Goal: Task Accomplishment & Management: Manage account settings

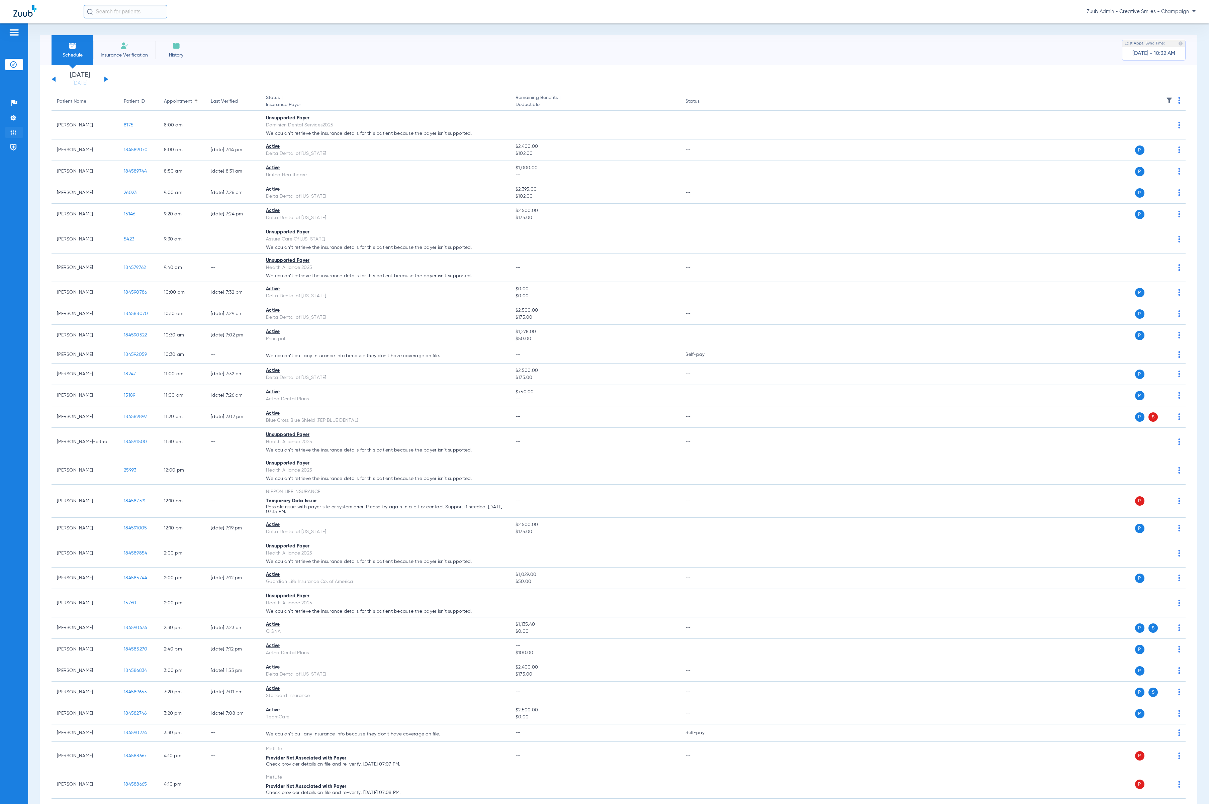
click at [14, 136] on img at bounding box center [13, 132] width 7 height 7
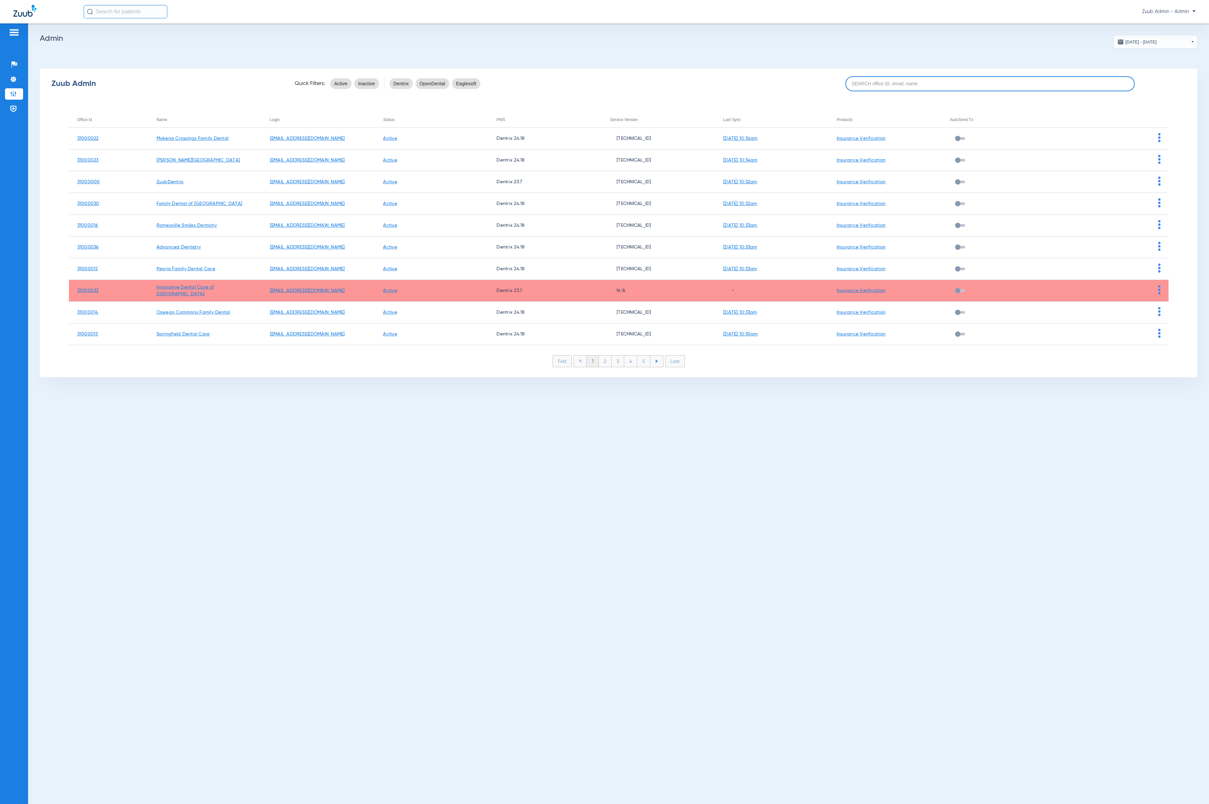
click at [991, 84] on input at bounding box center [990, 83] width 289 height 15
paste input "31000040"
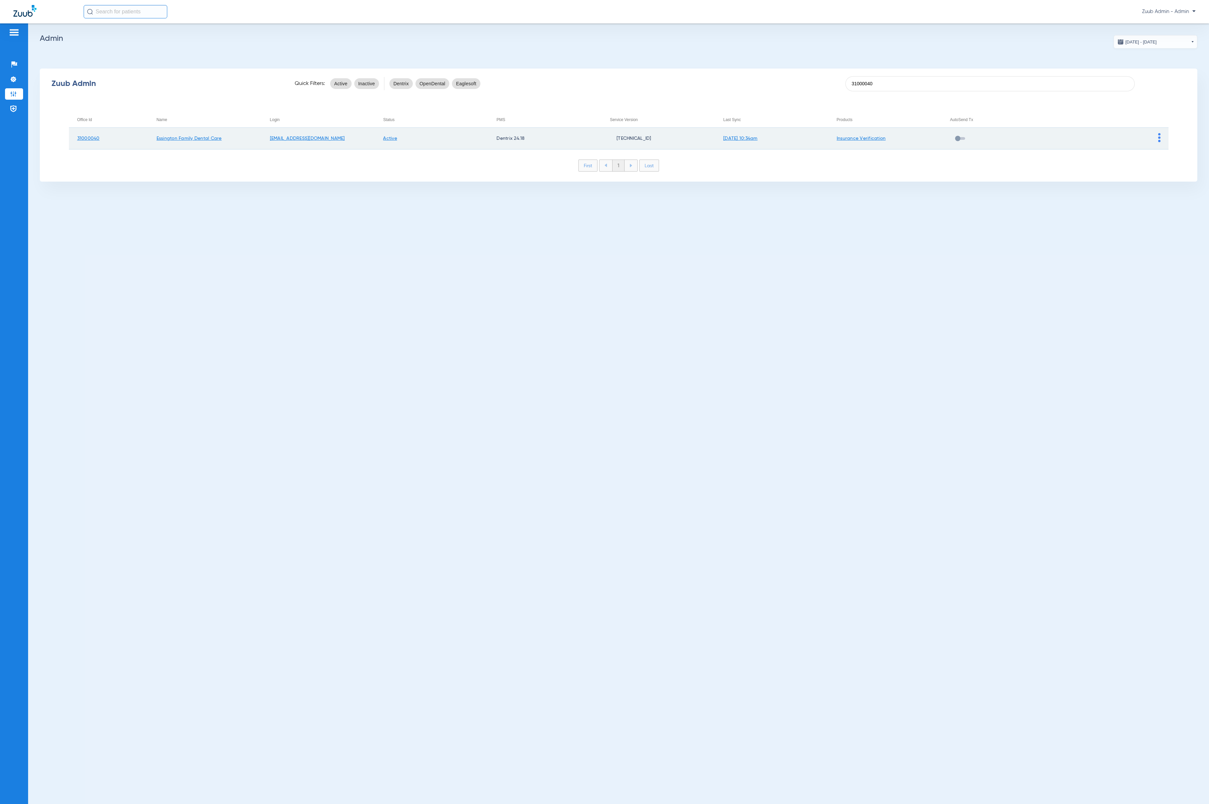
type input "31000040"
click at [1159, 137] on img at bounding box center [1159, 137] width 2 height 9
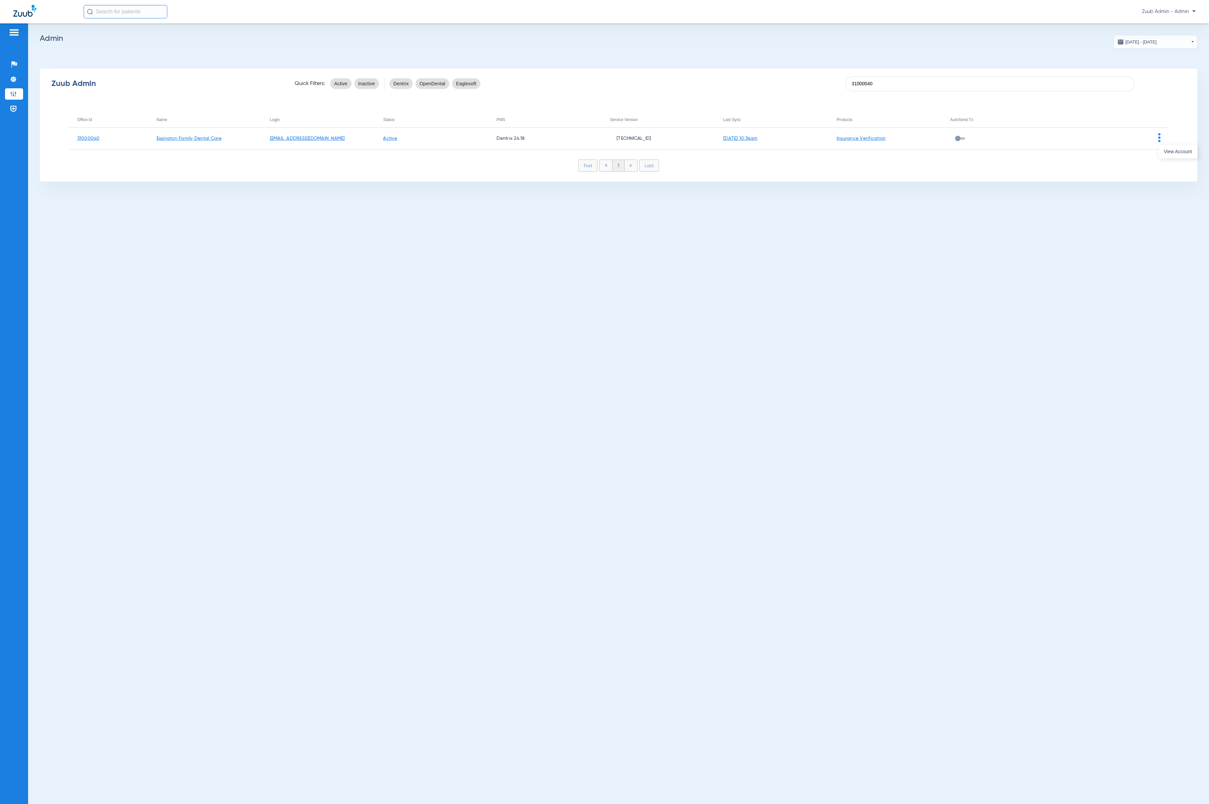
click at [1159, 152] on button "View Account" at bounding box center [1178, 151] width 39 height 13
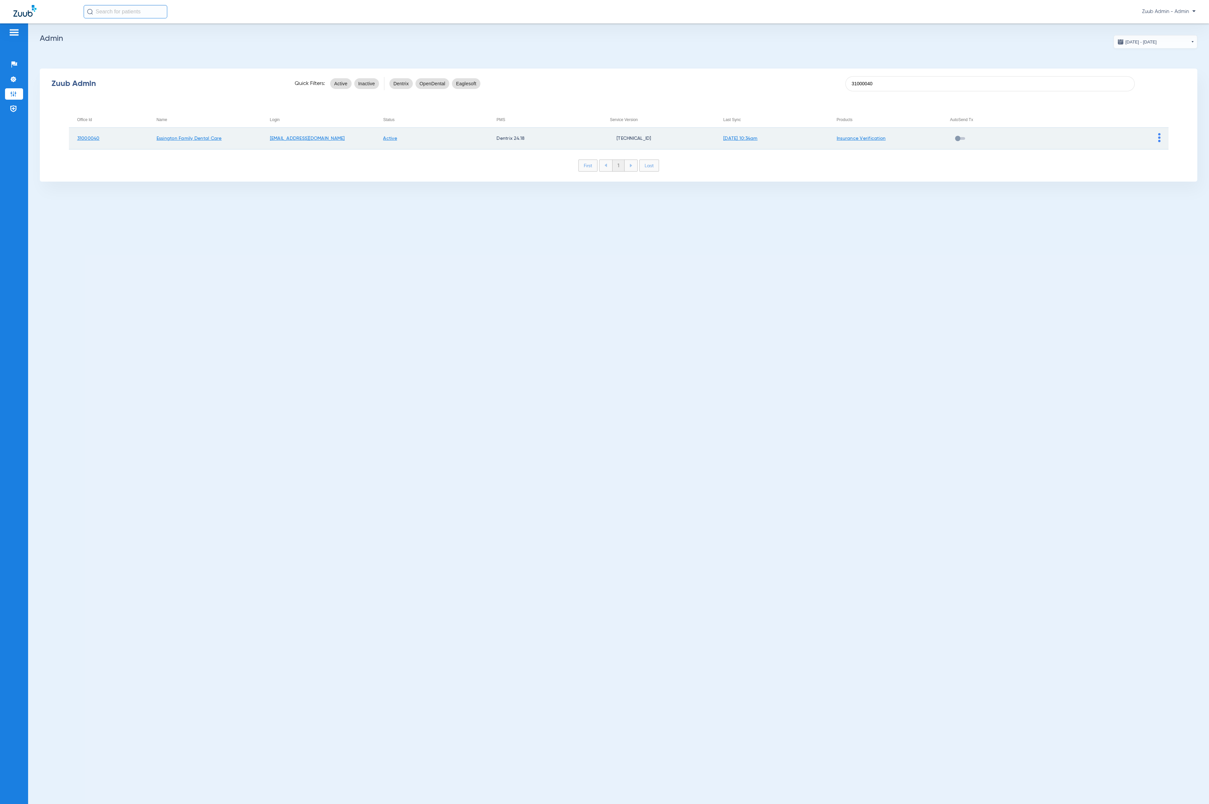
click at [1160, 140] on img at bounding box center [1159, 137] width 2 height 9
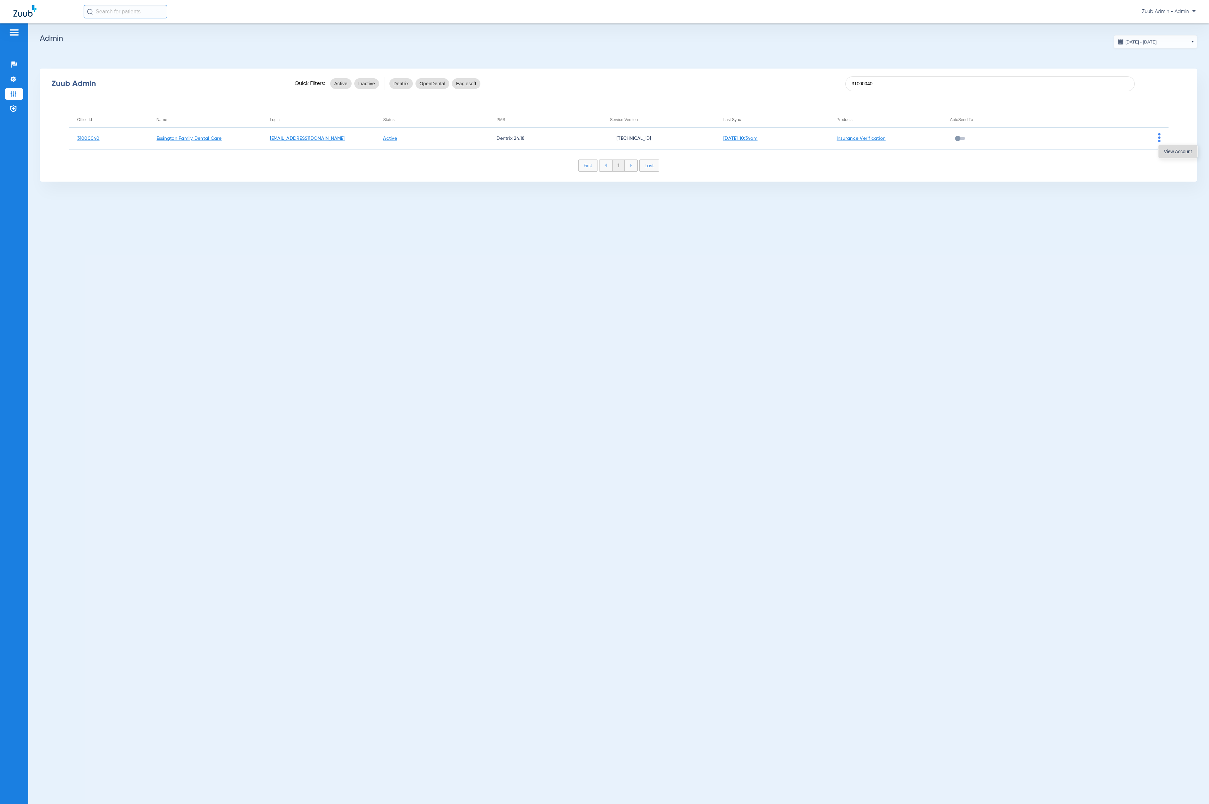
click at [1165, 146] on button "View Account" at bounding box center [1178, 151] width 39 height 13
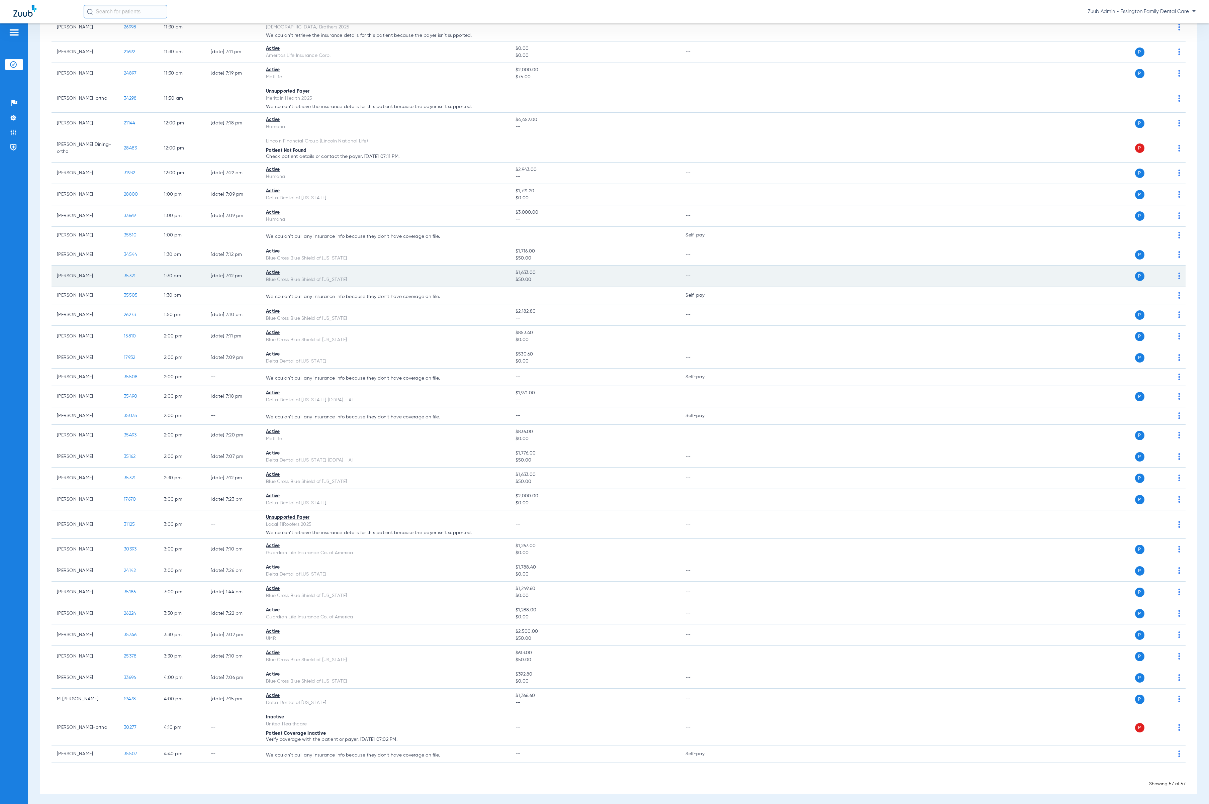
scroll to position [599, 0]
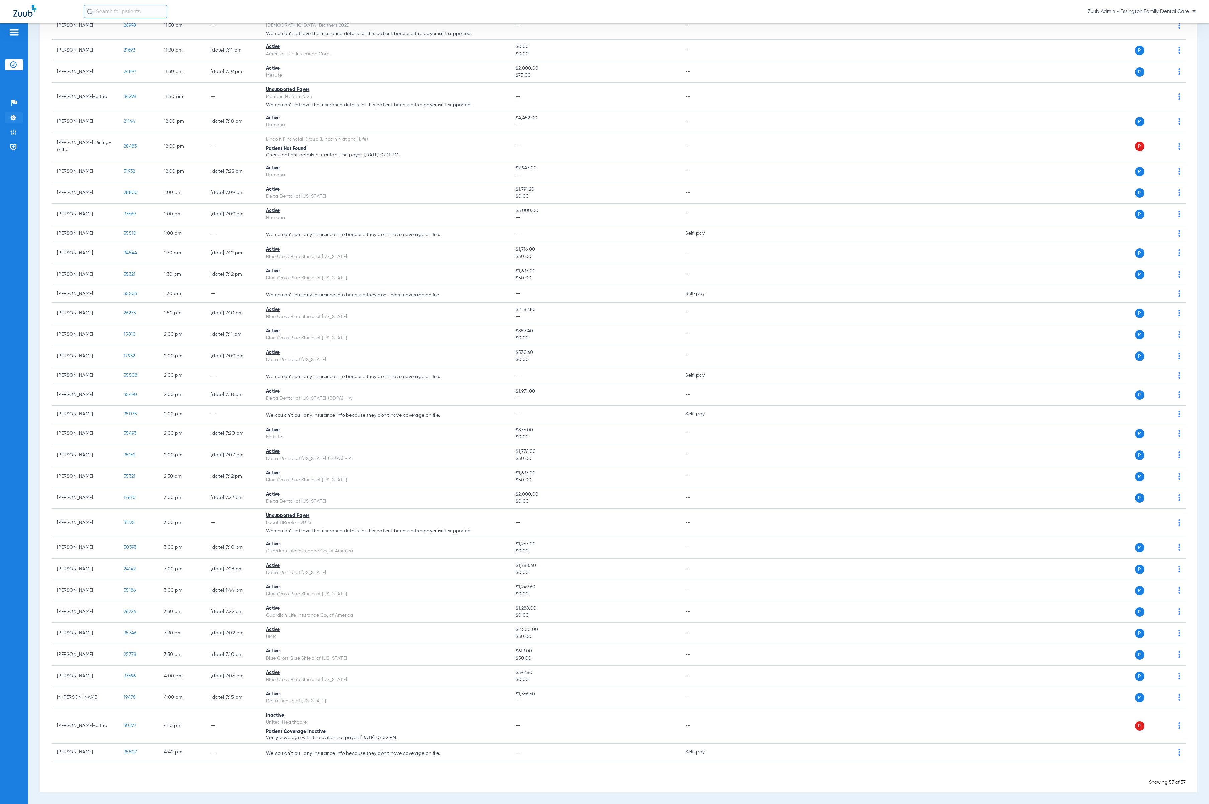
click at [14, 119] on img at bounding box center [13, 117] width 7 height 7
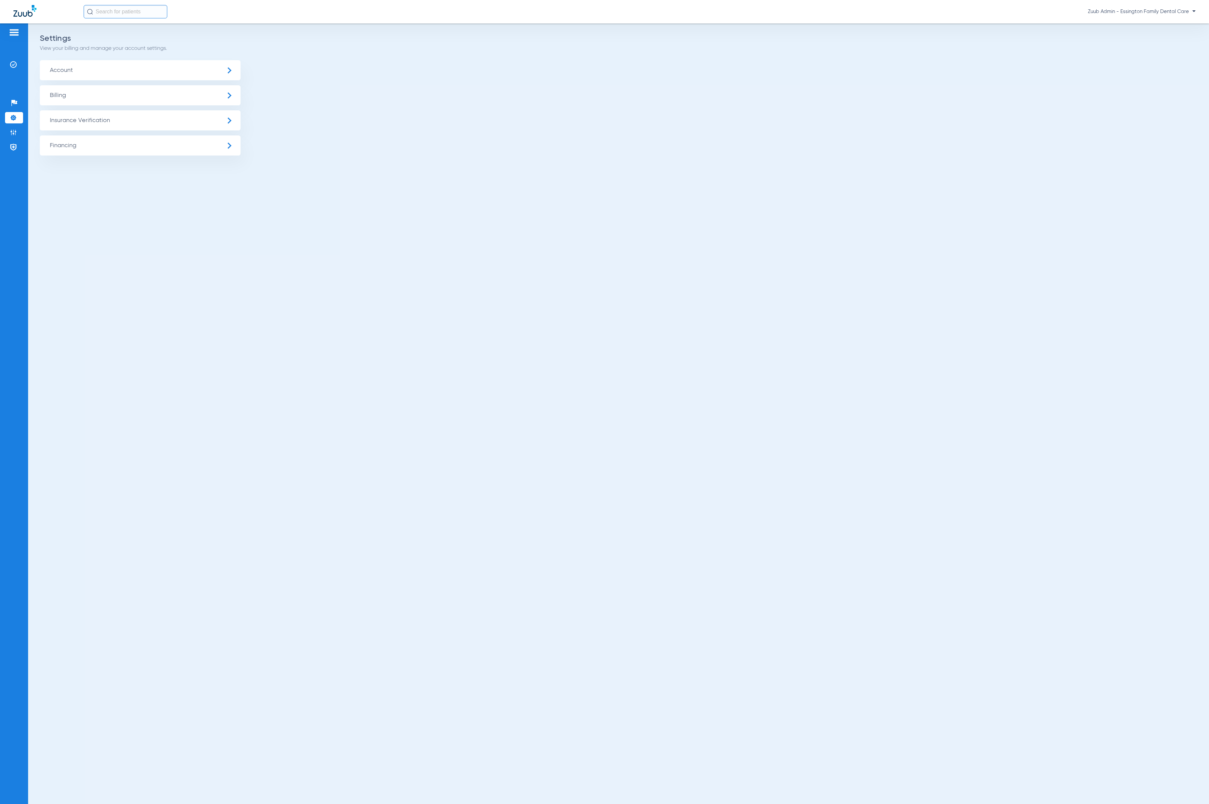
click at [199, 119] on span "Insurance Verification" at bounding box center [140, 120] width 201 height 20
click at [199, 167] on li "Insurance Payer Mapping" at bounding box center [140, 173] width 201 height 17
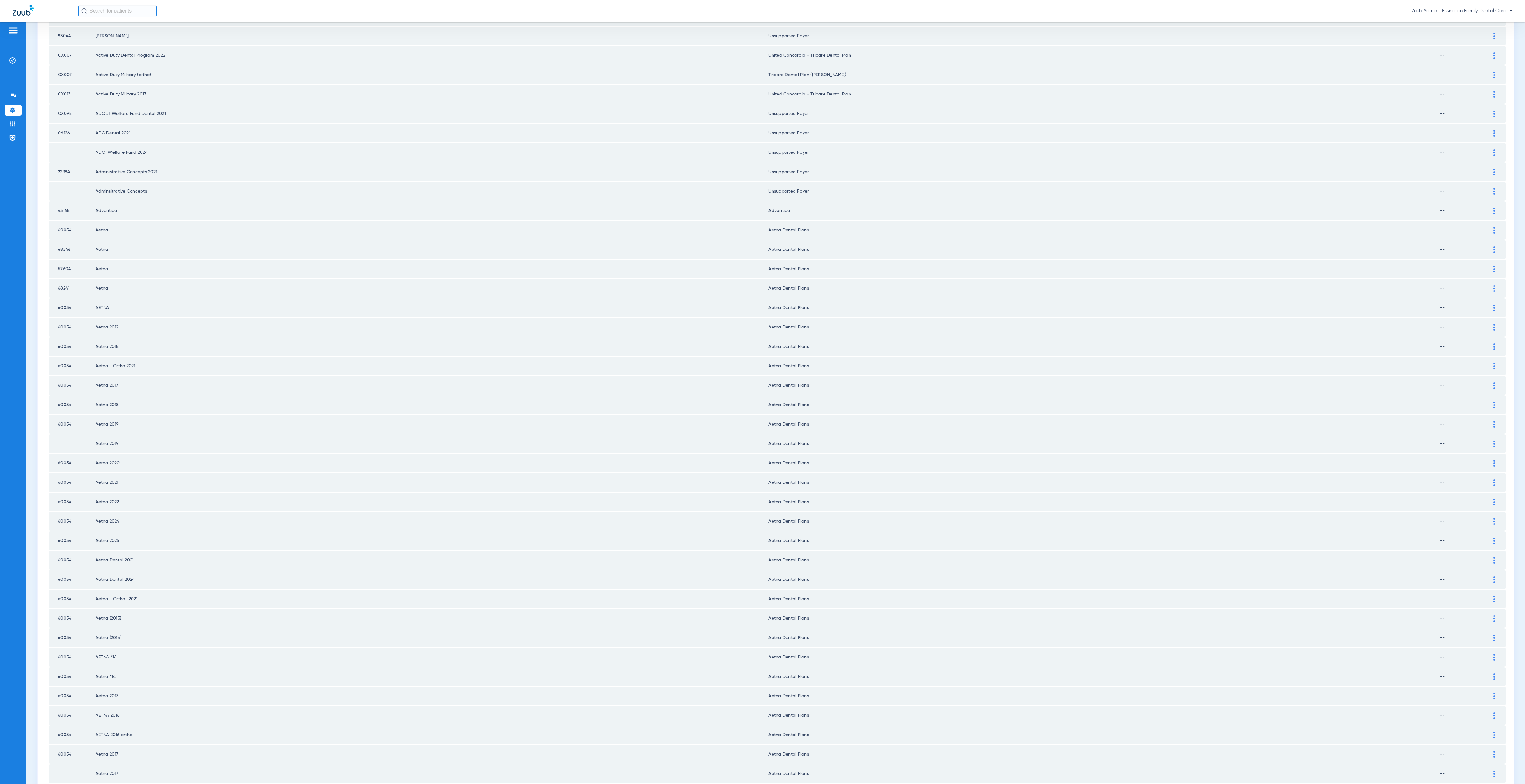
scroll to position [317, 0]
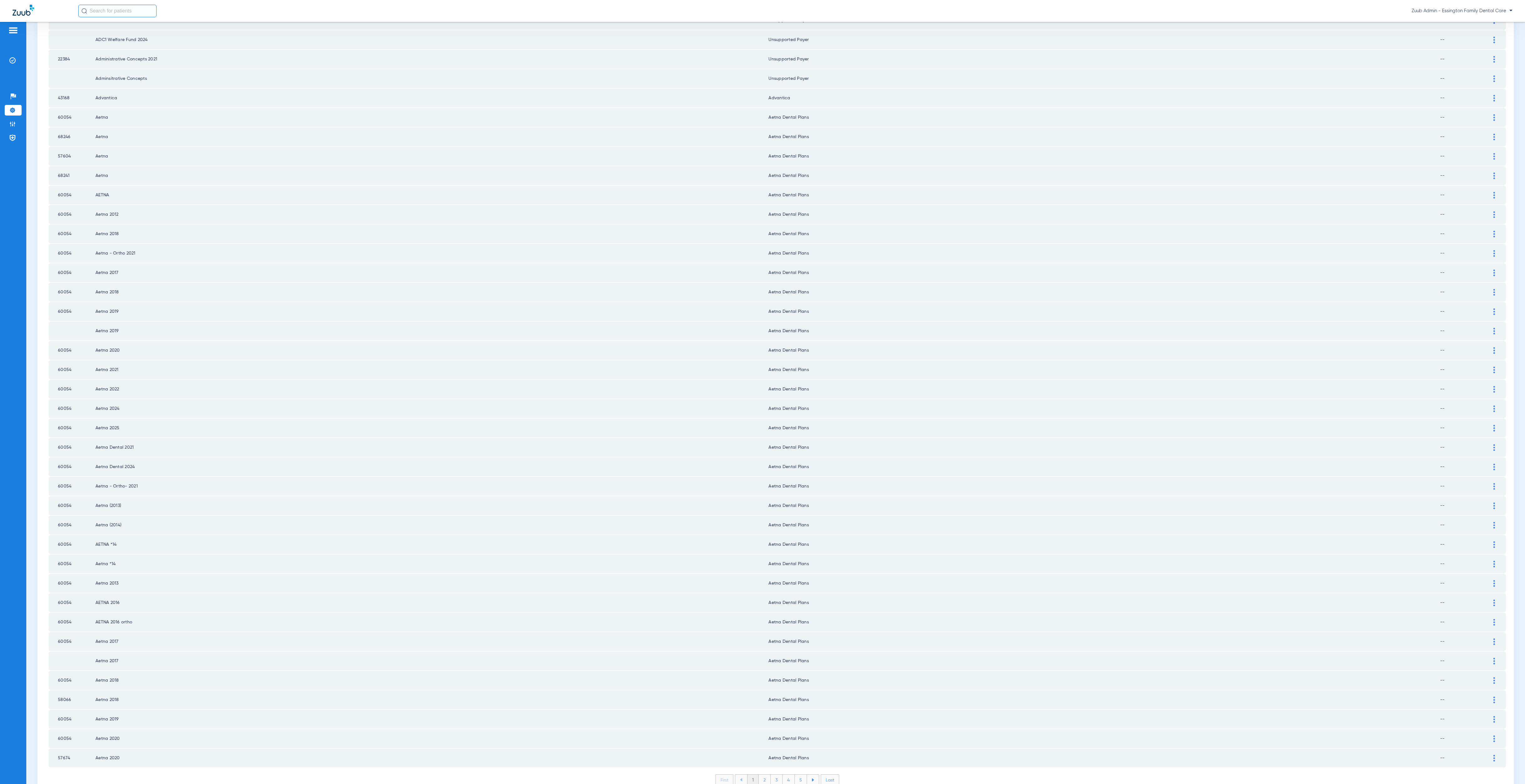
click at [763, 752] on li "2" at bounding box center [764, 779] width 12 height 10
click at [772, 752] on li "3" at bounding box center [776, 779] width 12 height 10
click at [785, 752] on li "4" at bounding box center [788, 779] width 12 height 10
click at [798, 752] on li "5" at bounding box center [800, 779] width 12 height 10
click at [801, 752] on li "6" at bounding box center [801, 779] width 12 height 10
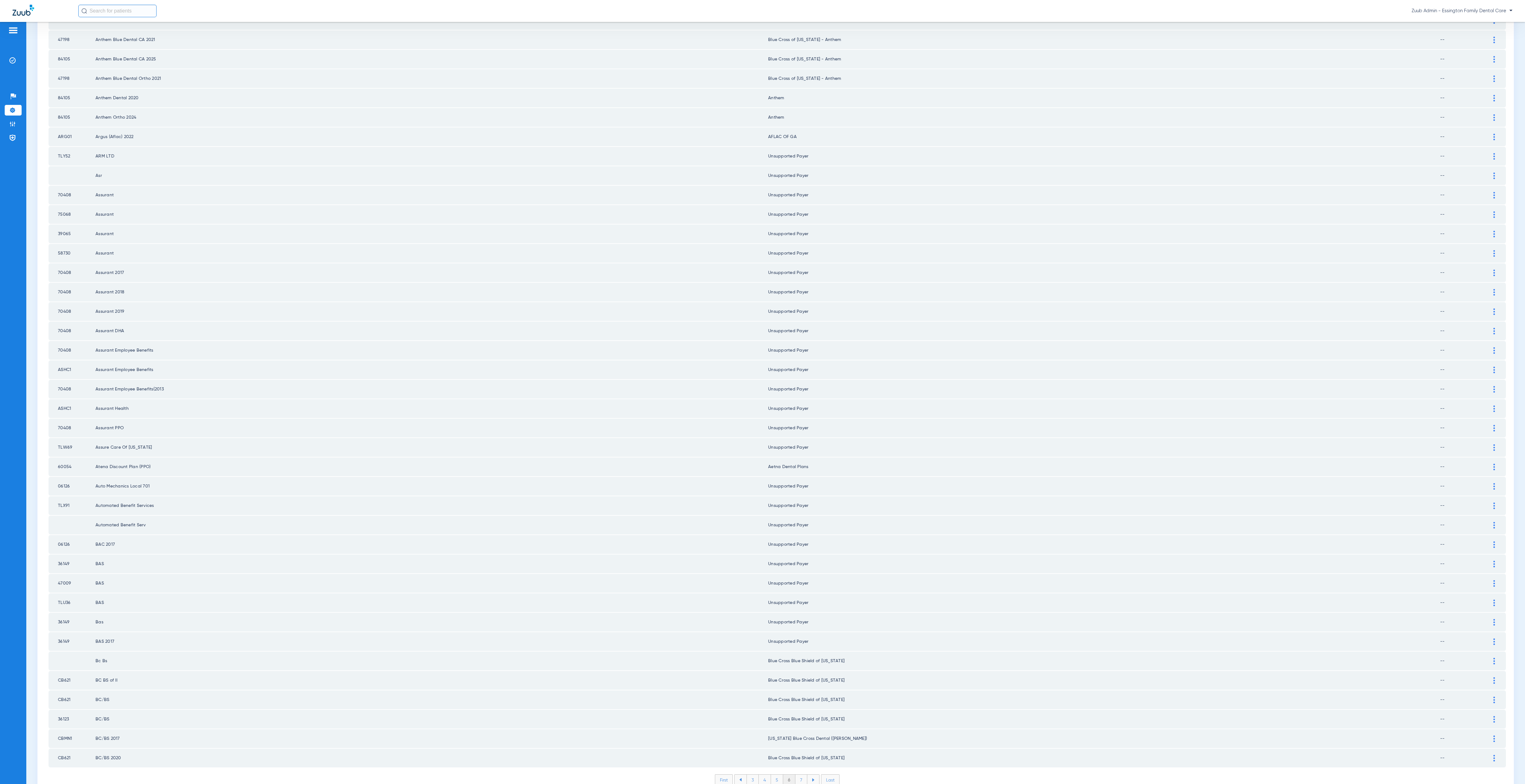
click at [795, 752] on li "7" at bounding box center [801, 779] width 12 height 10
click at [795, 752] on li "8" at bounding box center [801, 779] width 12 height 10
click at [796, 752] on li "9" at bounding box center [801, 779] width 12 height 10
click at [804, 752] on div "First 6 7 8 9 10 Last Items per page: 50 401 – 450 of 3311" at bounding box center [777, 784] width 1457 height 21
click at [801, 752] on li "10" at bounding box center [801, 779] width 14 height 10
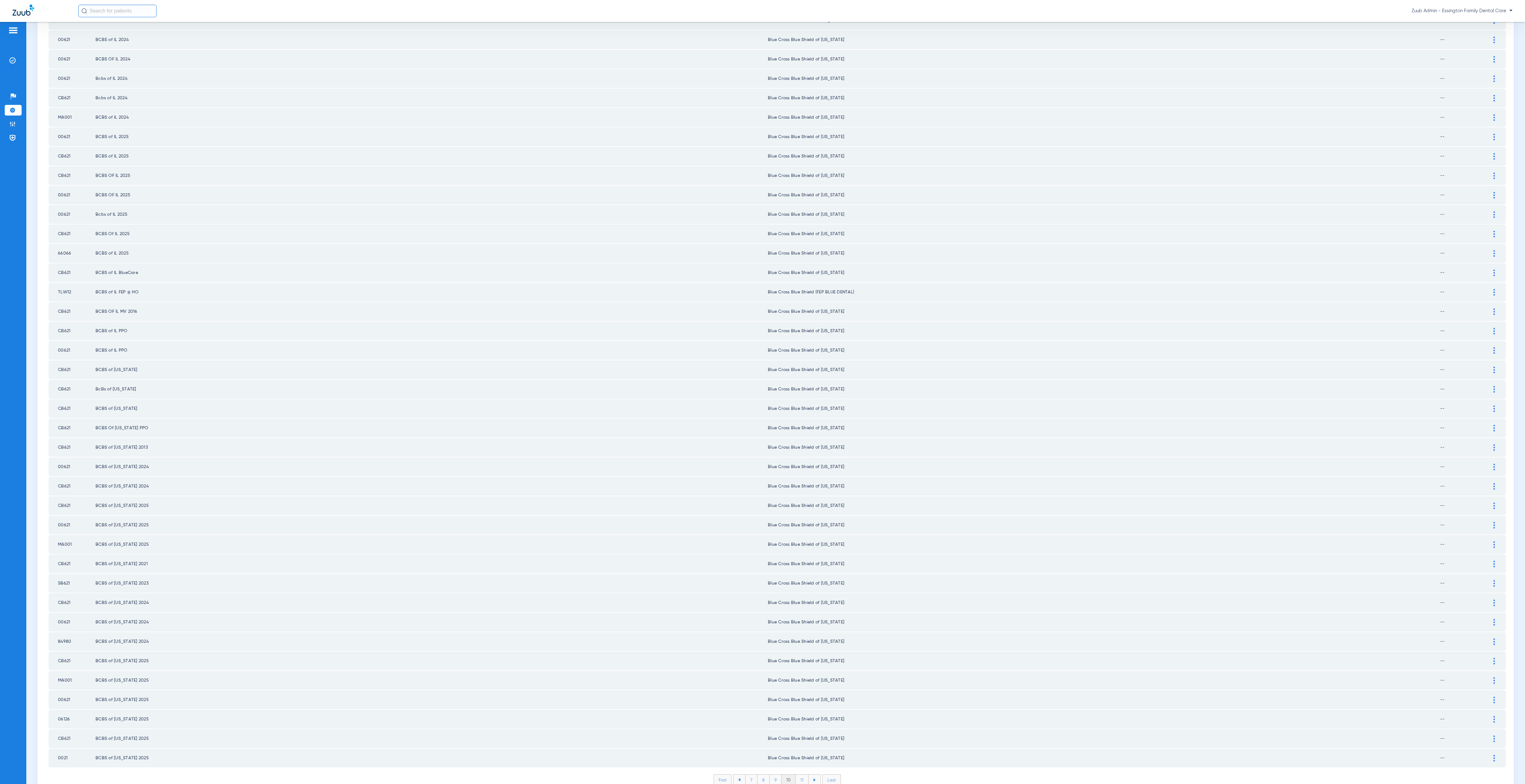
click at [798, 752] on li "11" at bounding box center [802, 779] width 13 height 10
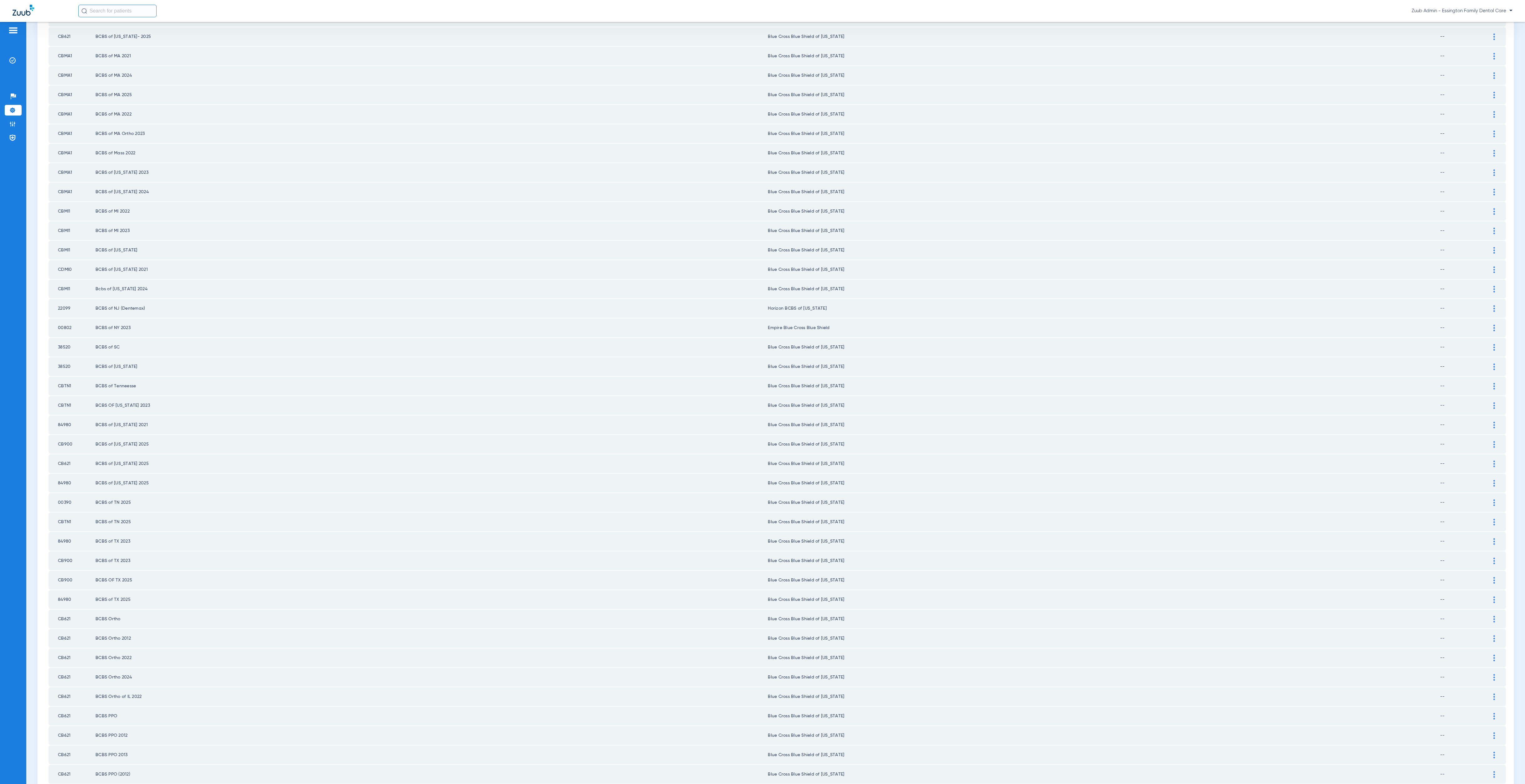
scroll to position [0, 0]
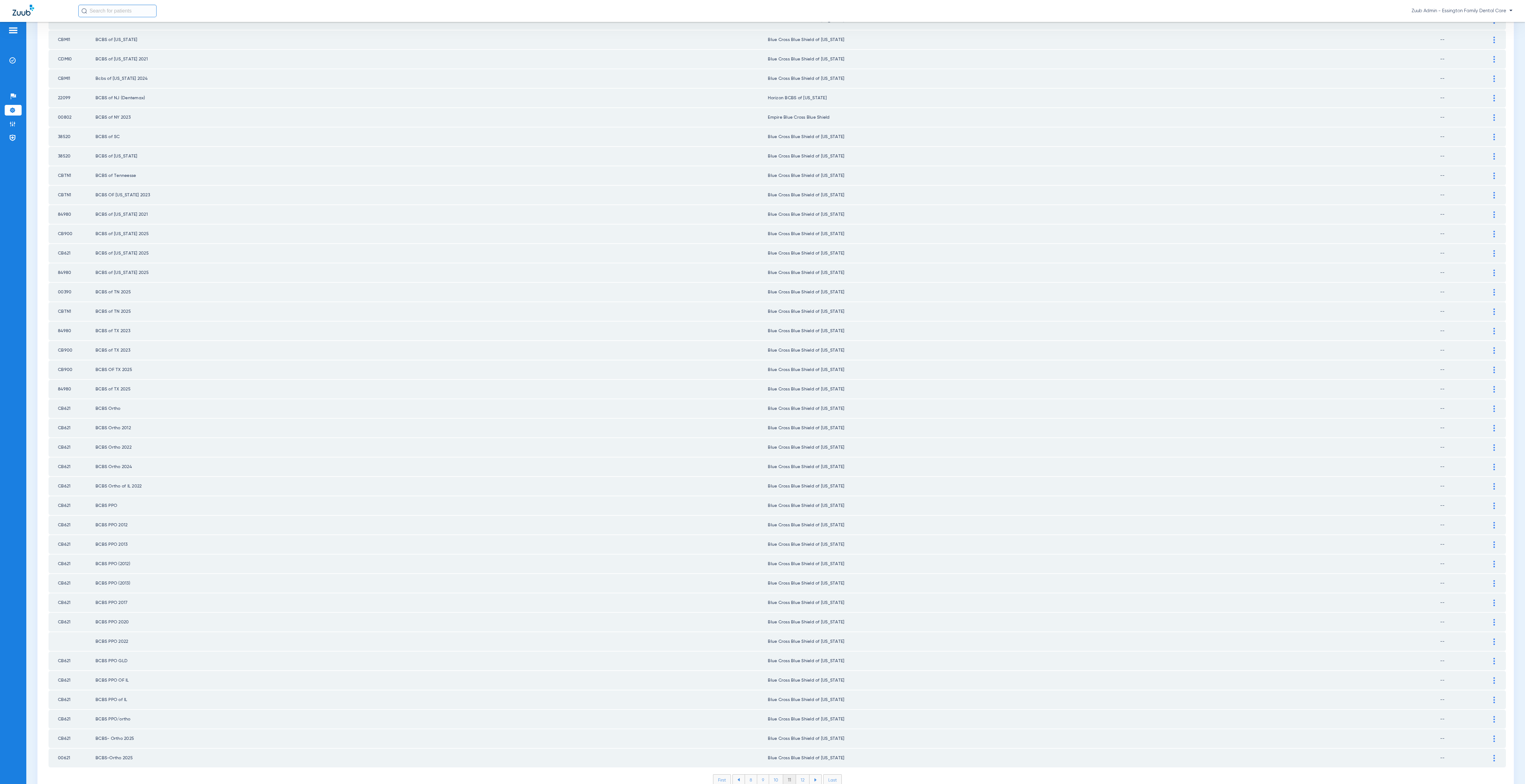
click at [803, 752] on div "First 8 9 10 11 12 Last Items per page: 50 501 – 550 of 3311" at bounding box center [777, 784] width 1457 height 21
click at [802, 752] on li "12" at bounding box center [803, 779] width 13 height 10
click at [796, 752] on li "13" at bounding box center [803, 779] width 13 height 10
click at [799, 752] on li "14" at bounding box center [804, 779] width 14 height 10
click at [801, 752] on li "15" at bounding box center [804, 779] width 14 height 10
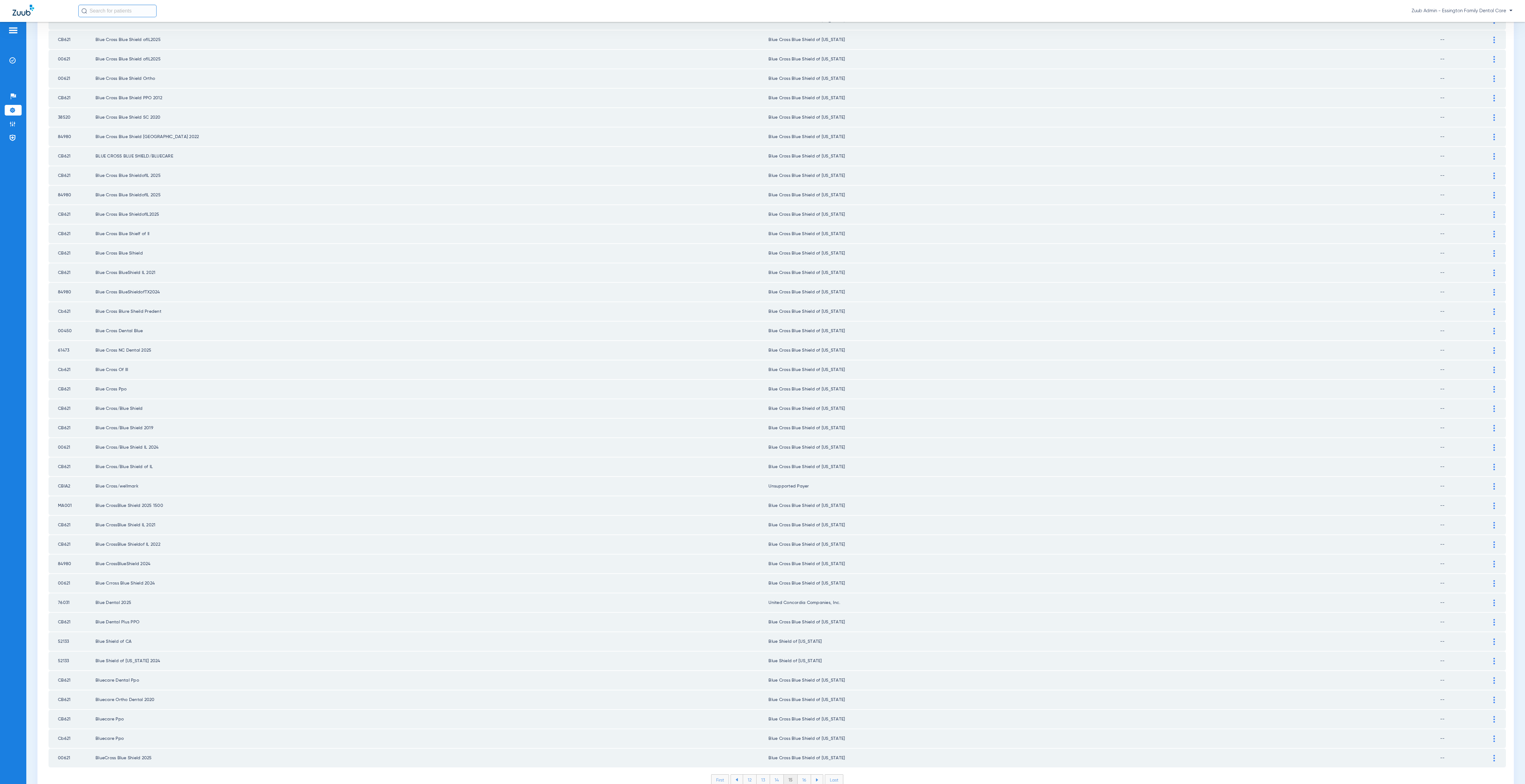
click at [803, 752] on li "16" at bounding box center [804, 779] width 13 height 10
click at [798, 752] on li "17" at bounding box center [805, 779] width 13 height 10
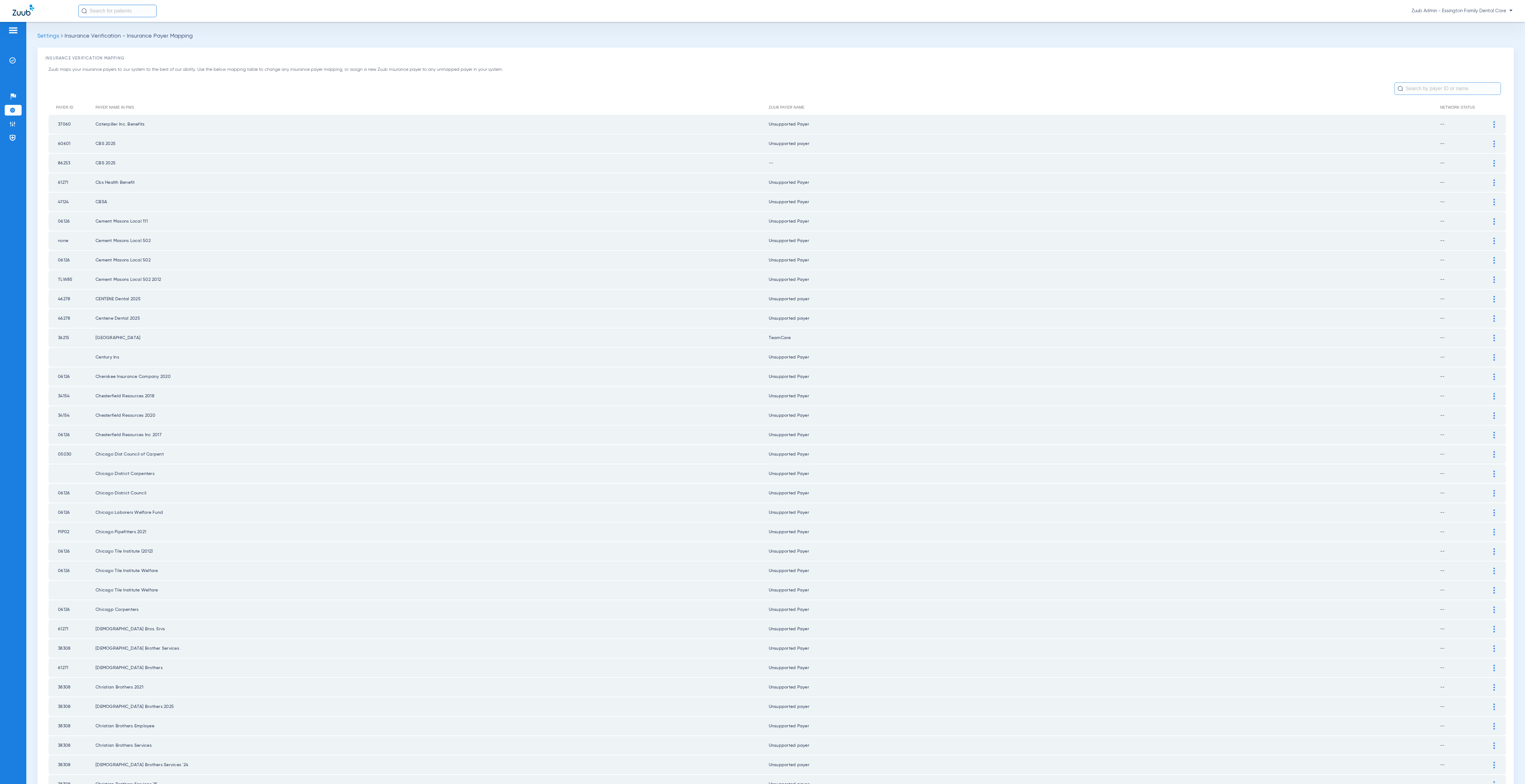
click at [1131, 161] on img at bounding box center [1494, 163] width 2 height 7
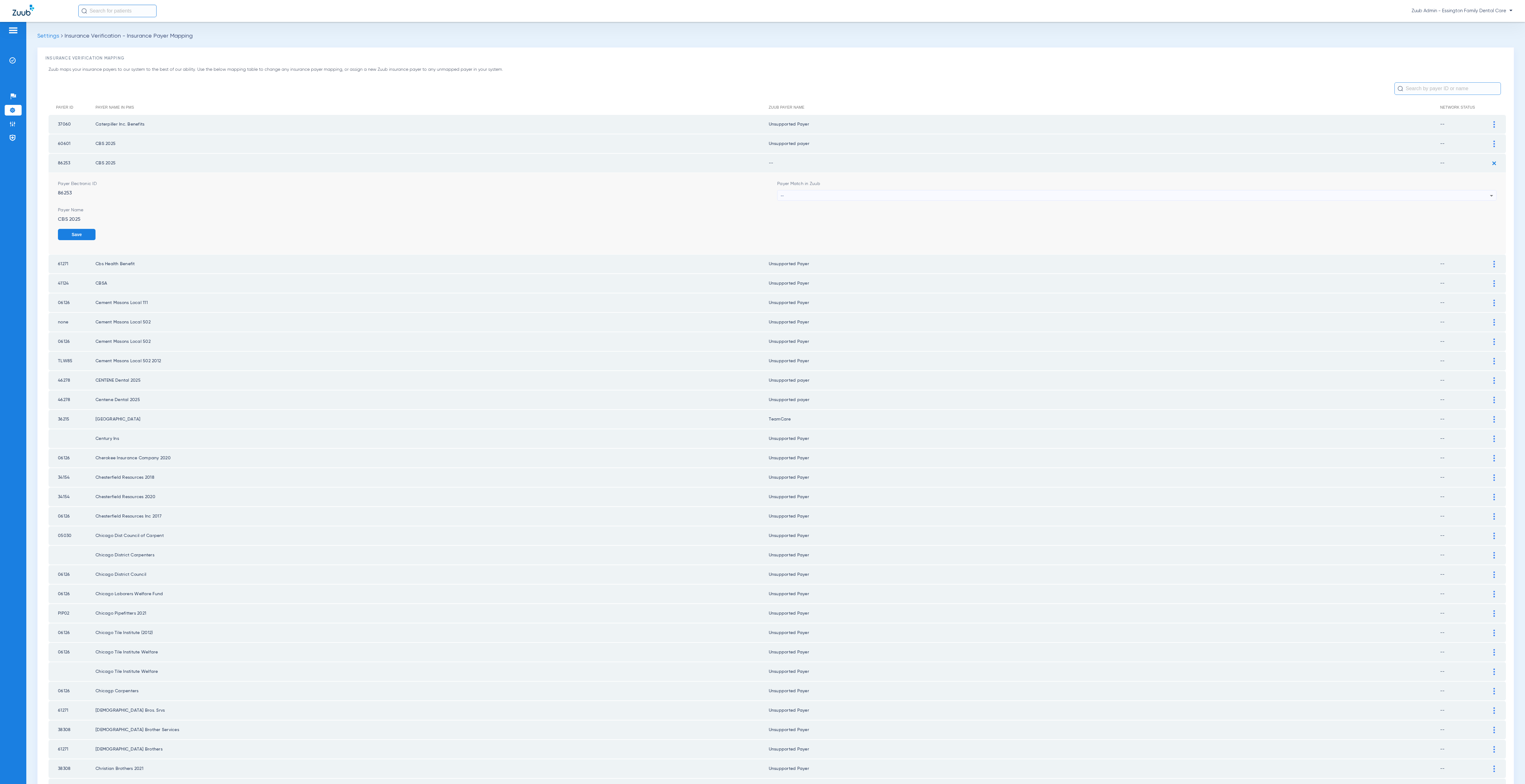
click at [863, 190] on div "--" at bounding box center [1135, 195] width 709 height 10
type input "uns"
click at [860, 232] on mat-option "Unsupported Payer" at bounding box center [1129, 228] width 714 height 10
click at [1131, 230] on button "Save" at bounding box center [1477, 235] width 37 height 11
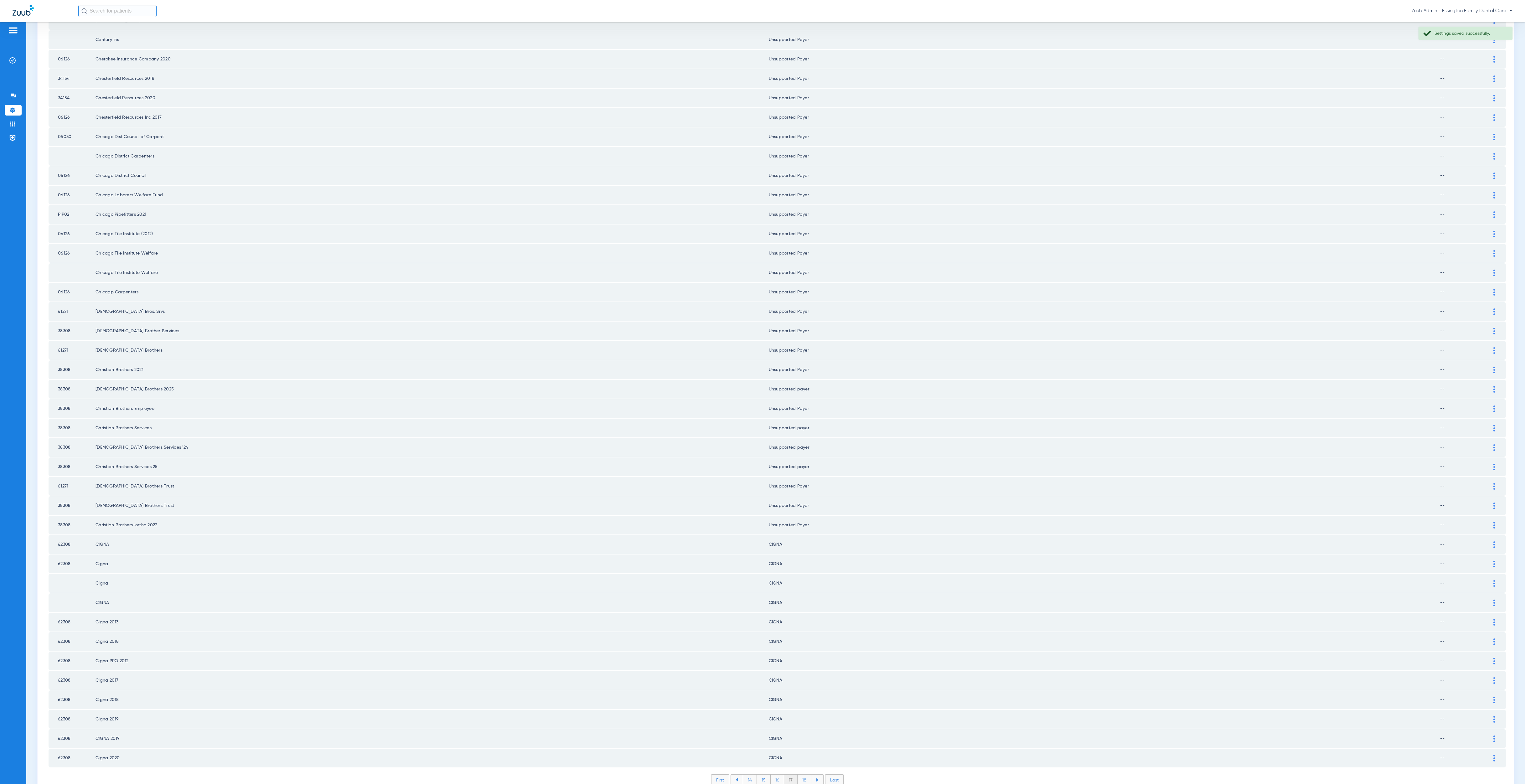
click at [801, 752] on li "18" at bounding box center [804, 779] width 14 height 10
click at [797, 752] on li "19" at bounding box center [804, 779] width 13 height 10
click at [797, 752] on li "20" at bounding box center [805, 779] width 15 height 10
click at [802, 752] on div "First 17 18 19 20 21 Last Items per page: 50 951 – 1000 of 3311" at bounding box center [777, 784] width 1457 height 21
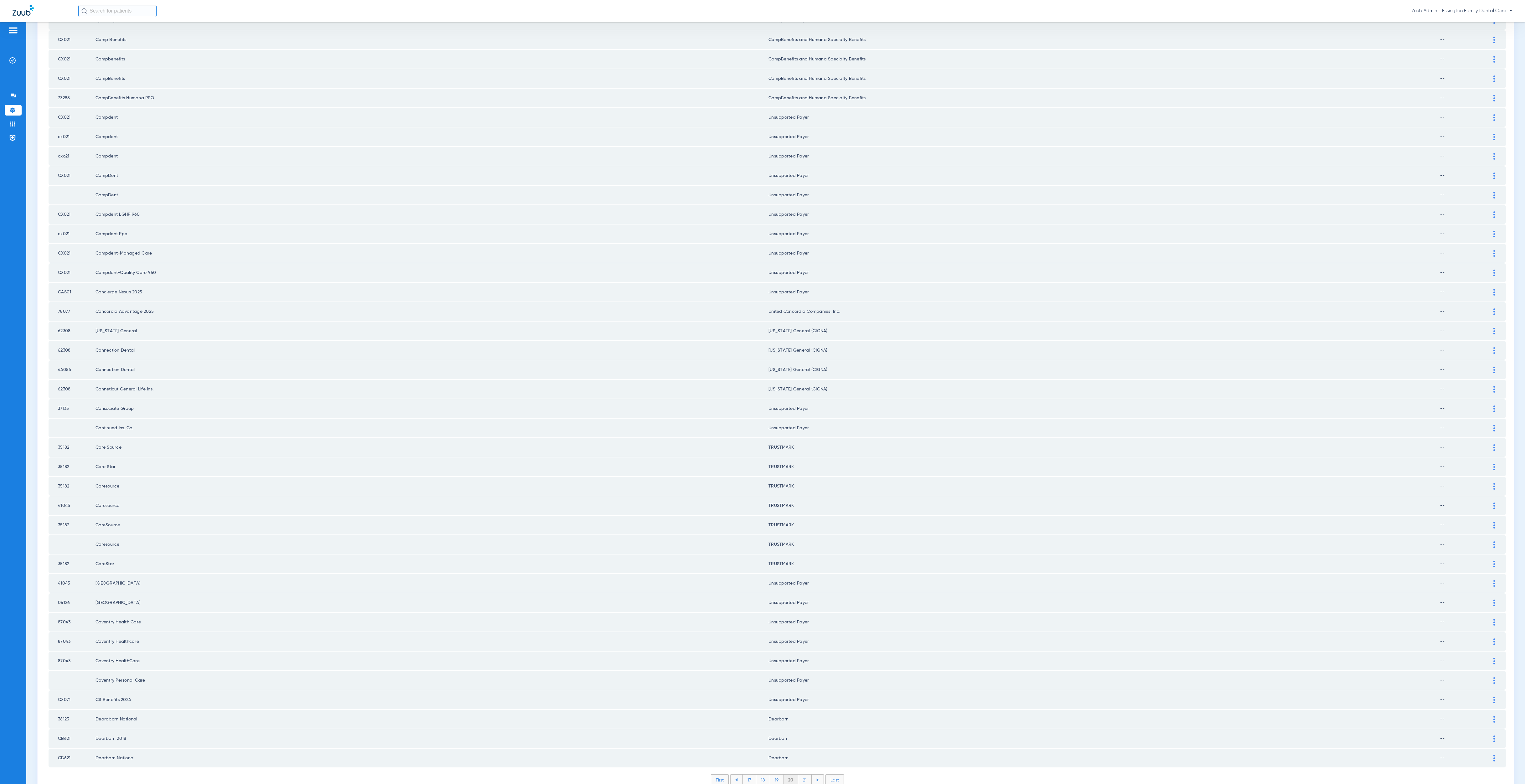
click at [801, 752] on li "21" at bounding box center [805, 779] width 13 height 10
click at [798, 752] on li "22" at bounding box center [805, 779] width 14 height 10
click at [805, 752] on li "23" at bounding box center [805, 779] width 14 height 10
click at [798, 752] on li "24" at bounding box center [805, 779] width 14 height 10
click at [805, 752] on li "25" at bounding box center [805, 779] width 14 height 10
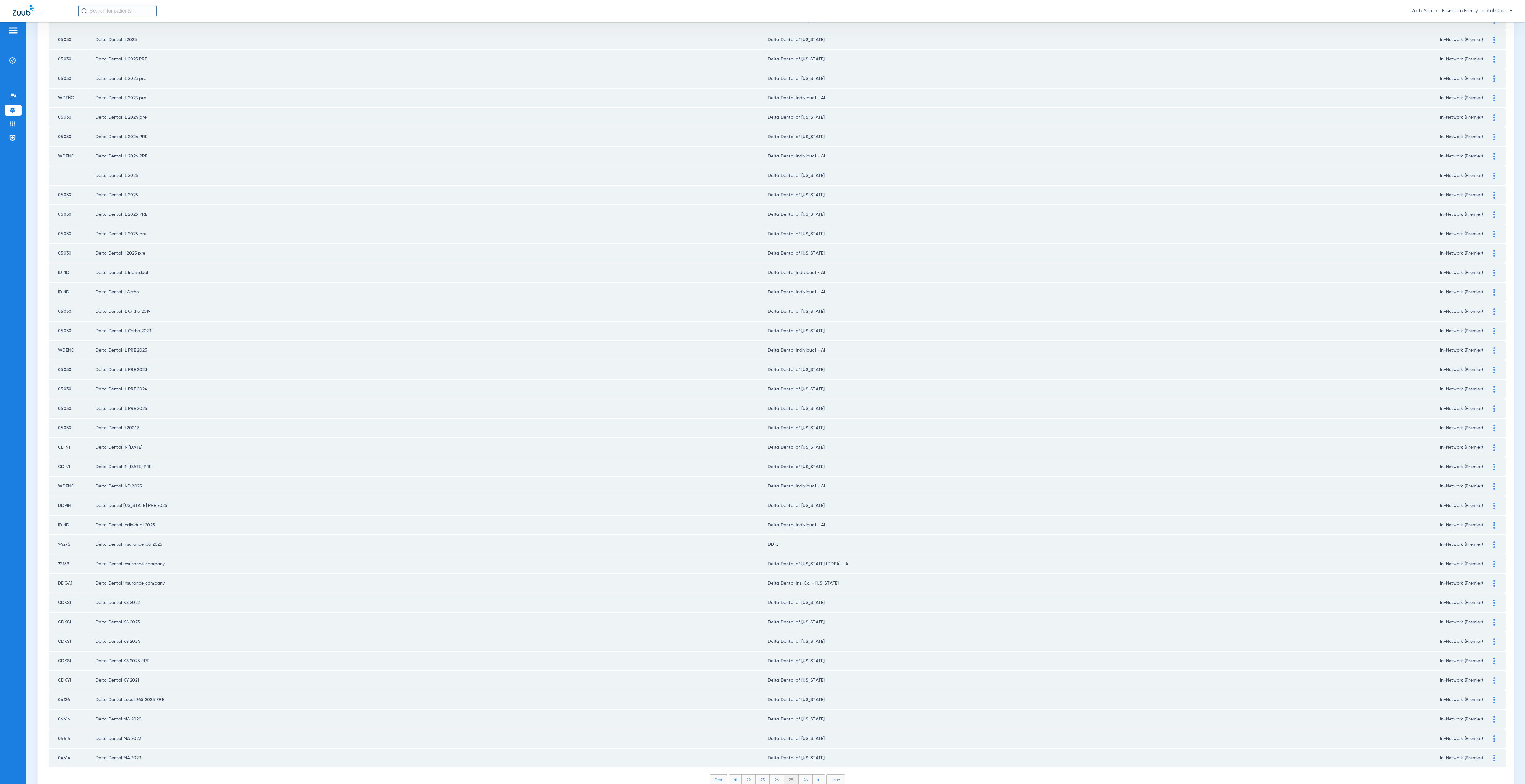
click at [804, 752] on li "26" at bounding box center [805, 779] width 14 height 10
click at [806, 752] on li "27" at bounding box center [806, 779] width 14 height 10
click at [806, 742] on div "Payer ID Payer Name in PMS Zuub Payer Name Network Status CDAR1 Delta Dental of…" at bounding box center [777, 288] width 1457 height 1012
click at [805, 752] on li "28" at bounding box center [805, 779] width 14 height 10
click at [805, 752] on li "29" at bounding box center [805, 779] width 14 height 10
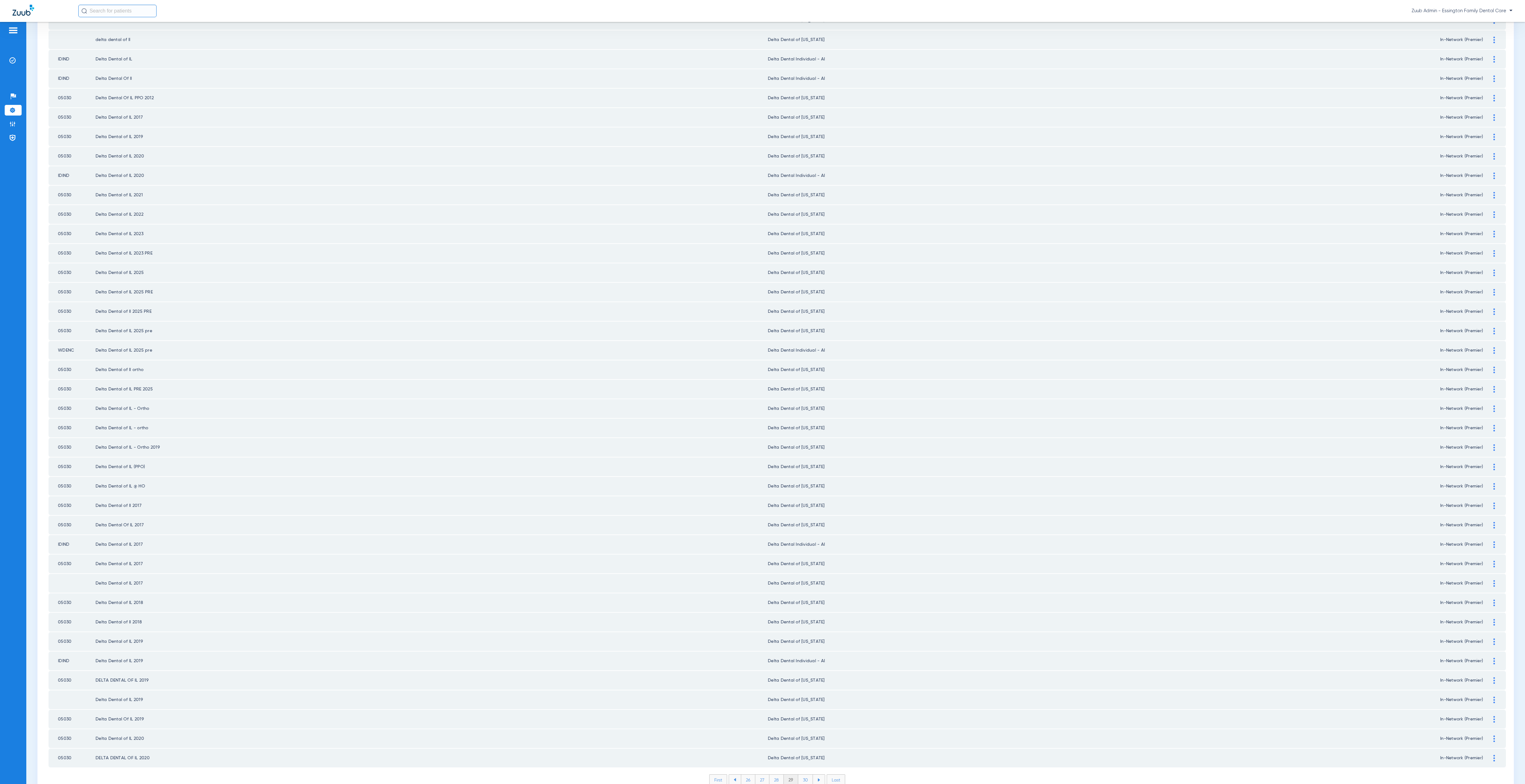
click at [801, 752] on ul "26 27 28 29 30" at bounding box center [777, 779] width 96 height 11
click at [798, 752] on li "30" at bounding box center [806, 779] width 15 height 10
click at [805, 752] on li "31" at bounding box center [806, 779] width 13 height 10
drag, startPoint x: 1487, startPoint y: 349, endPoint x: 894, endPoint y: 398, distance: 595.0
click at [1131, 367] on div at bounding box center [1494, 370] width 11 height 7
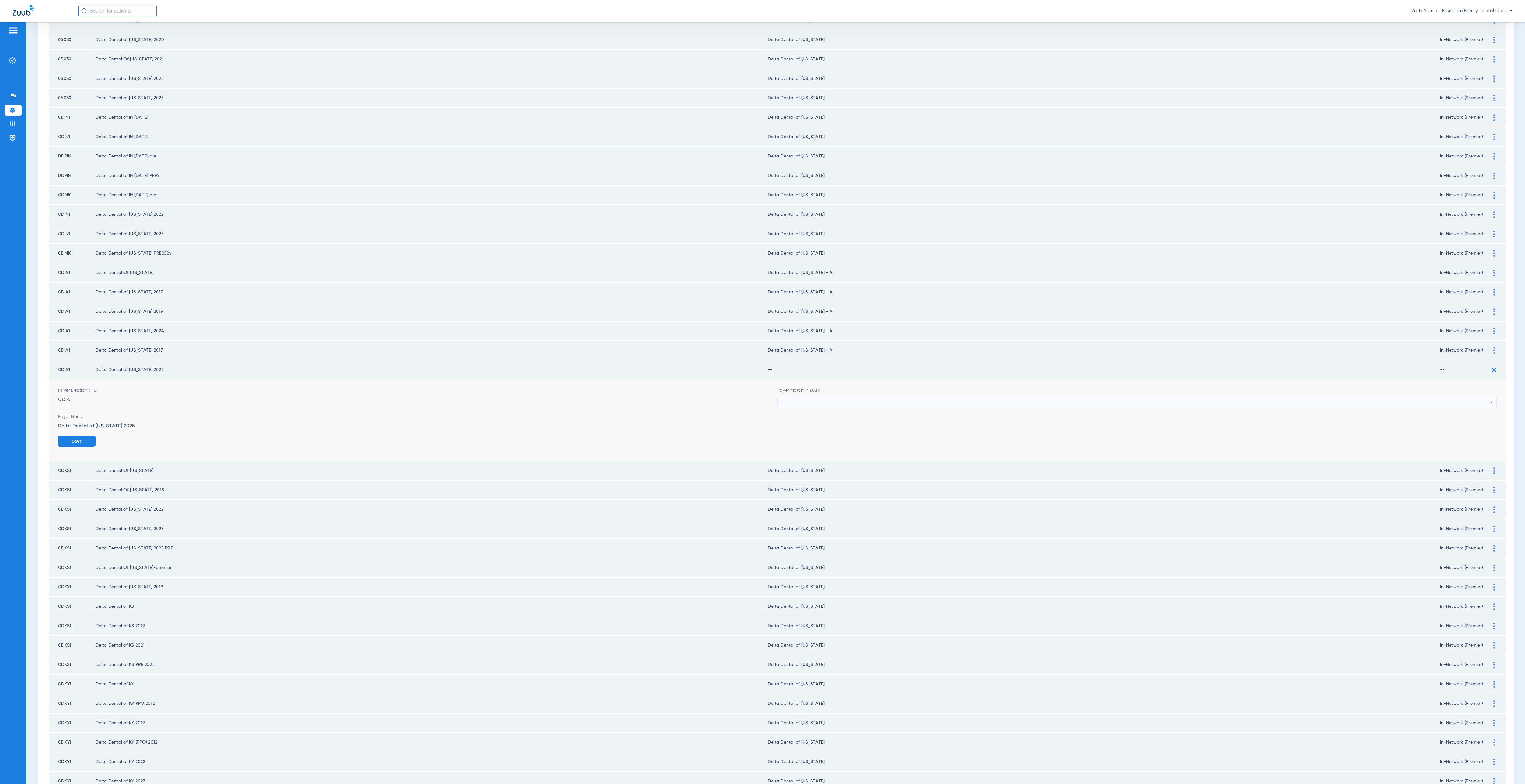
click at [831, 387] on span "Payer Match in Zuub" at bounding box center [1136, 390] width 719 height 7
click at [827, 397] on div at bounding box center [1135, 401] width 709 height 10
type input "io"
click at [849, 469] on mat-option "Delta Dental of [US_STATE] - AI" at bounding box center [1129, 472] width 714 height 10
click at [81, 444] on label "In-Network" at bounding box center [74, 447] width 33 height 7
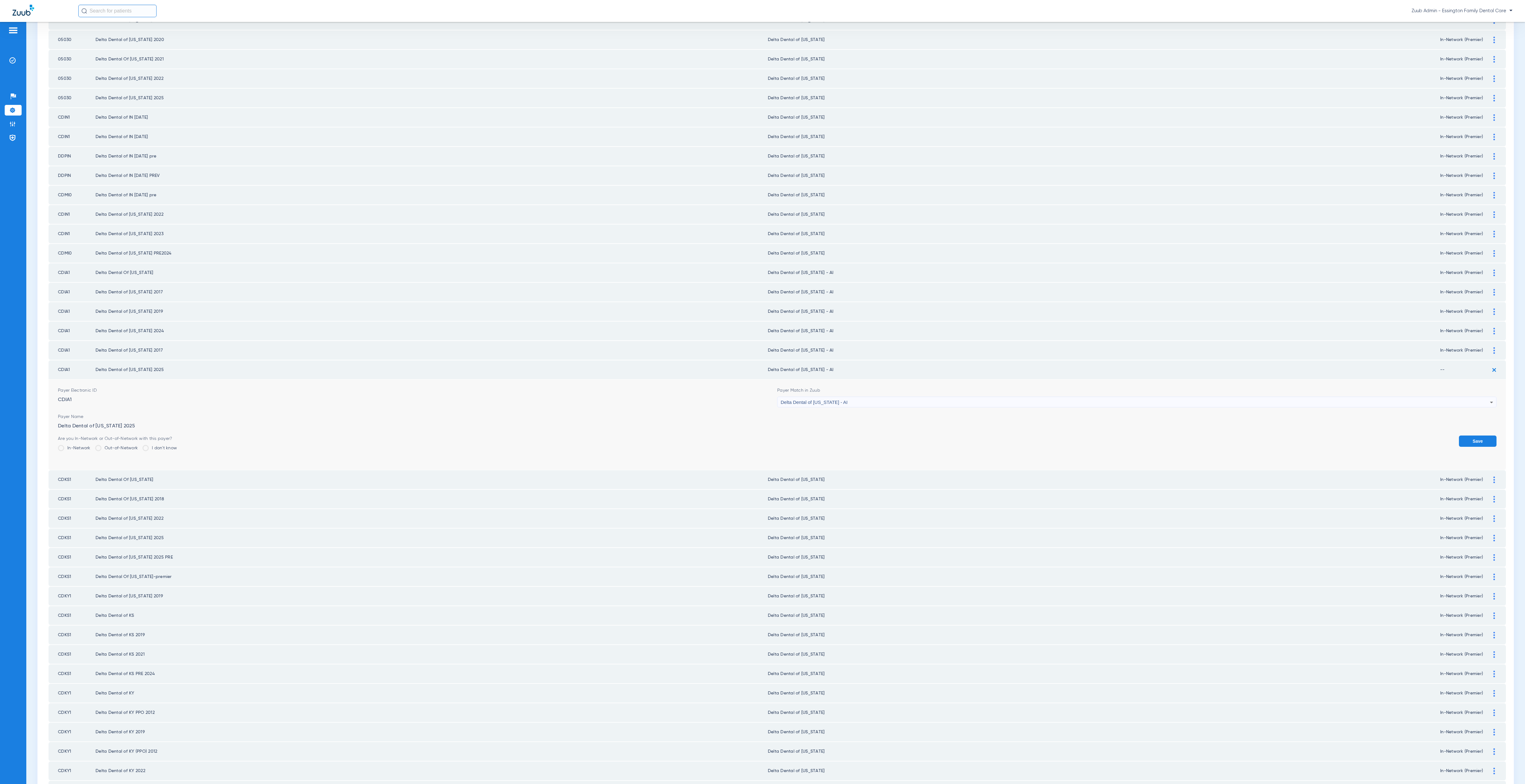
click at [92, 445] on input "In-Network" at bounding box center [92, 445] width 0 height 0
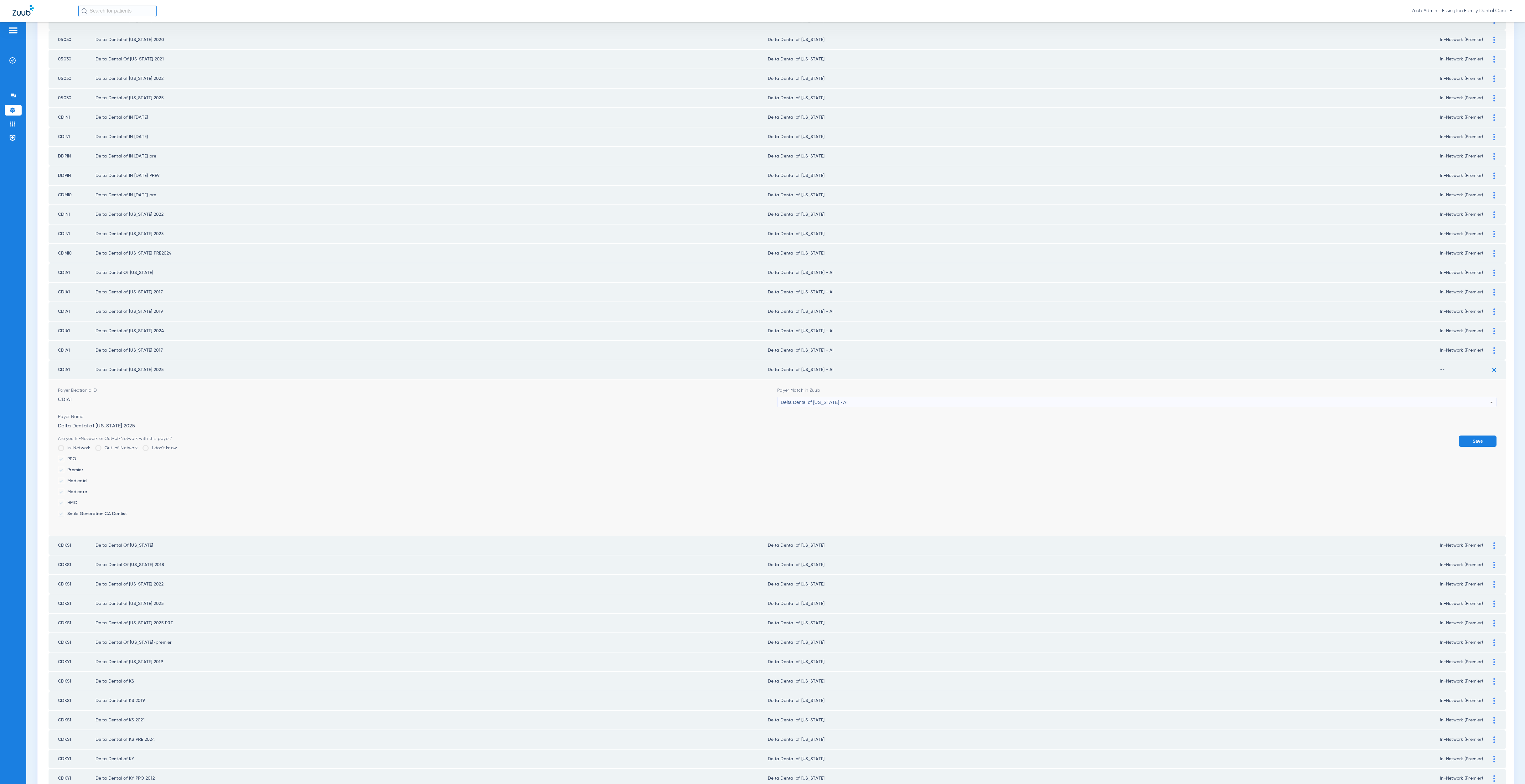
click at [78, 467] on label "Premier" at bounding box center [117, 470] width 119 height 7
click at [84, 468] on input "Premier" at bounding box center [84, 468] width 0 height 0
click at [1131, 435] on button "Save" at bounding box center [1477, 441] width 37 height 11
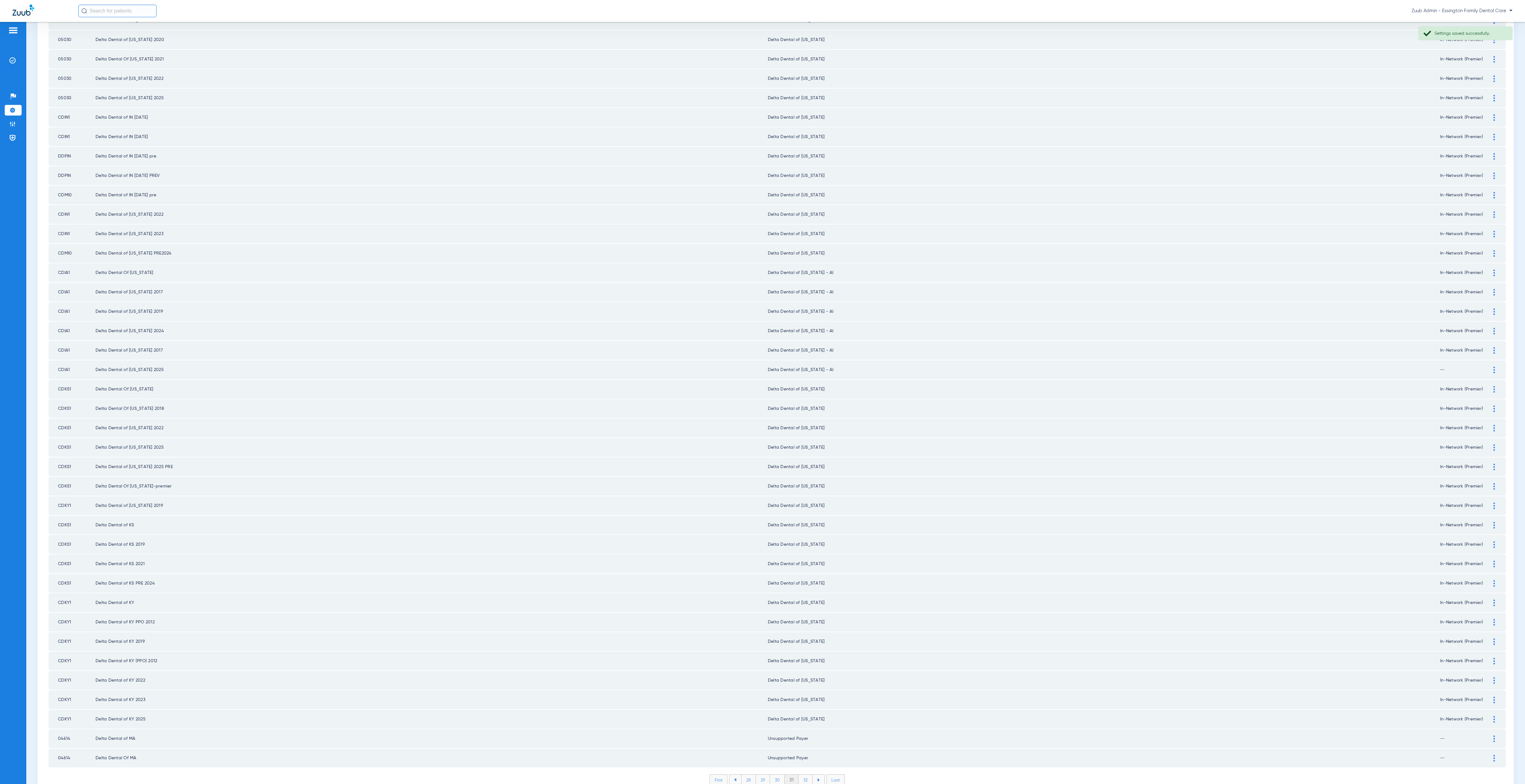
click at [801, 752] on li "32" at bounding box center [805, 779] width 14 height 10
click at [805, 752] on li "33" at bounding box center [805, 779] width 14 height 10
click at [805, 752] on li "34" at bounding box center [805, 779] width 14 height 10
click at [806, 752] on li "35" at bounding box center [805, 779] width 14 height 10
click at [799, 752] on li "36" at bounding box center [806, 779] width 14 height 10
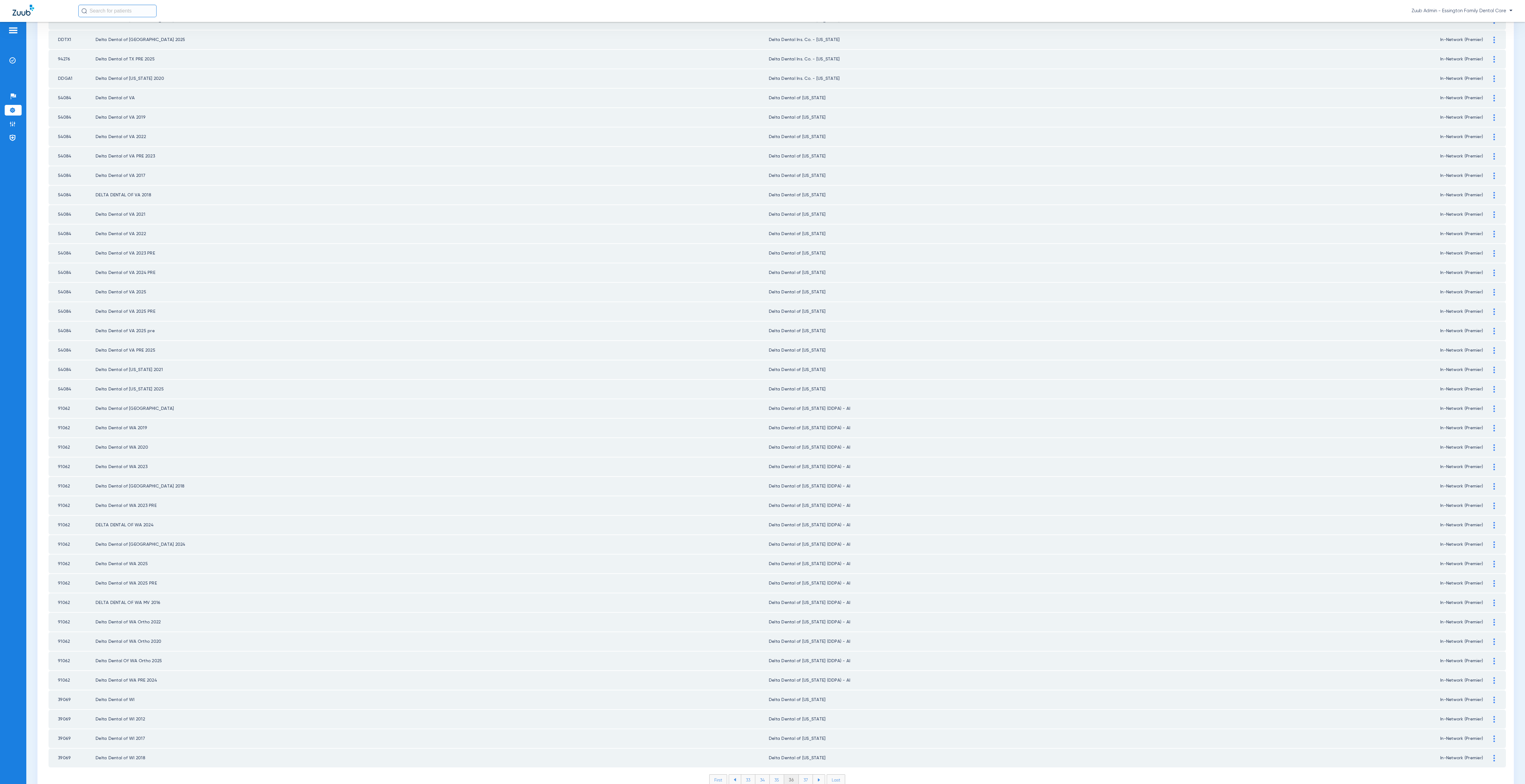
click at [803, 752] on li "37" at bounding box center [806, 779] width 14 height 10
click at [803, 752] on li "38" at bounding box center [805, 779] width 14 height 10
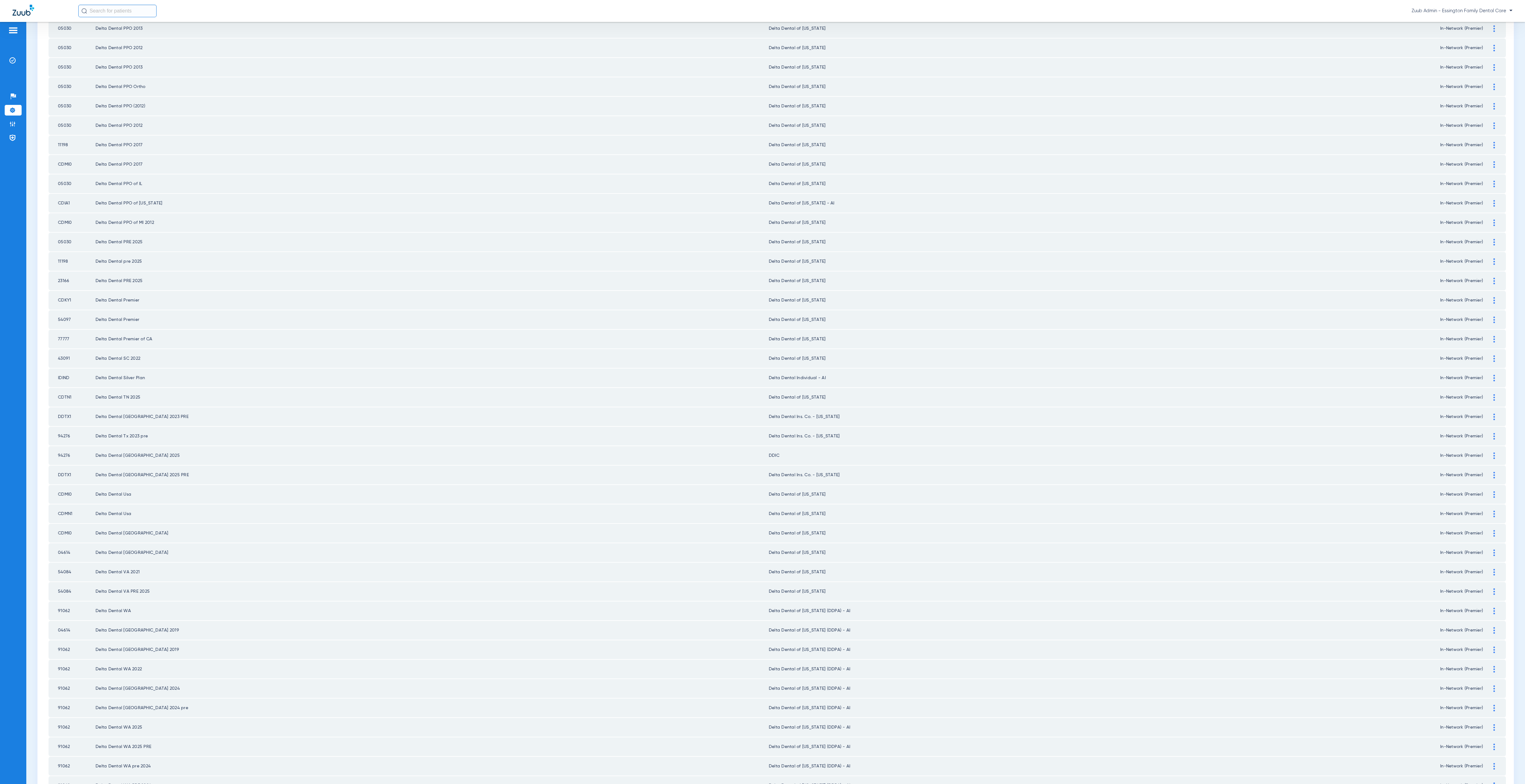
scroll to position [317, 0]
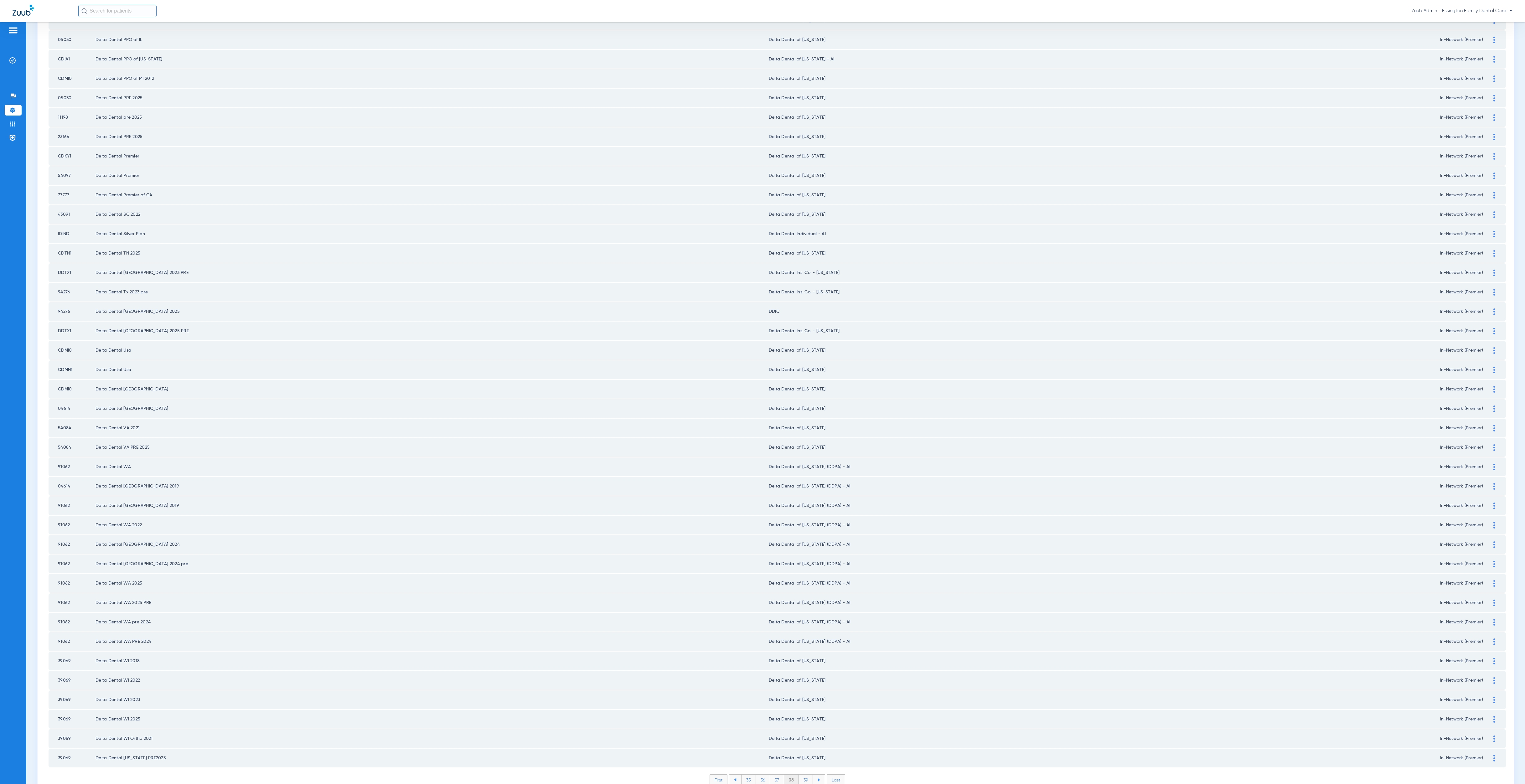
click at [802, 752] on li "39" at bounding box center [806, 779] width 14 height 10
click at [804, 752] on li "40" at bounding box center [806, 779] width 15 height 10
click at [801, 752] on li "41" at bounding box center [806, 779] width 14 height 10
click at [801, 752] on li "42" at bounding box center [805, 779] width 14 height 10
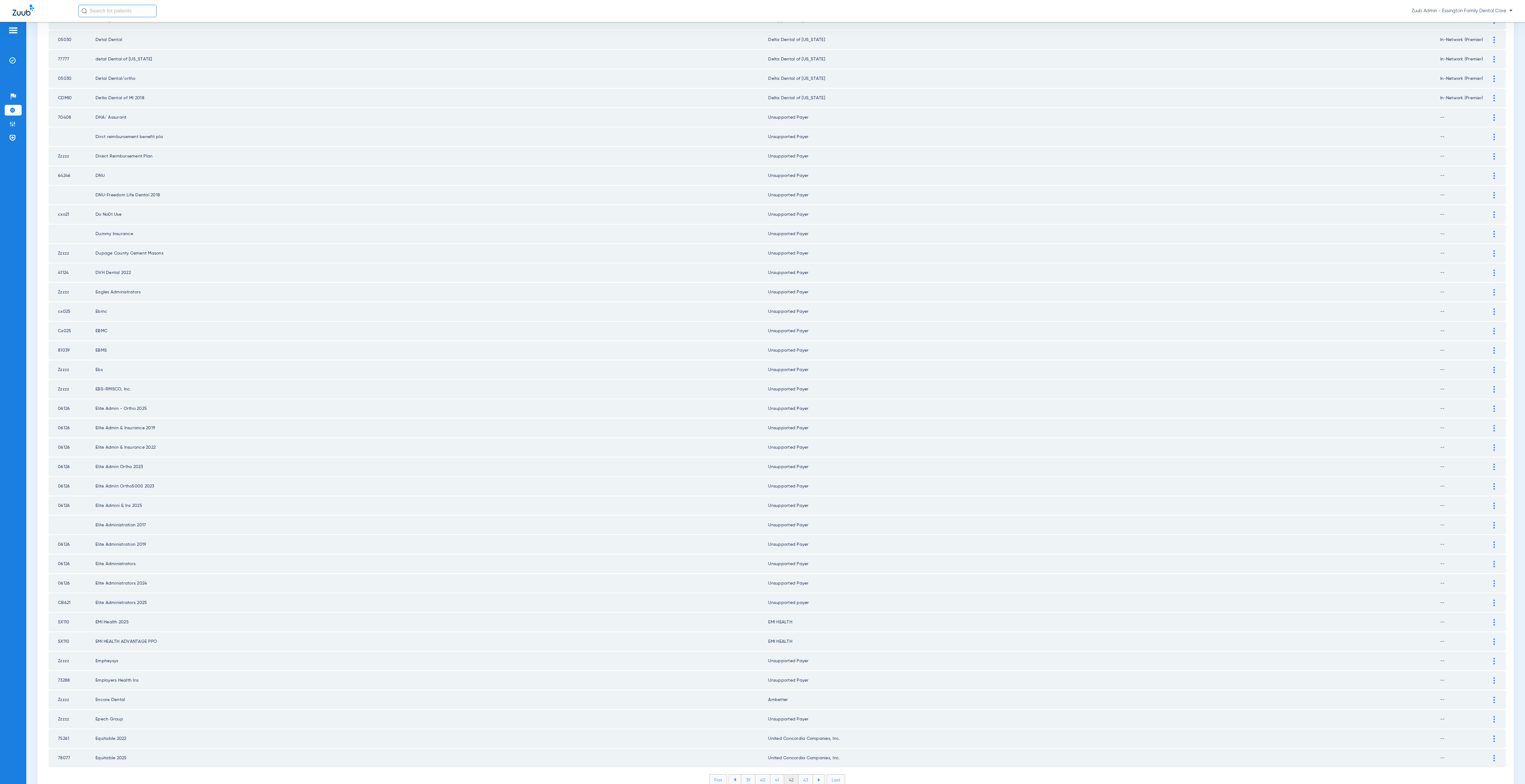
click at [804, 752] on li "43" at bounding box center [805, 779] width 14 height 10
click at [801, 752] on li "44" at bounding box center [806, 779] width 15 height 10
click at [800, 752] on li "45" at bounding box center [806, 779] width 15 height 10
click at [804, 752] on li "46" at bounding box center [806, 779] width 14 height 10
click at [805, 752] on li "47" at bounding box center [806, 779] width 14 height 10
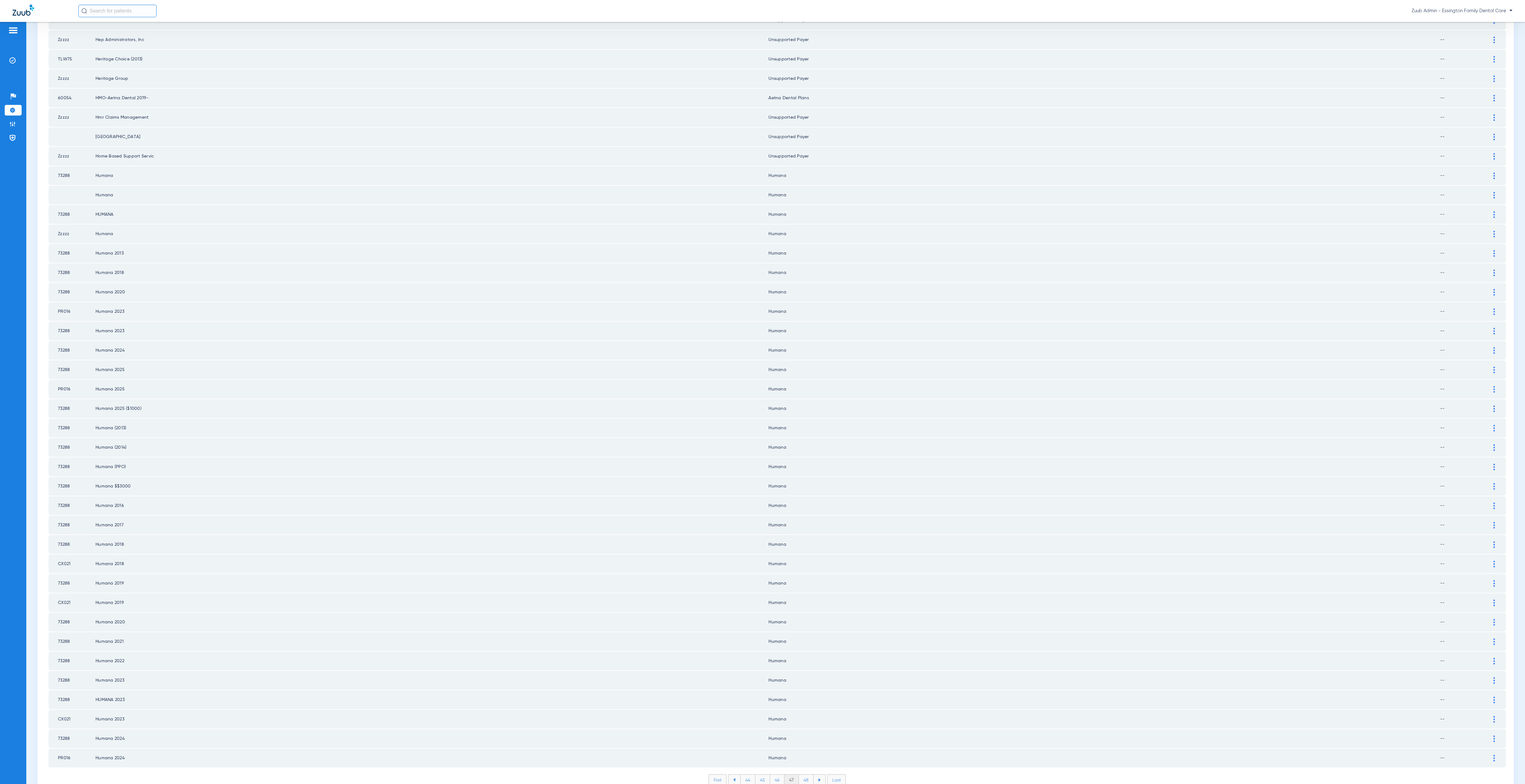
scroll to position [0, 0]
click at [805, 752] on li "48" at bounding box center [806, 779] width 15 height 10
click at [806, 752] on li "49" at bounding box center [806, 779] width 14 height 10
click at [806, 752] on li "50" at bounding box center [806, 779] width 15 height 10
click at [806, 752] on li "51" at bounding box center [806, 779] width 14 height 10
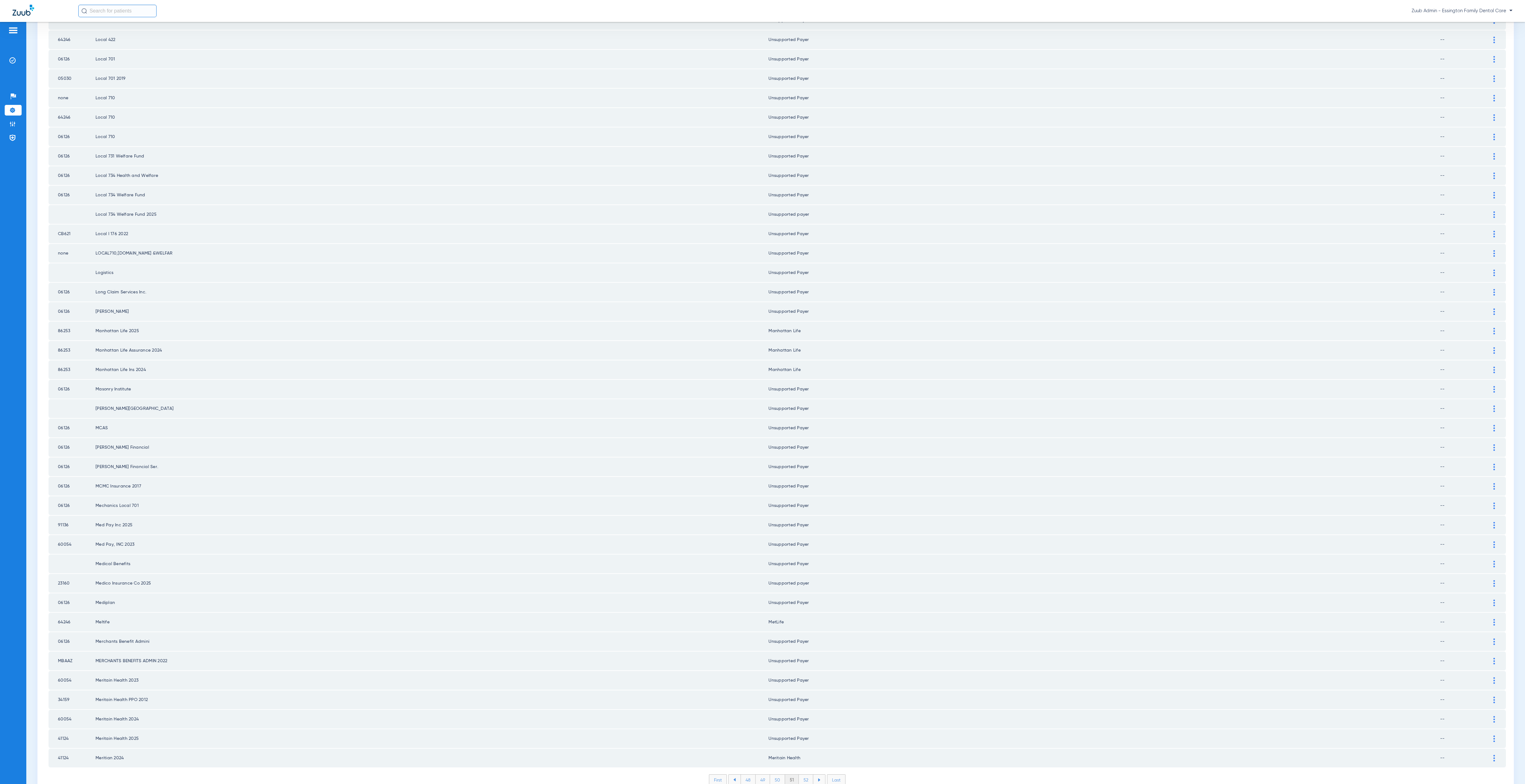
click at [806, 752] on li "52" at bounding box center [806, 779] width 14 height 10
click at [806, 752] on li "53" at bounding box center [806, 779] width 14 height 10
click at [806, 752] on li "54" at bounding box center [806, 779] width 15 height 10
click at [806, 752] on li "55" at bounding box center [806, 779] width 15 height 10
click at [806, 752] on li "56" at bounding box center [806, 779] width 14 height 10
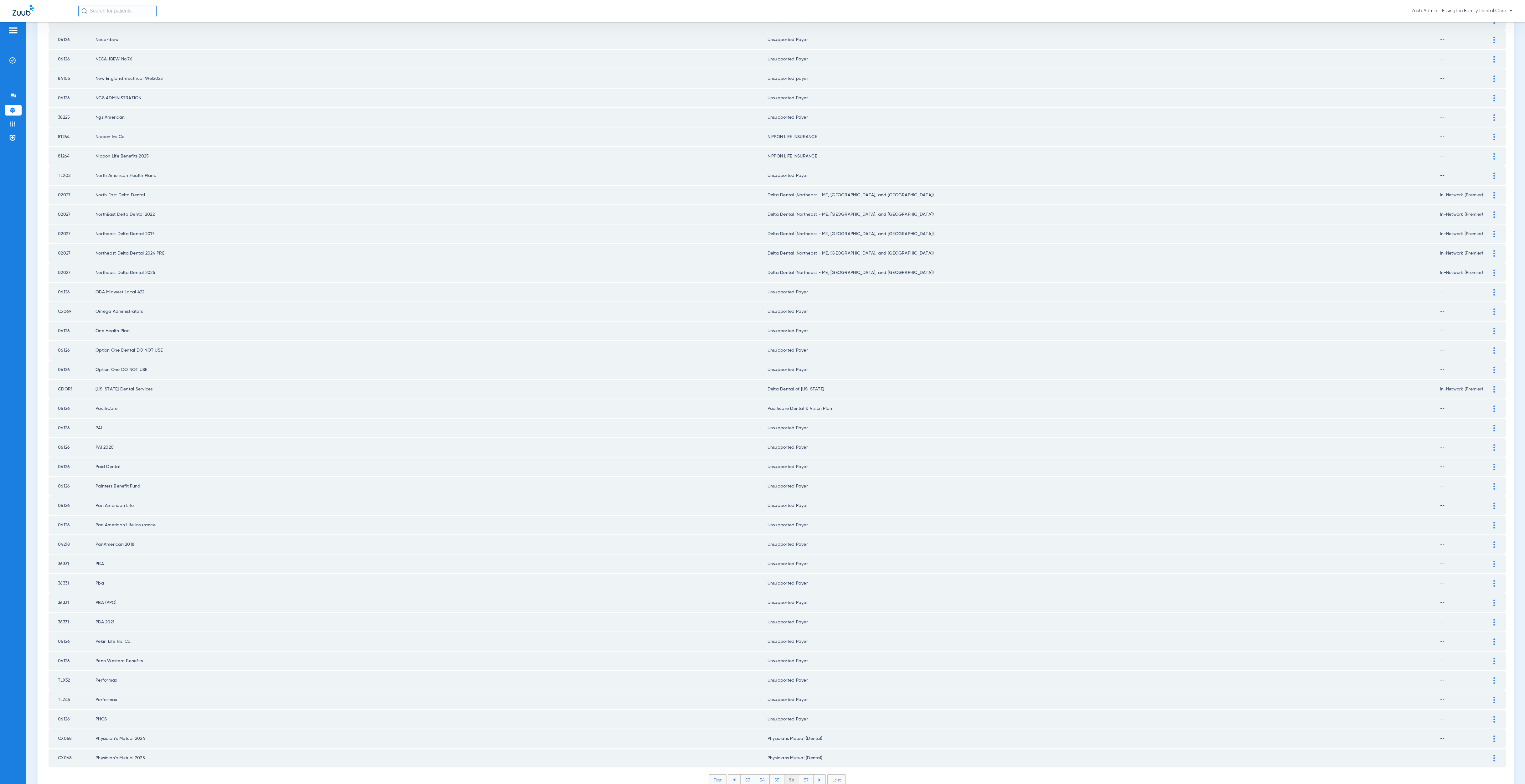
click at [806, 752] on li "57" at bounding box center [806, 779] width 14 height 10
click at [806, 752] on li "58" at bounding box center [806, 779] width 15 height 10
click at [806, 752] on li "59" at bounding box center [806, 779] width 14 height 10
click at [806, 752] on li "60" at bounding box center [806, 779] width 15 height 10
click at [1131, 619] on div at bounding box center [1494, 622] width 11 height 7
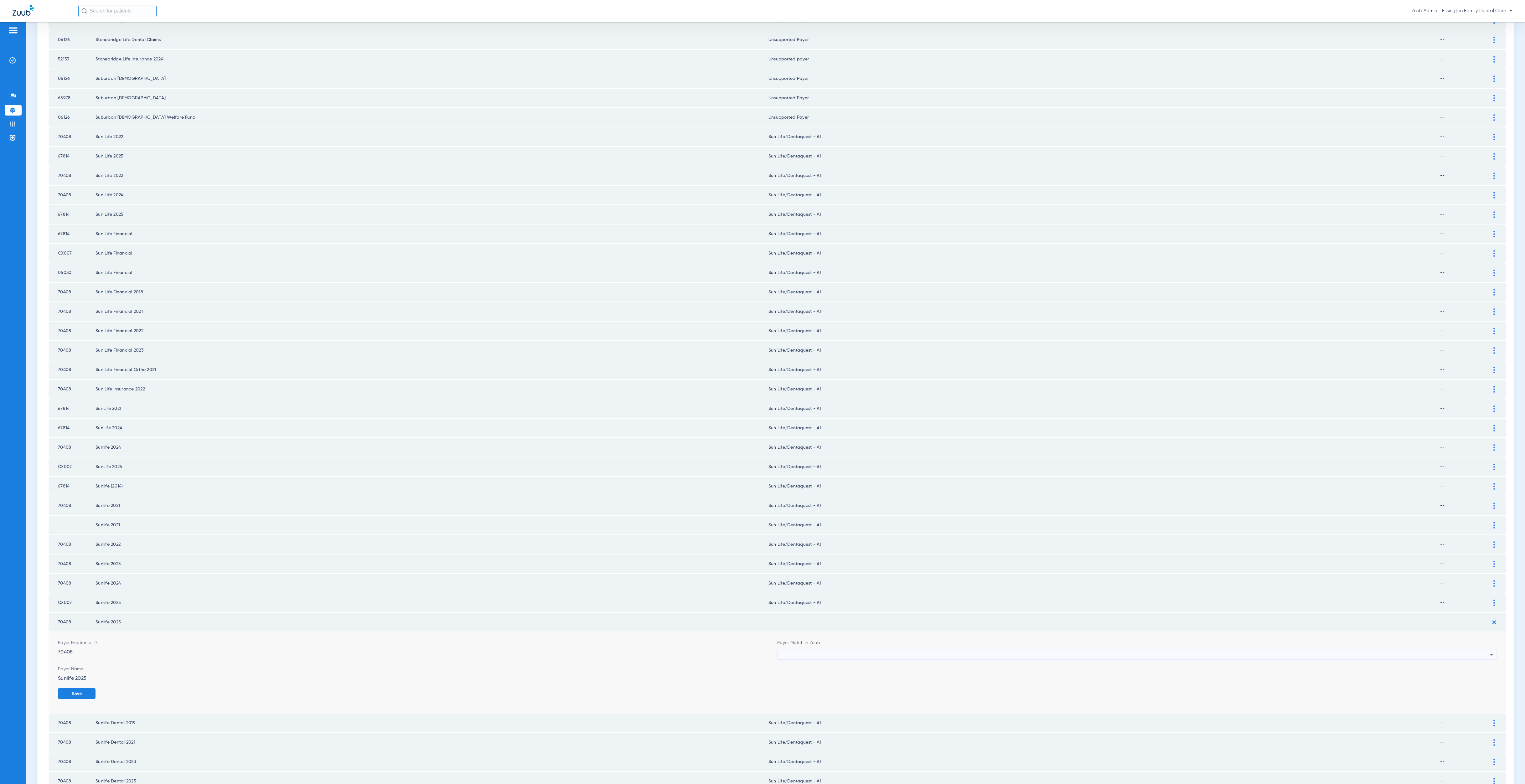
click at [840, 649] on div at bounding box center [1135, 654] width 709 height 10
type input "sun"
click at [881, 661] on mat-option "Sun Life/Dentaquest - AI" at bounding box center [1129, 662] width 714 height 10
click at [1131, 688] on button "Save" at bounding box center [1477, 693] width 37 height 11
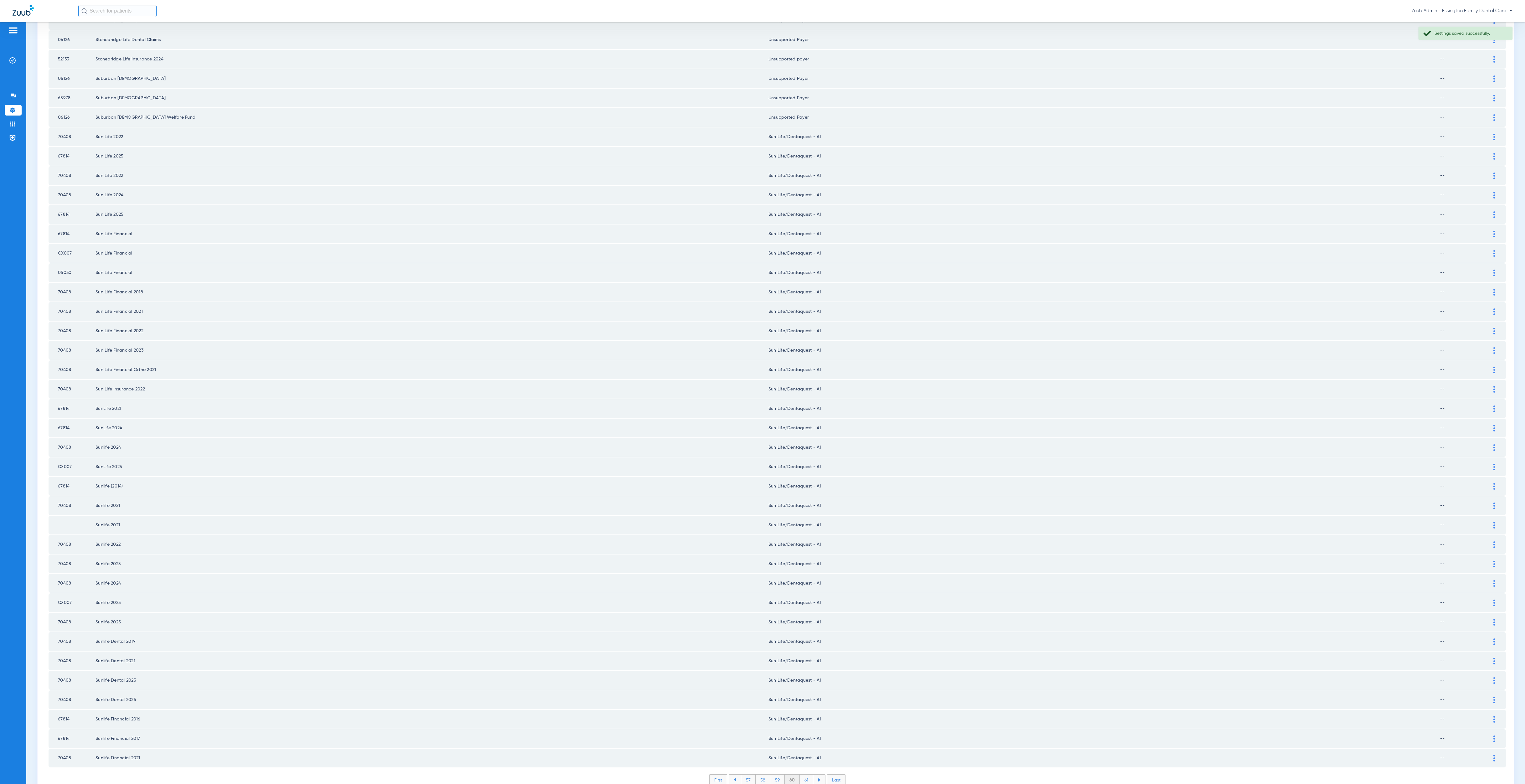
click at [803, 752] on li "61" at bounding box center [806, 779] width 13 height 10
click at [803, 752] on li "62" at bounding box center [806, 779] width 14 height 10
click at [803, 752] on li "63" at bounding box center [805, 779] width 14 height 10
click at [802, 752] on li "64" at bounding box center [805, 779] width 14 height 10
click at [802, 752] on li "65" at bounding box center [805, 779] width 14 height 10
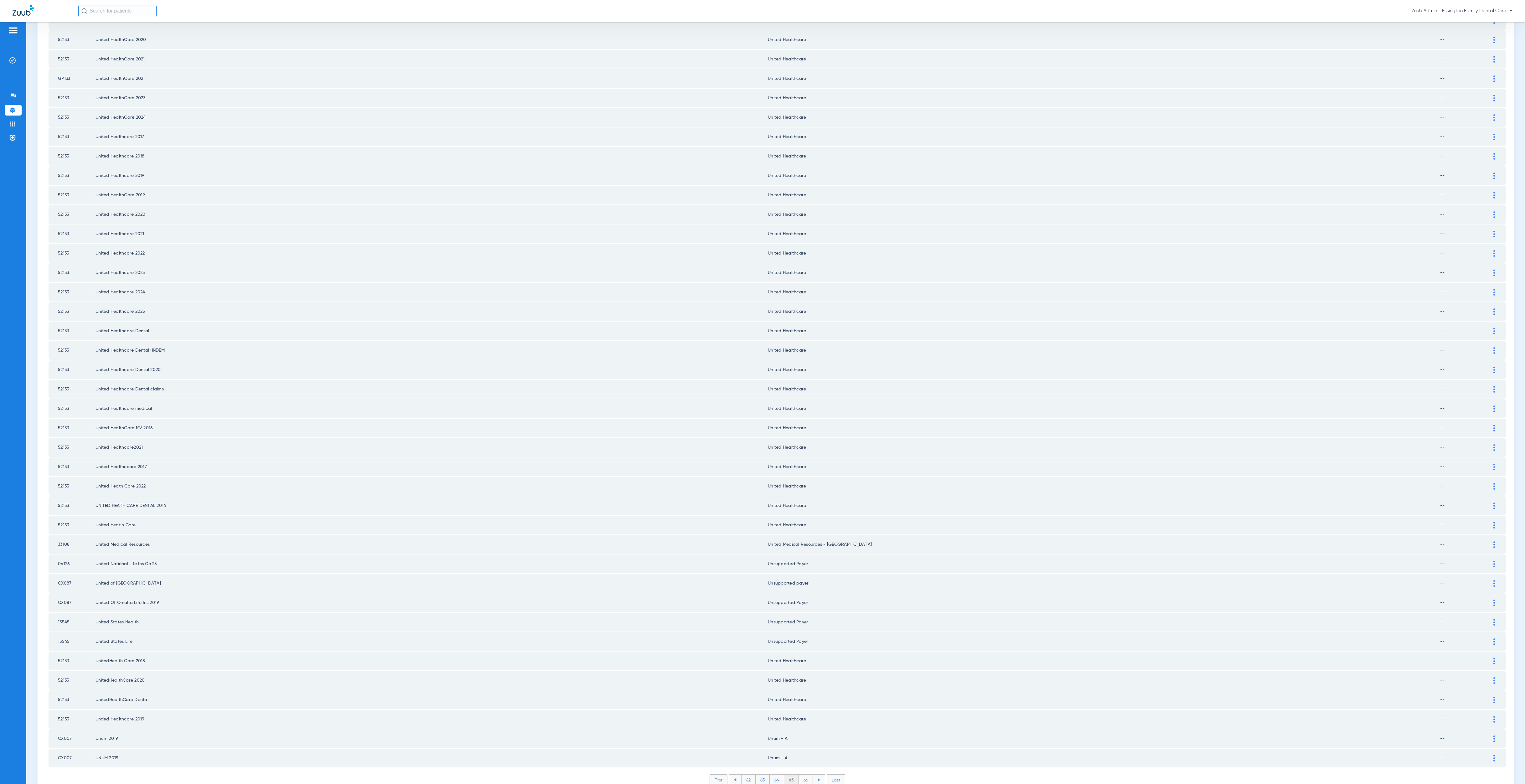
click at [802, 752] on li "66" at bounding box center [806, 779] width 14 height 10
click at [802, 752] on li "67" at bounding box center [806, 779] width 14 height 10
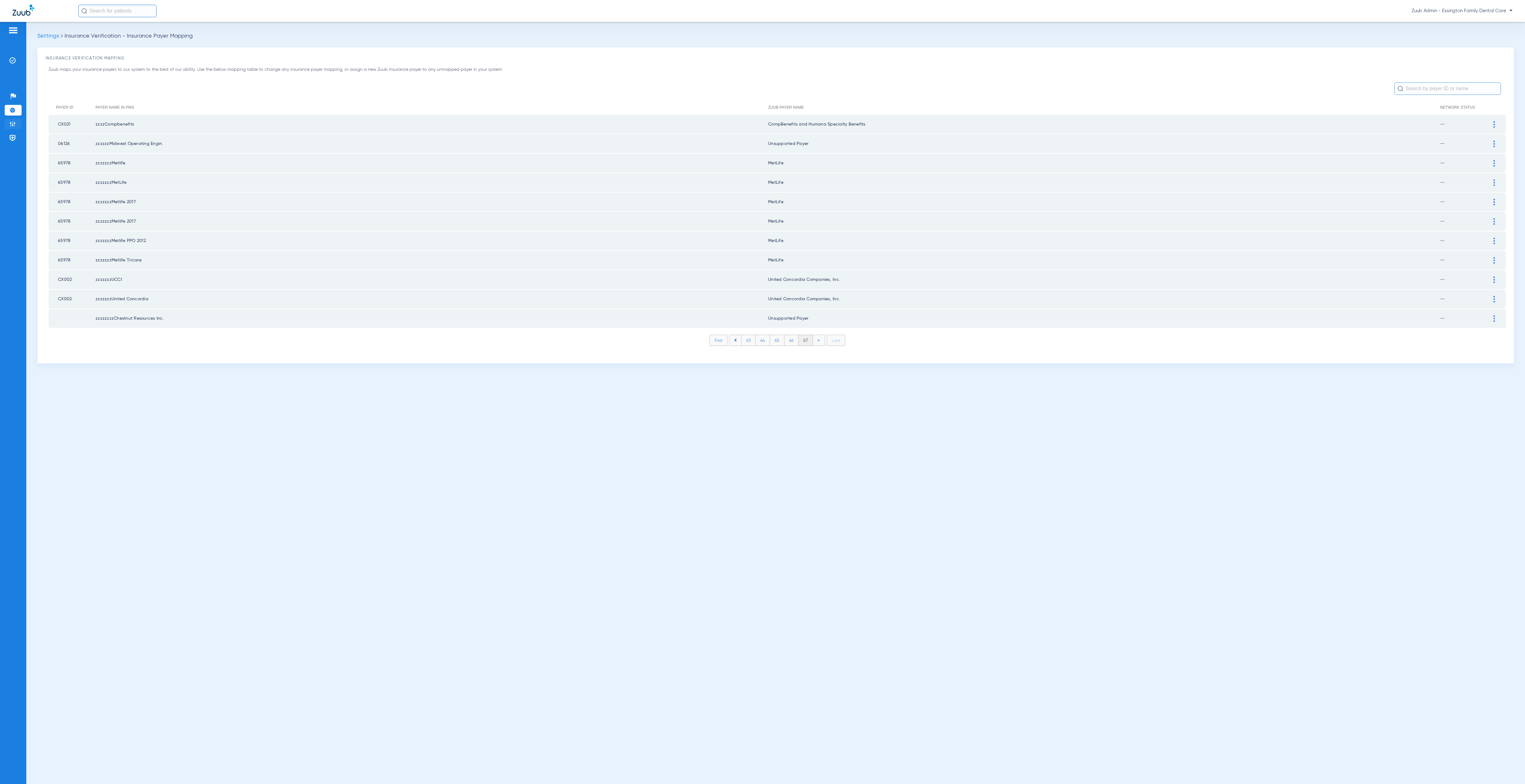
click at [20, 120] on li "Admin" at bounding box center [13, 123] width 17 height 10
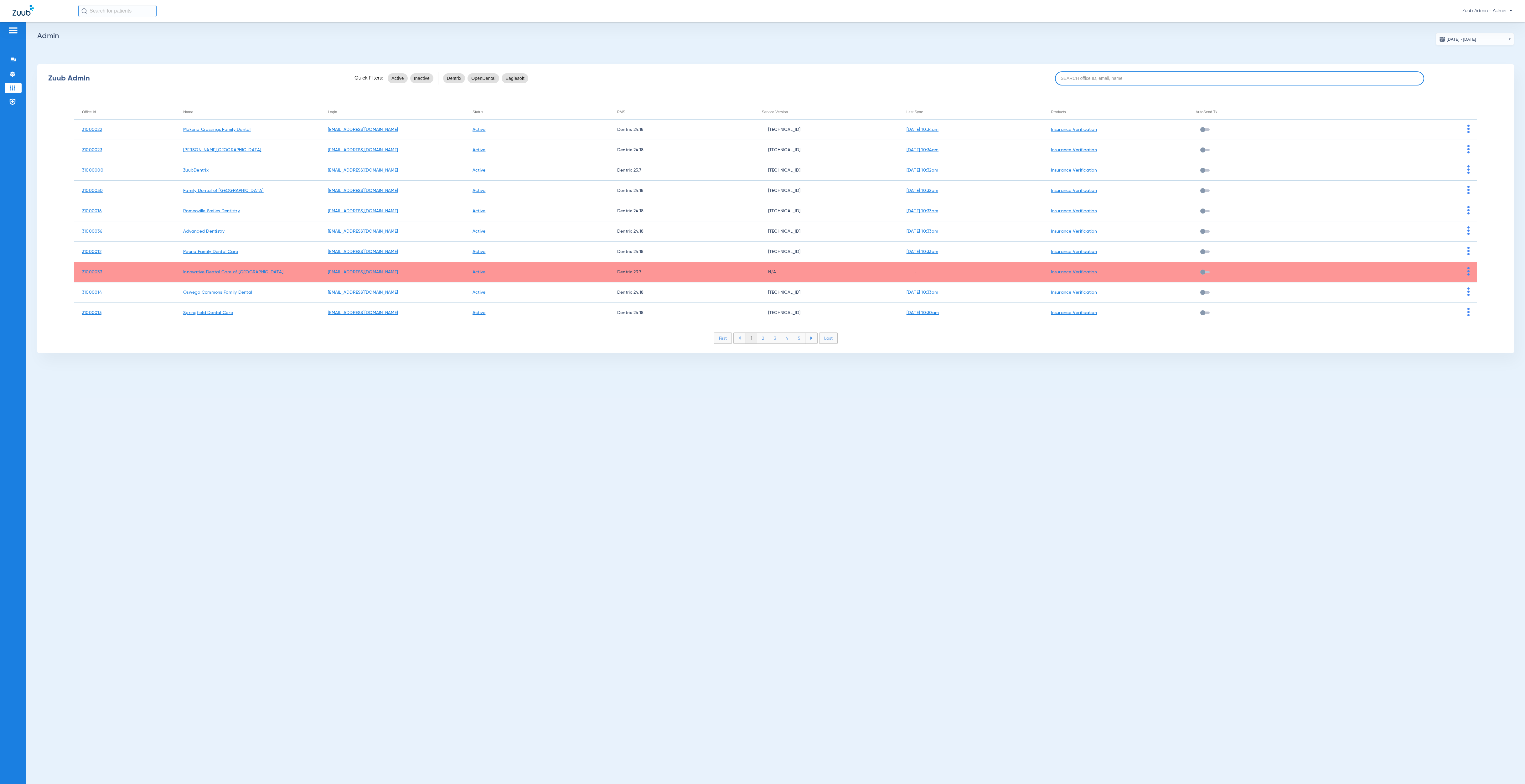
click at [1131, 80] on input at bounding box center [1239, 78] width 369 height 14
paste input "31000036"
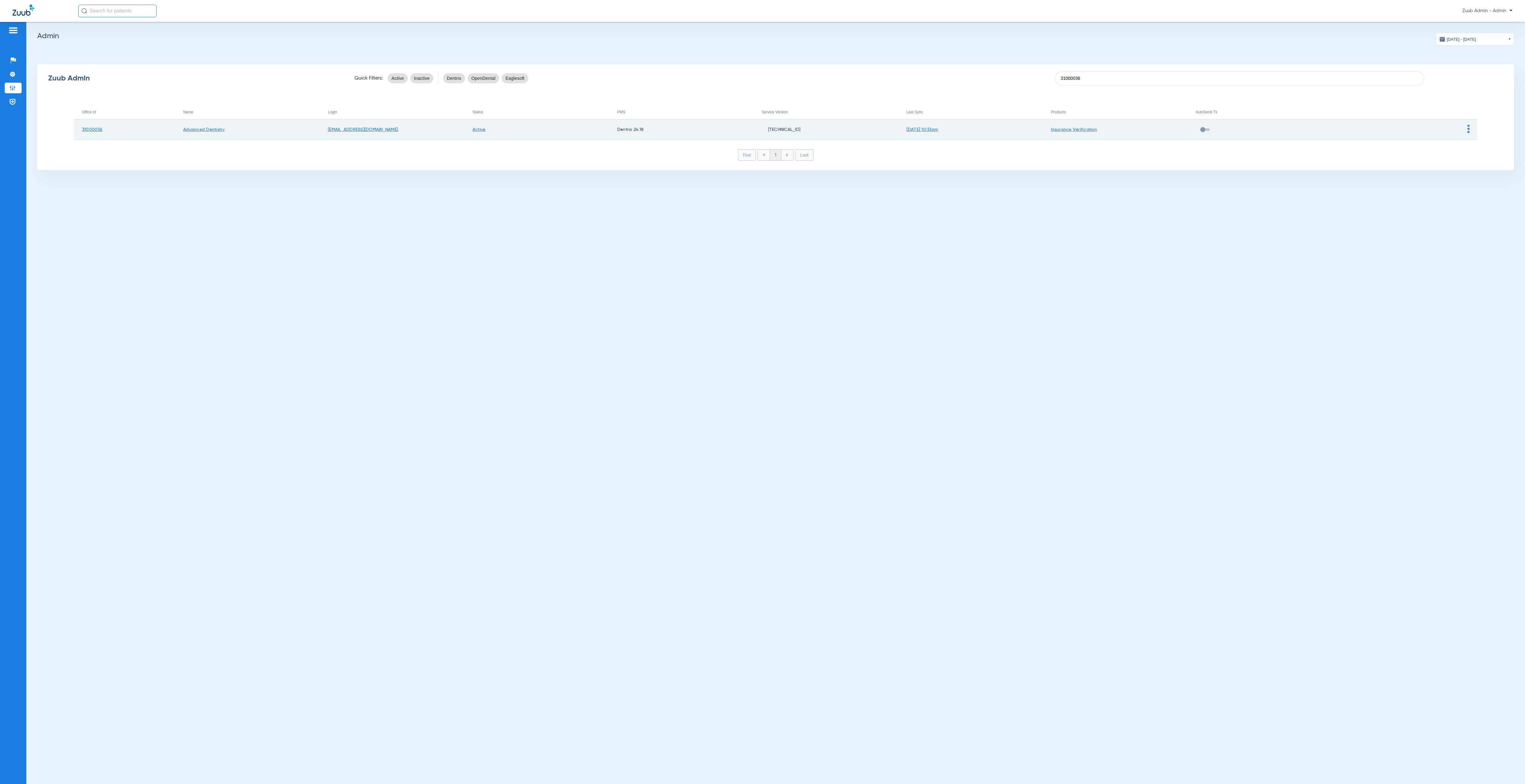
type input "31000036"
click at [1131, 128] on img at bounding box center [1468, 128] width 2 height 8
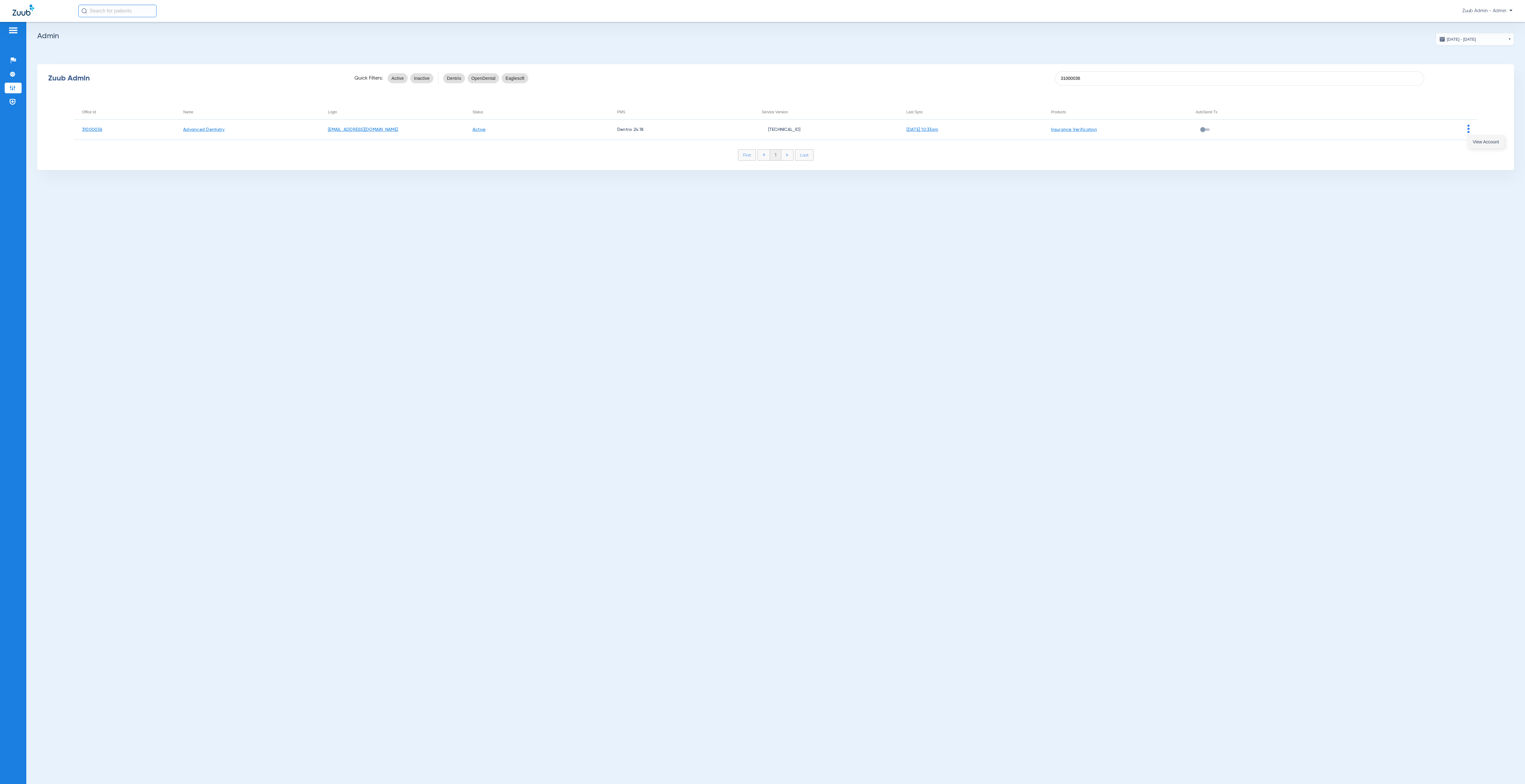
click at [1131, 146] on button "View Account" at bounding box center [1485, 141] width 36 height 12
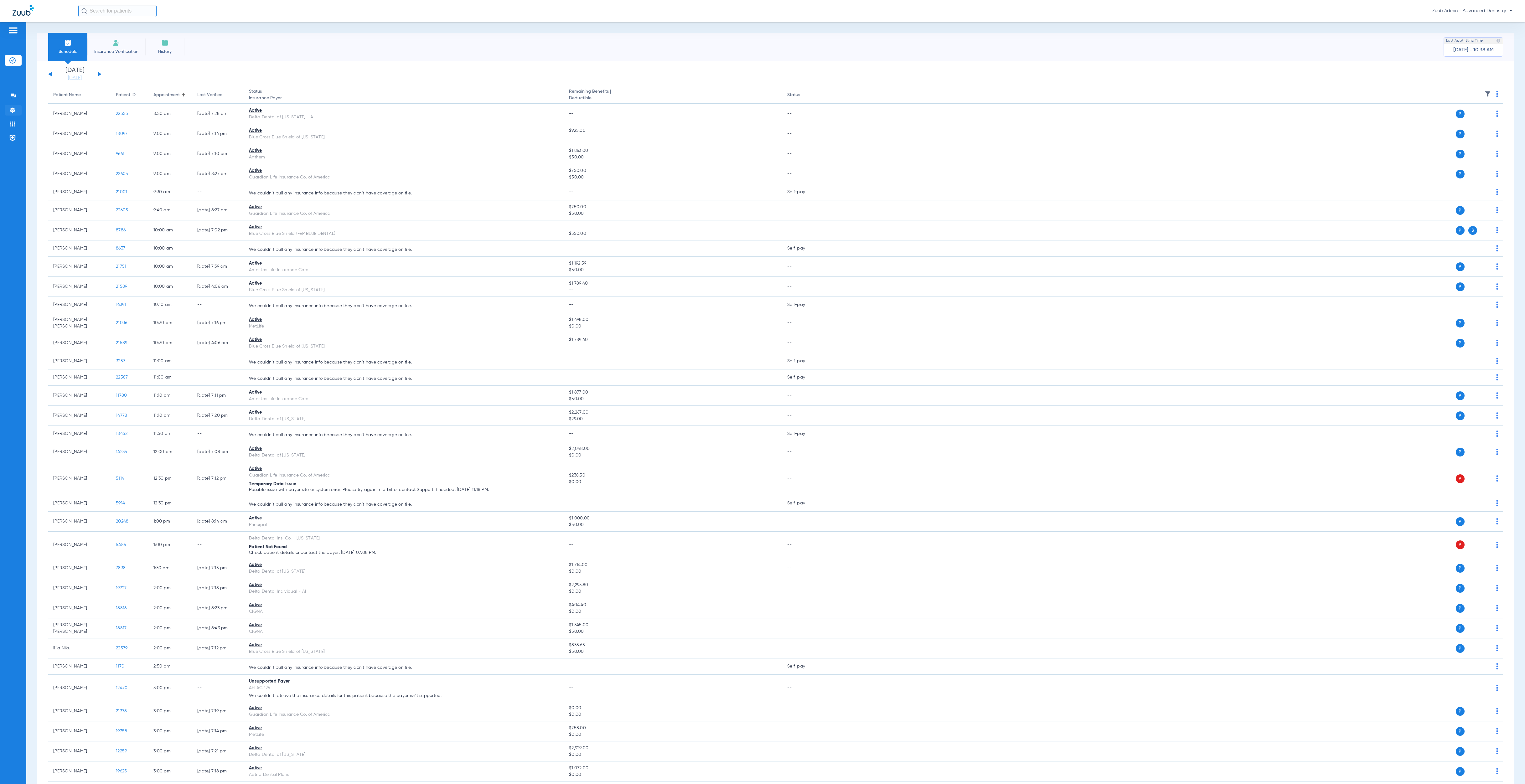
click at [13, 109] on img at bounding box center [12, 109] width 7 height 7
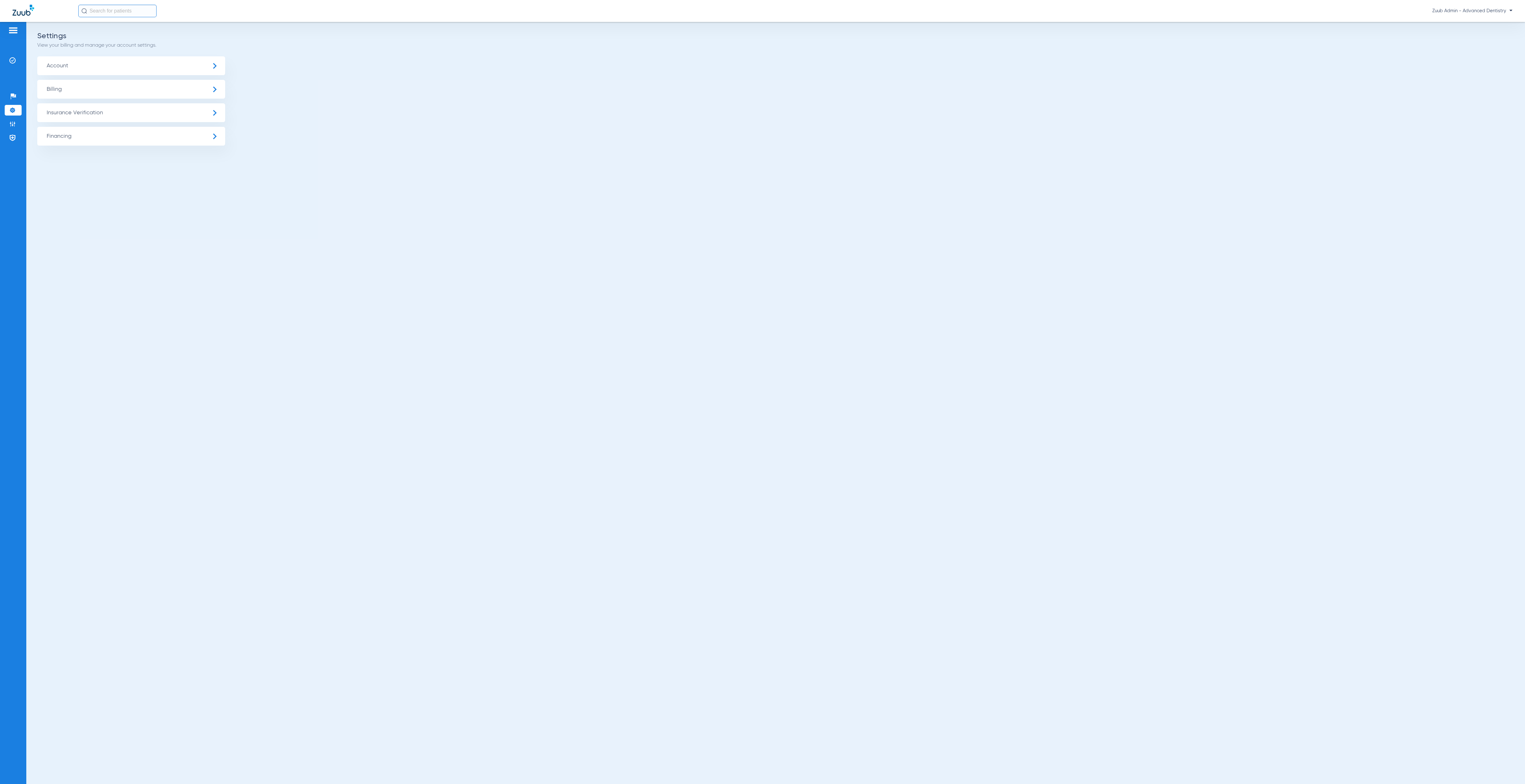
click at [13, 109] on img at bounding box center [12, 109] width 7 height 7
click at [59, 110] on span "Insurance Verification" at bounding box center [131, 112] width 188 height 19
click at [129, 167] on li "Insurance Payer Mapping" at bounding box center [131, 162] width 188 height 16
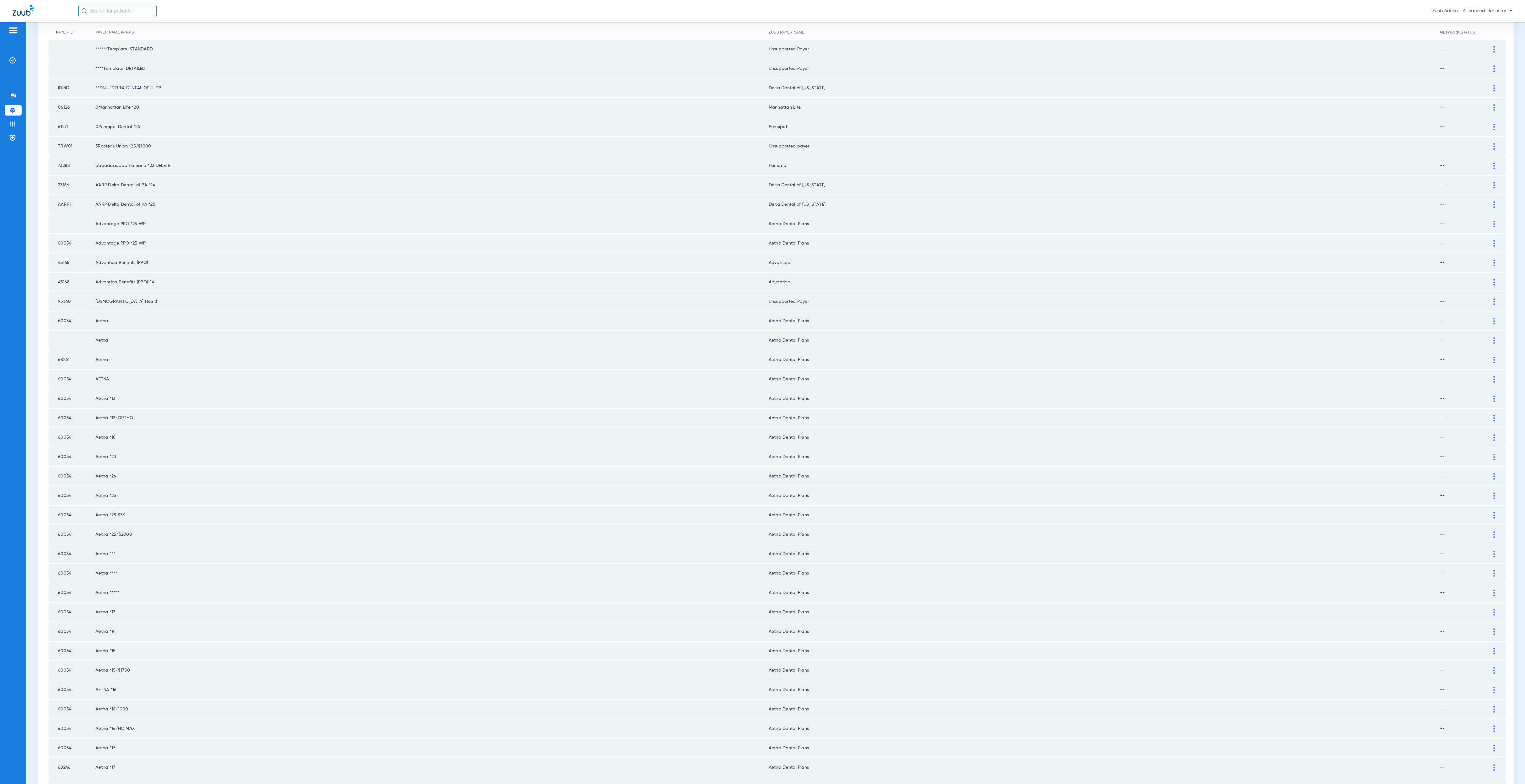
scroll to position [317, 0]
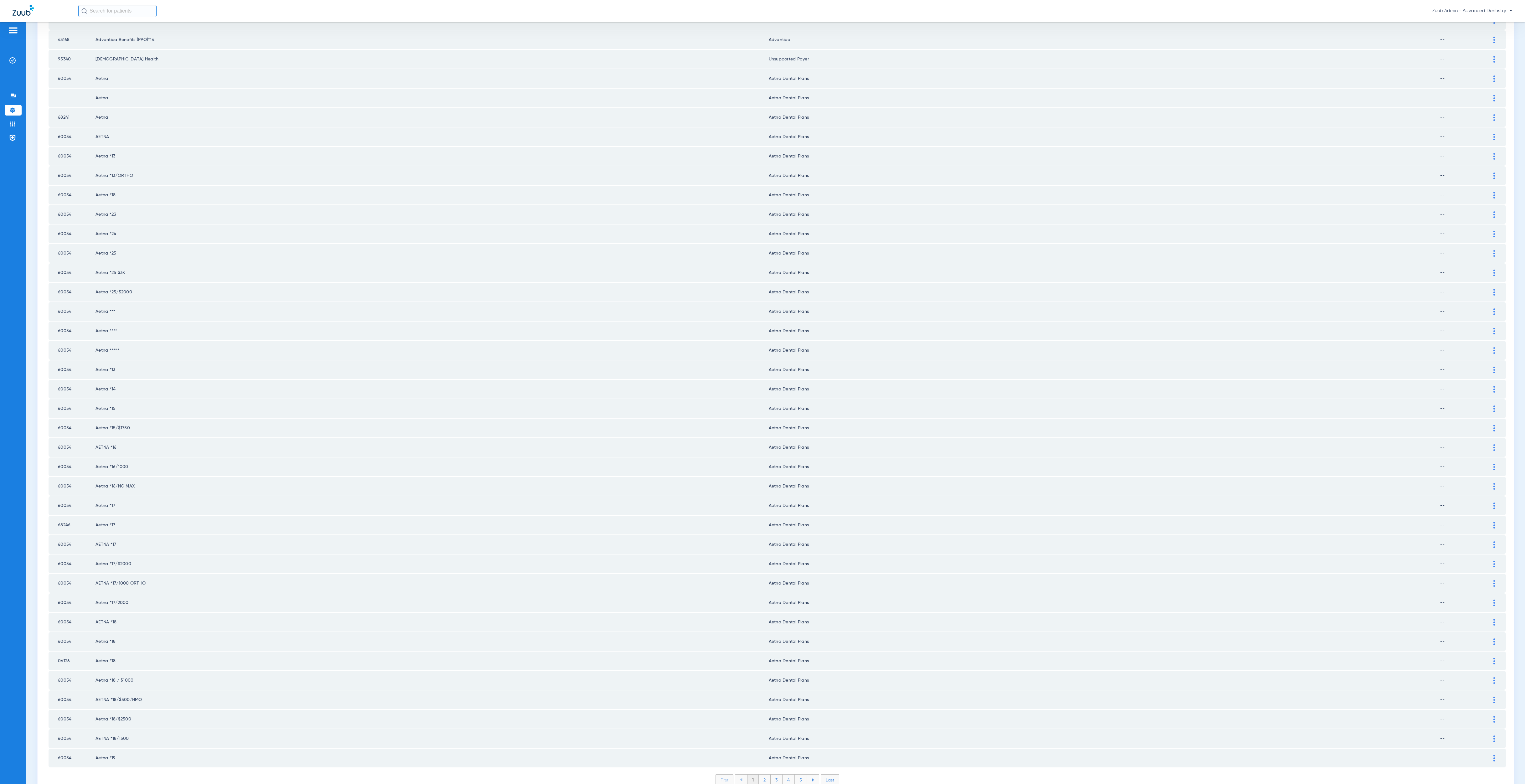
click at [759, 775] on li "2" at bounding box center [764, 779] width 12 height 10
click at [776, 775] on li "3" at bounding box center [776, 779] width 12 height 10
click at [783, 775] on li "4" at bounding box center [788, 779] width 12 height 10
click at [795, 775] on li "5" at bounding box center [800, 779] width 12 height 10
click at [799, 775] on li "6" at bounding box center [801, 779] width 12 height 10
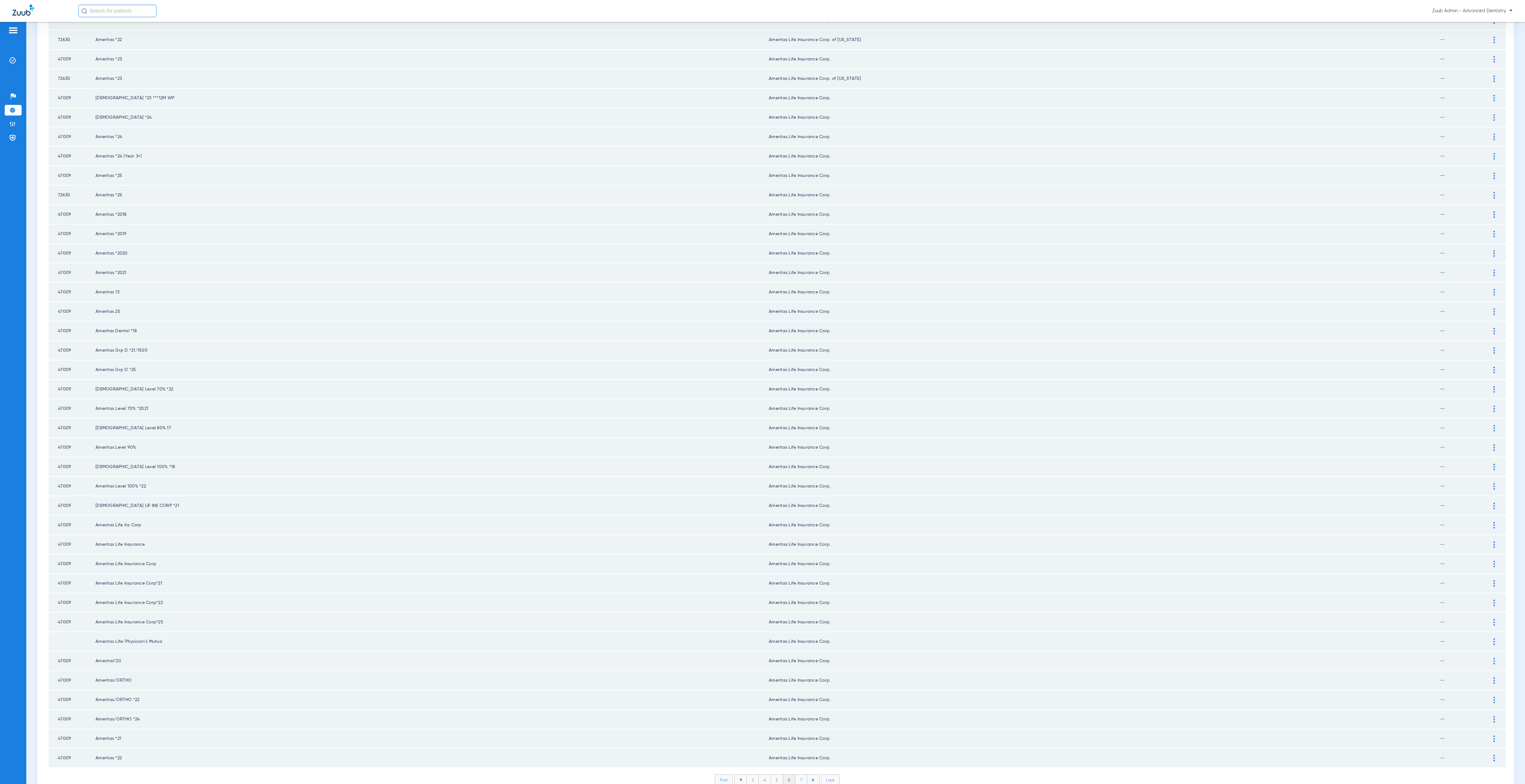
click at [798, 775] on li "7" at bounding box center [801, 779] width 12 height 10
click at [799, 775] on li "8" at bounding box center [801, 779] width 12 height 10
click at [797, 775] on li "9" at bounding box center [801, 779] width 12 height 10
click at [801, 775] on li "10" at bounding box center [801, 779] width 14 height 10
click at [797, 775] on li "11" at bounding box center [802, 779] width 13 height 10
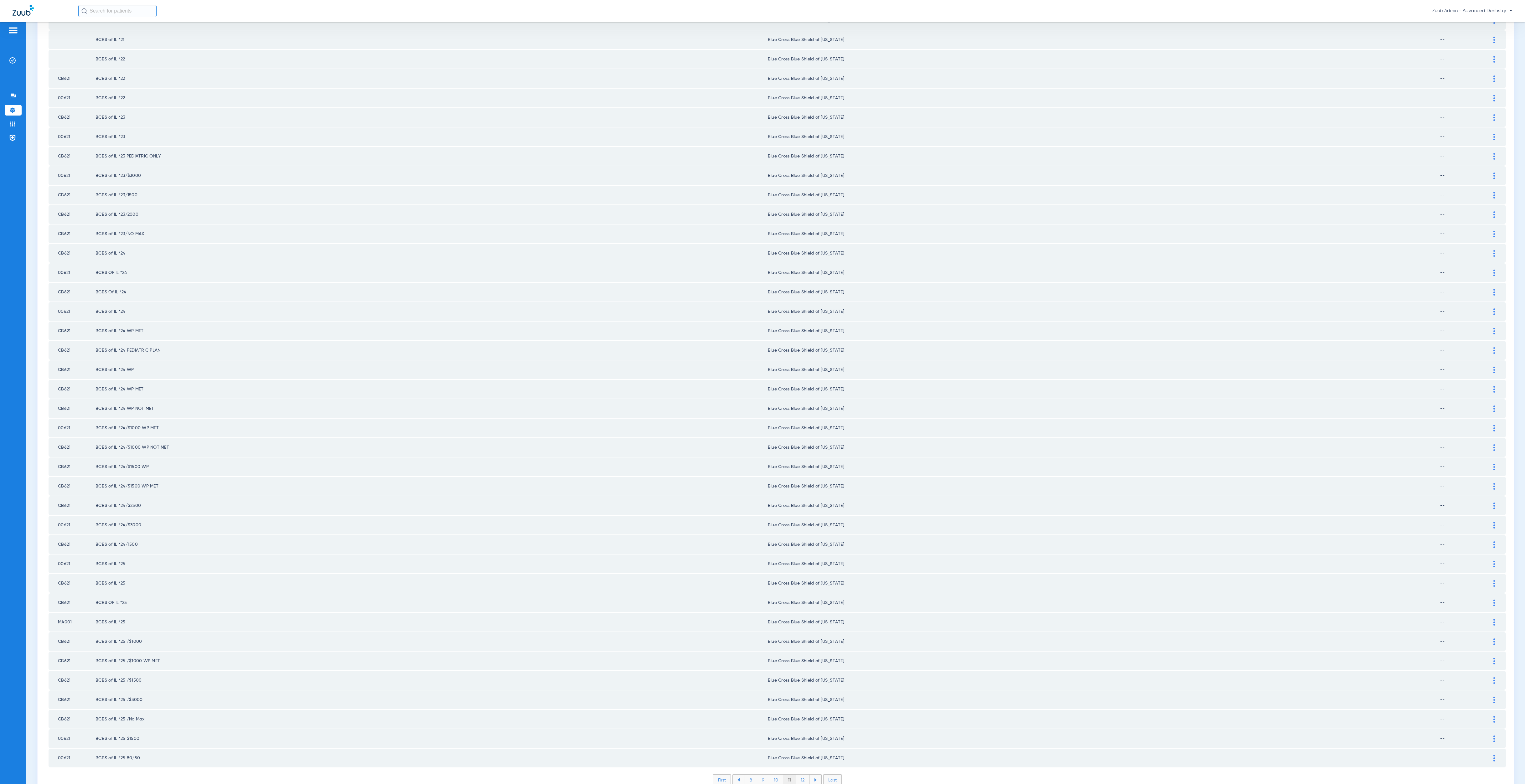
click at [803, 775] on li "12" at bounding box center [803, 779] width 13 height 10
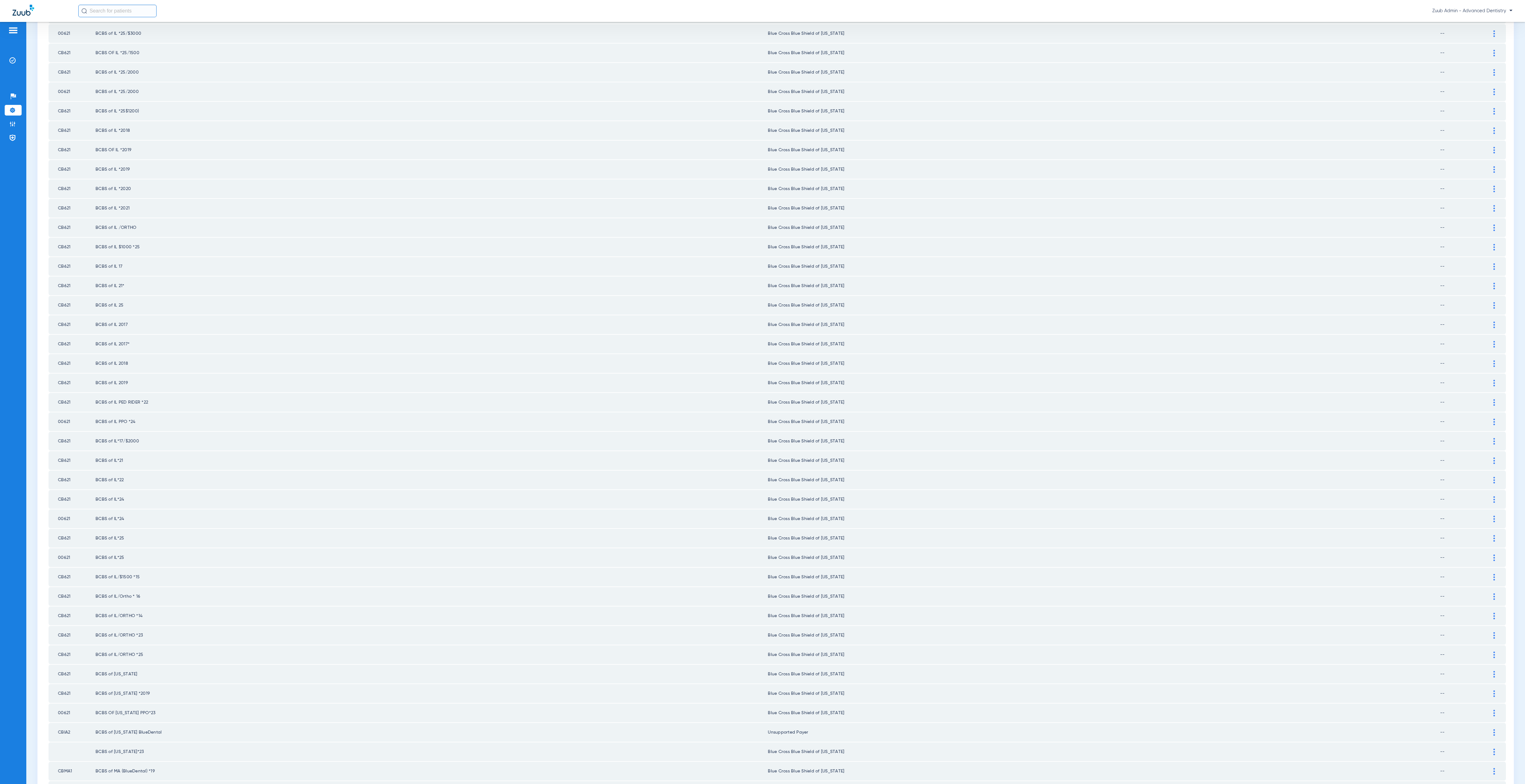
scroll to position [0, 0]
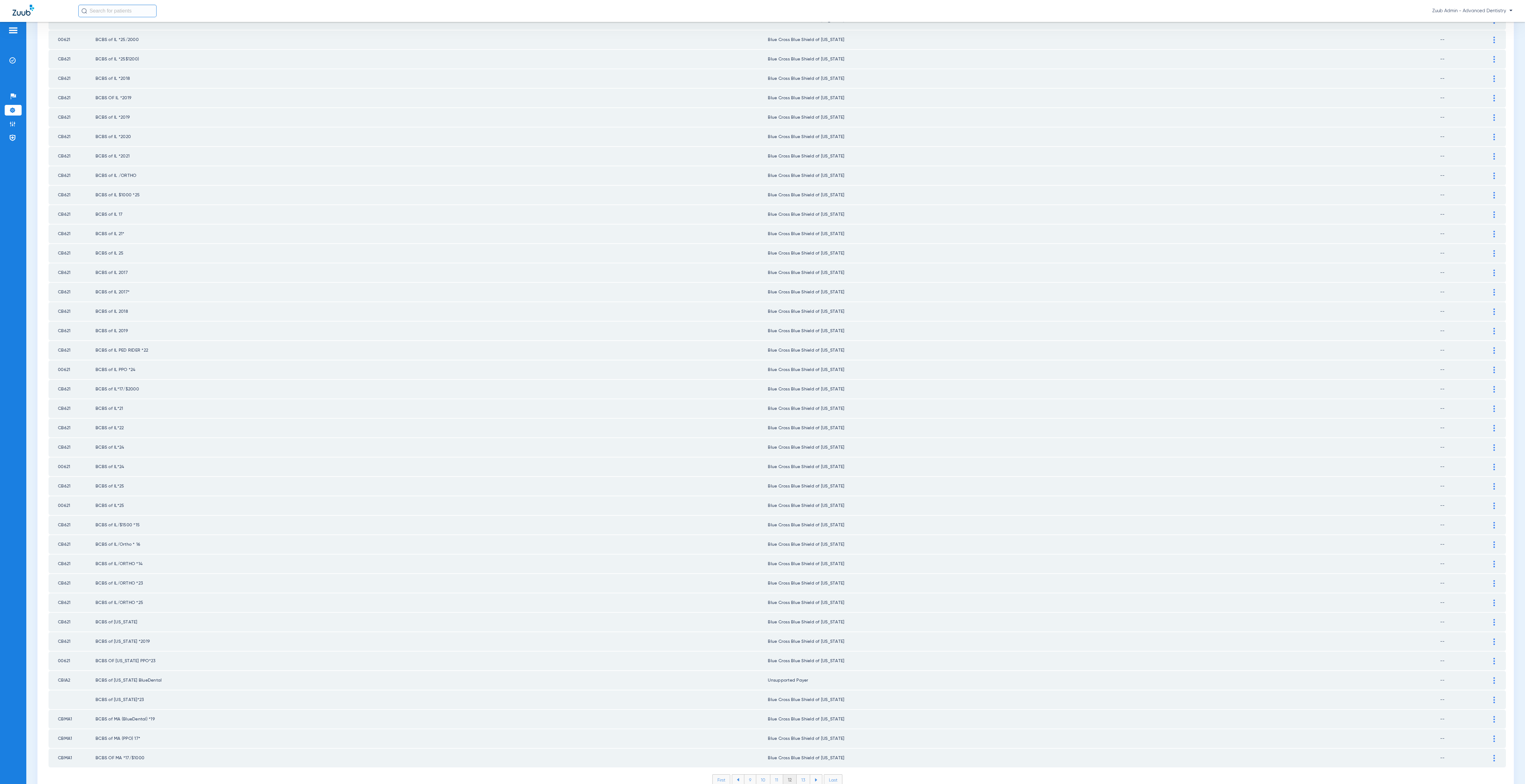
click at [804, 775] on li "13" at bounding box center [803, 779] width 13 height 10
click at [801, 775] on li "14" at bounding box center [804, 779] width 14 height 10
click at [801, 775] on li "15" at bounding box center [804, 779] width 14 height 10
click at [805, 775] on li "16" at bounding box center [804, 779] width 13 height 10
click at [803, 775] on li "17" at bounding box center [805, 779] width 13 height 10
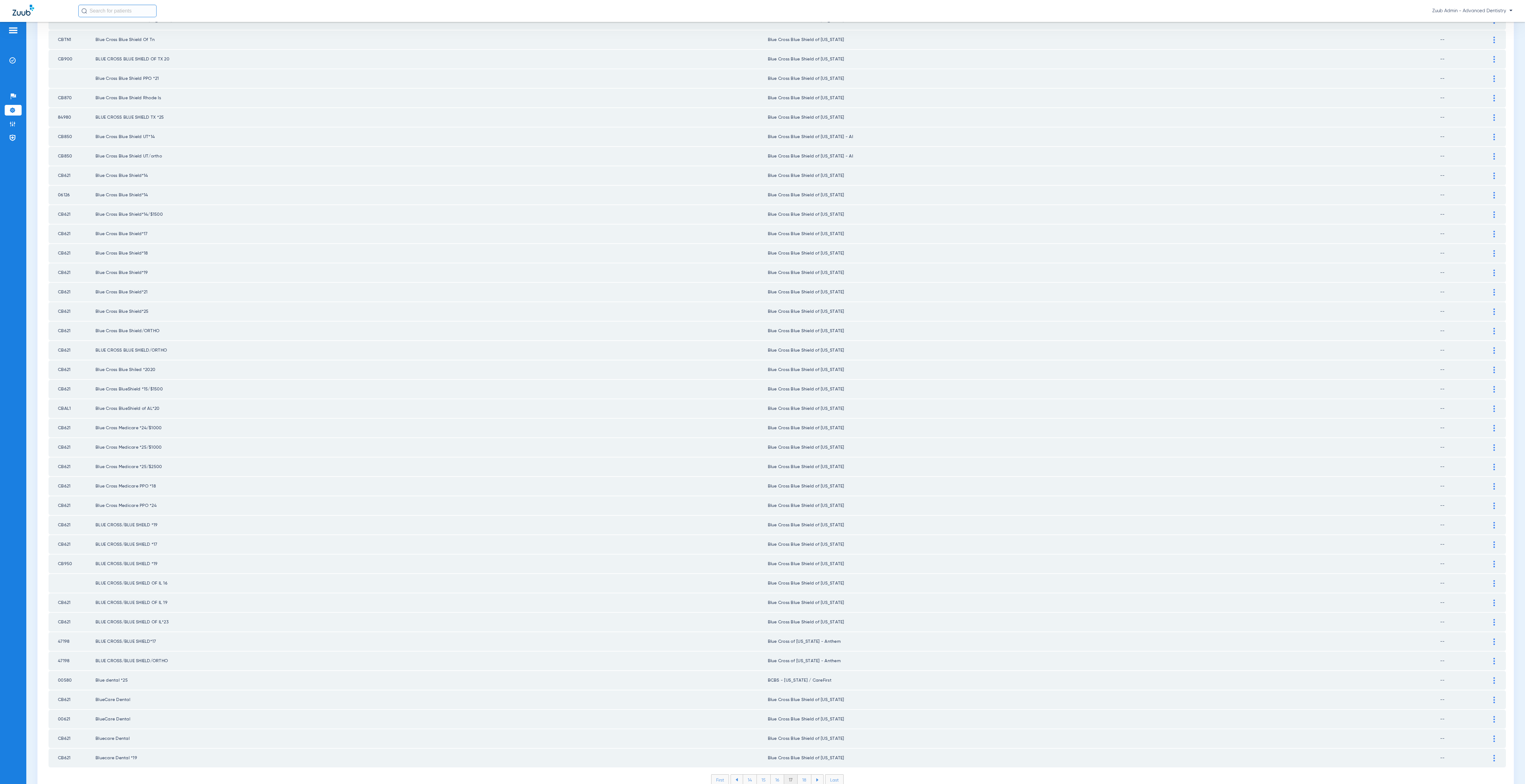
click at [802, 775] on li "18" at bounding box center [804, 779] width 14 height 10
click at [799, 775] on li "19" at bounding box center [804, 779] width 13 height 10
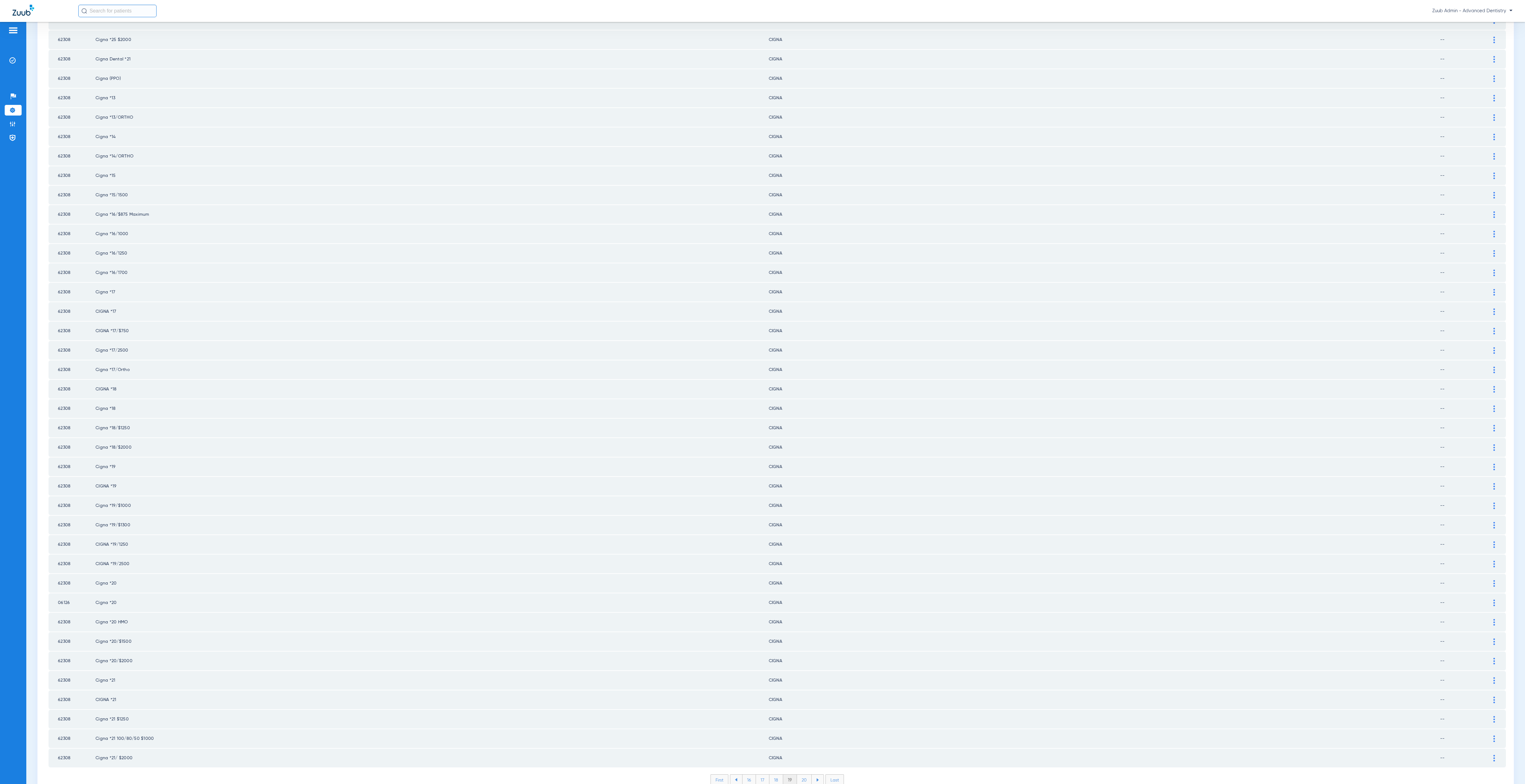
click at [799, 775] on li "20" at bounding box center [805, 779] width 15 height 10
click at [798, 775] on li "21" at bounding box center [805, 779] width 13 height 10
click at [803, 775] on li "22" at bounding box center [805, 779] width 14 height 10
click at [799, 775] on li "23" at bounding box center [805, 779] width 14 height 10
click at [799, 775] on li "24" at bounding box center [805, 779] width 14 height 10
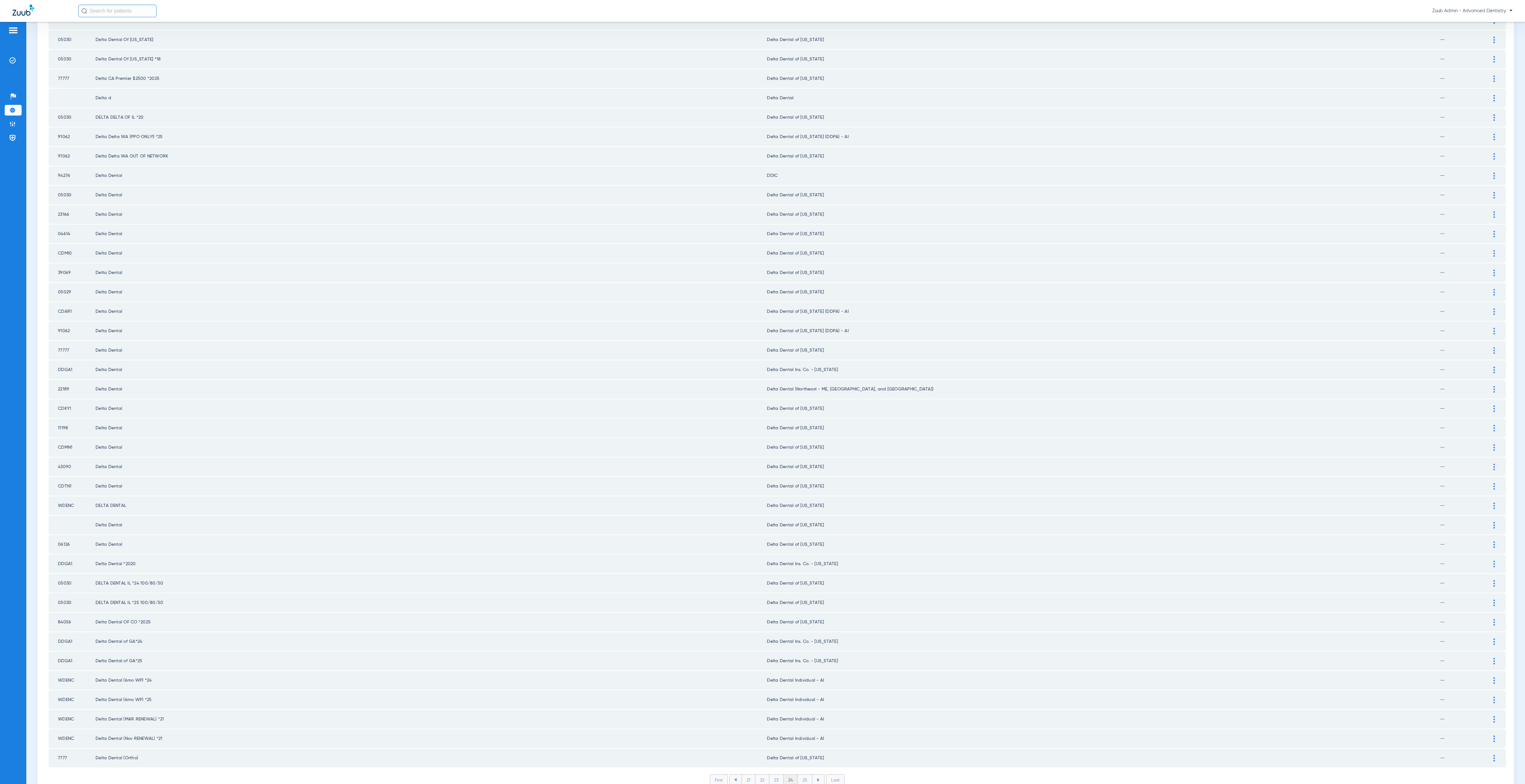
click at [803, 775] on li "25" at bounding box center [805, 779] width 14 height 10
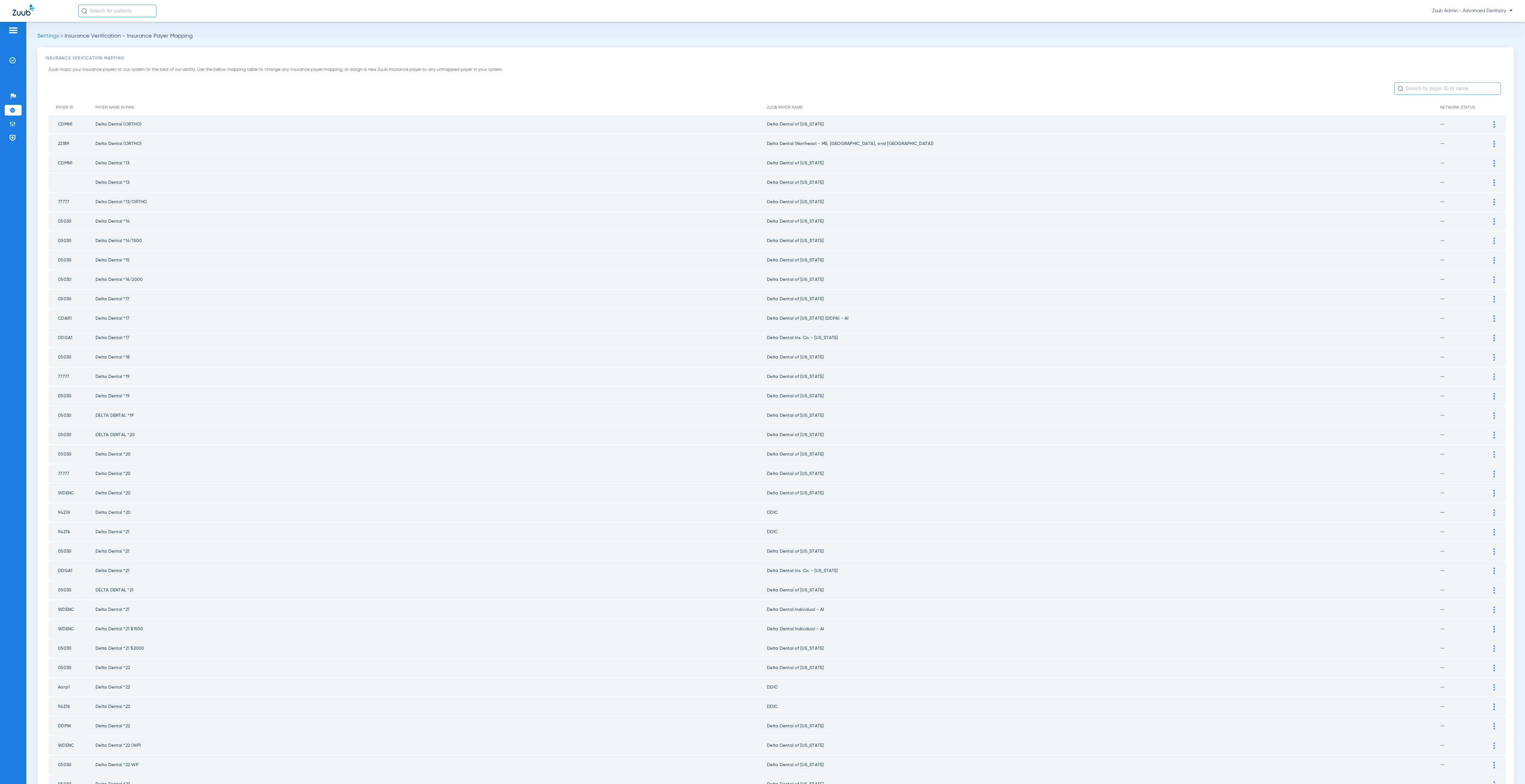
scroll to position [317, 0]
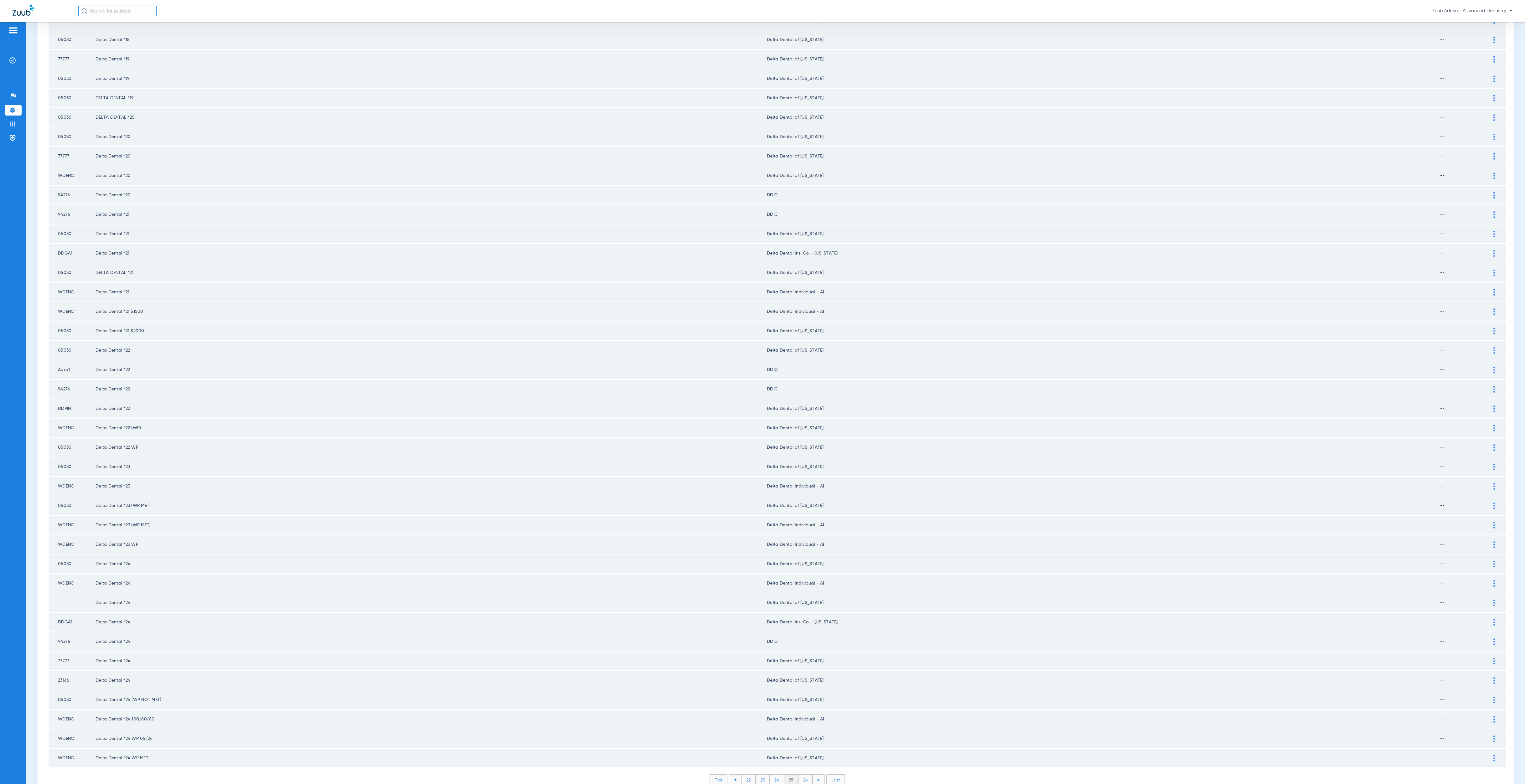
click at [803, 774] on div "First 22 23 24 25 26 Last Items per page: 50 [DATE] – [DATE] of 3745" at bounding box center [777, 784] width 1457 height 21
click at [802, 775] on li "26" at bounding box center [805, 779] width 14 height 10
click at [800, 775] on li "27" at bounding box center [806, 779] width 14 height 10
click at [806, 775] on li "29" at bounding box center [805, 779] width 14 height 10
click at [807, 738] on div "Payer ID Payer Name in PMS Zuub Payer Name Network Status CDAR1 Delta Dental of…" at bounding box center [777, 288] width 1457 height 1012
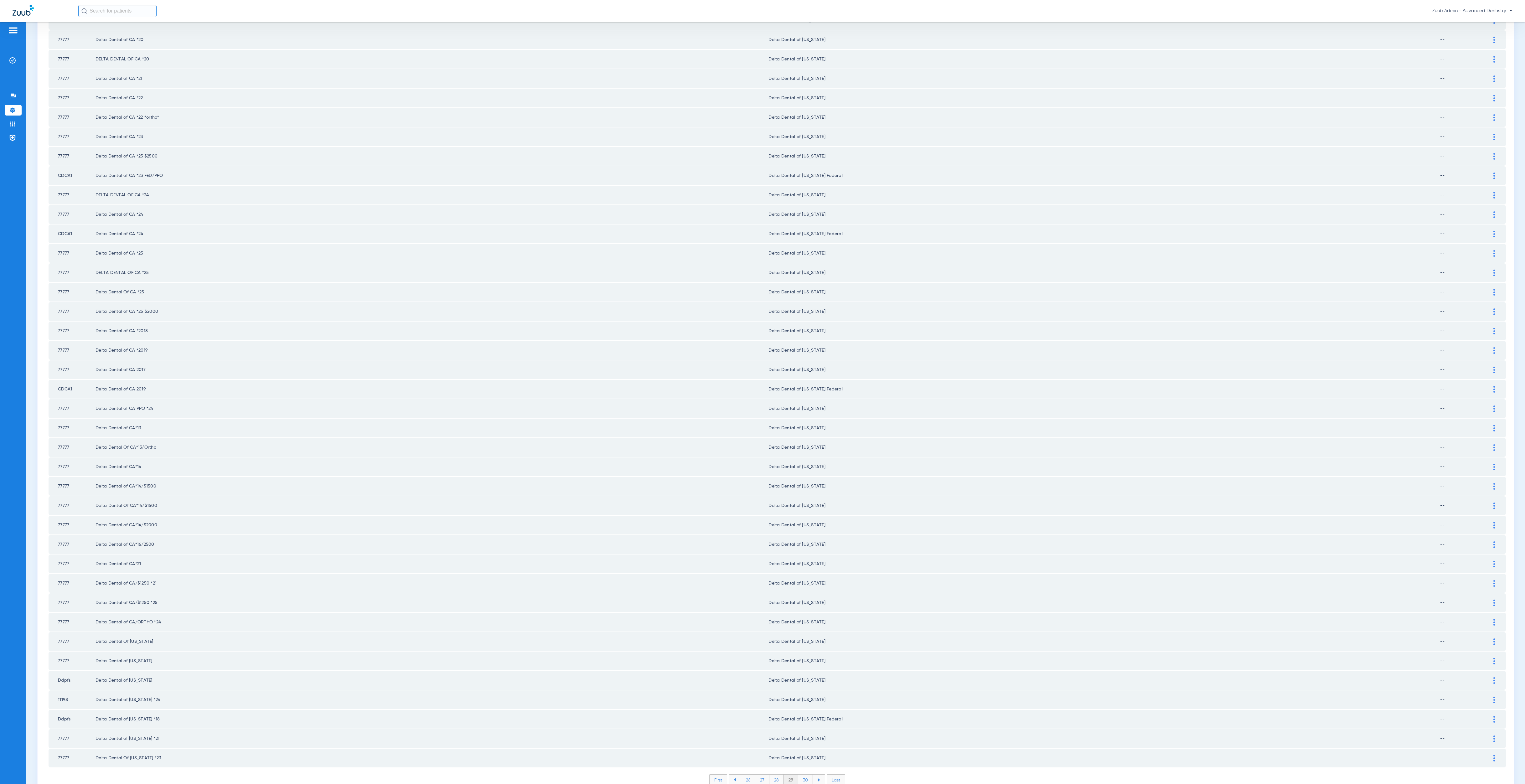
click at [805, 775] on li "30" at bounding box center [806, 779] width 15 height 10
click at [805, 775] on li "31" at bounding box center [806, 779] width 13 height 10
click at [798, 775] on li "32" at bounding box center [805, 779] width 14 height 10
click at [798, 775] on li "33" at bounding box center [805, 779] width 14 height 10
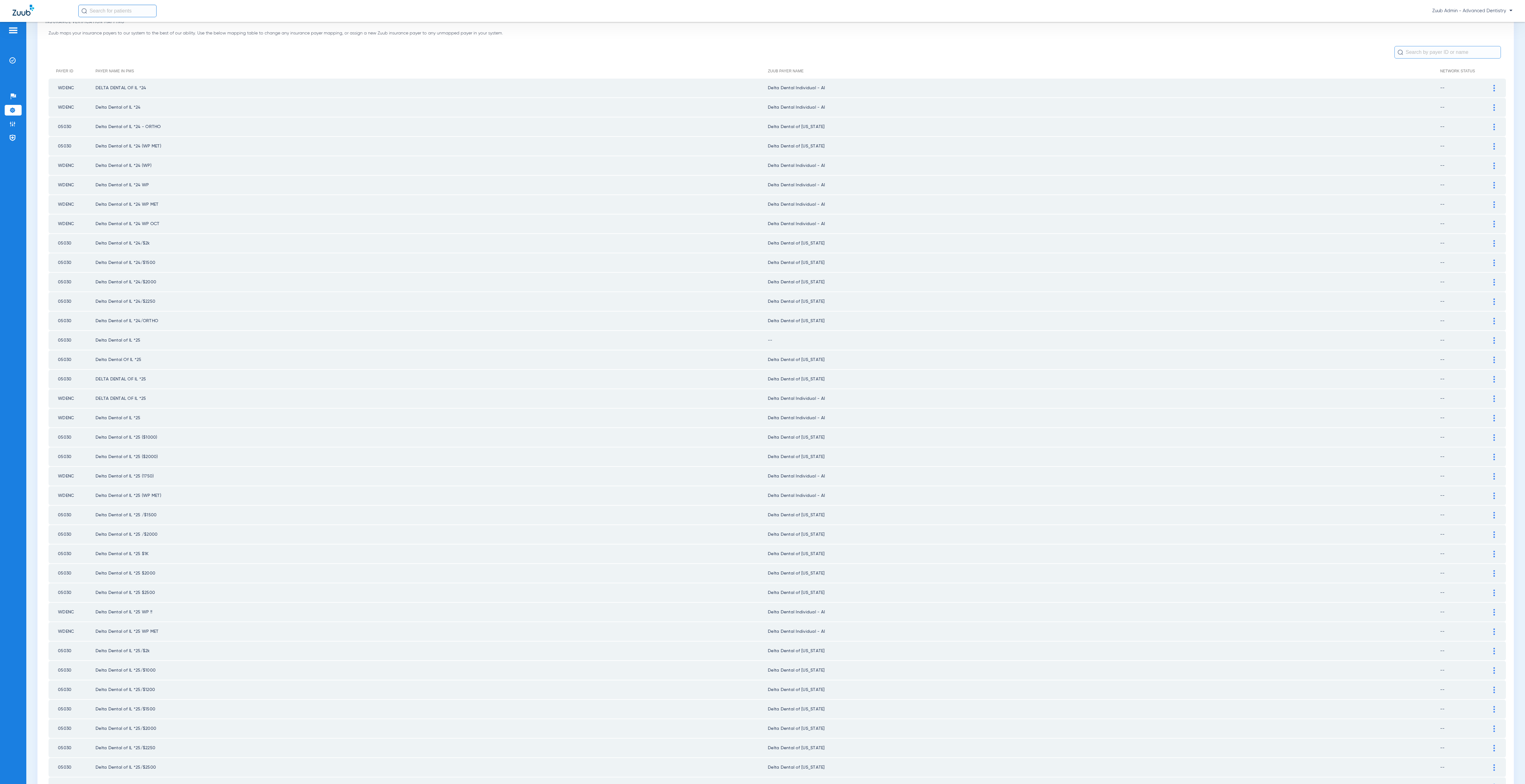
scroll to position [0, 0]
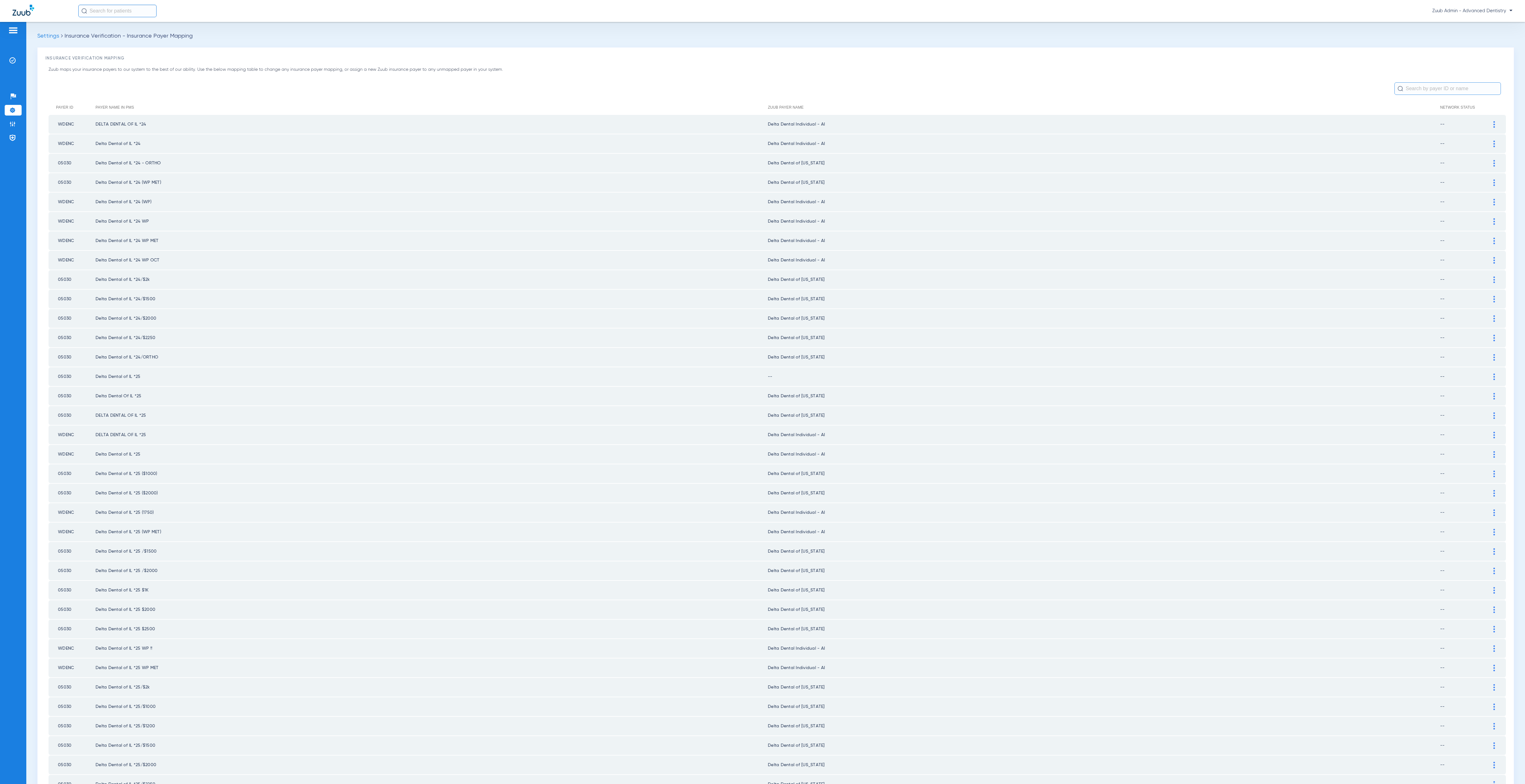
click at [1493, 373] on img at bounding box center [1494, 376] width 2 height 7
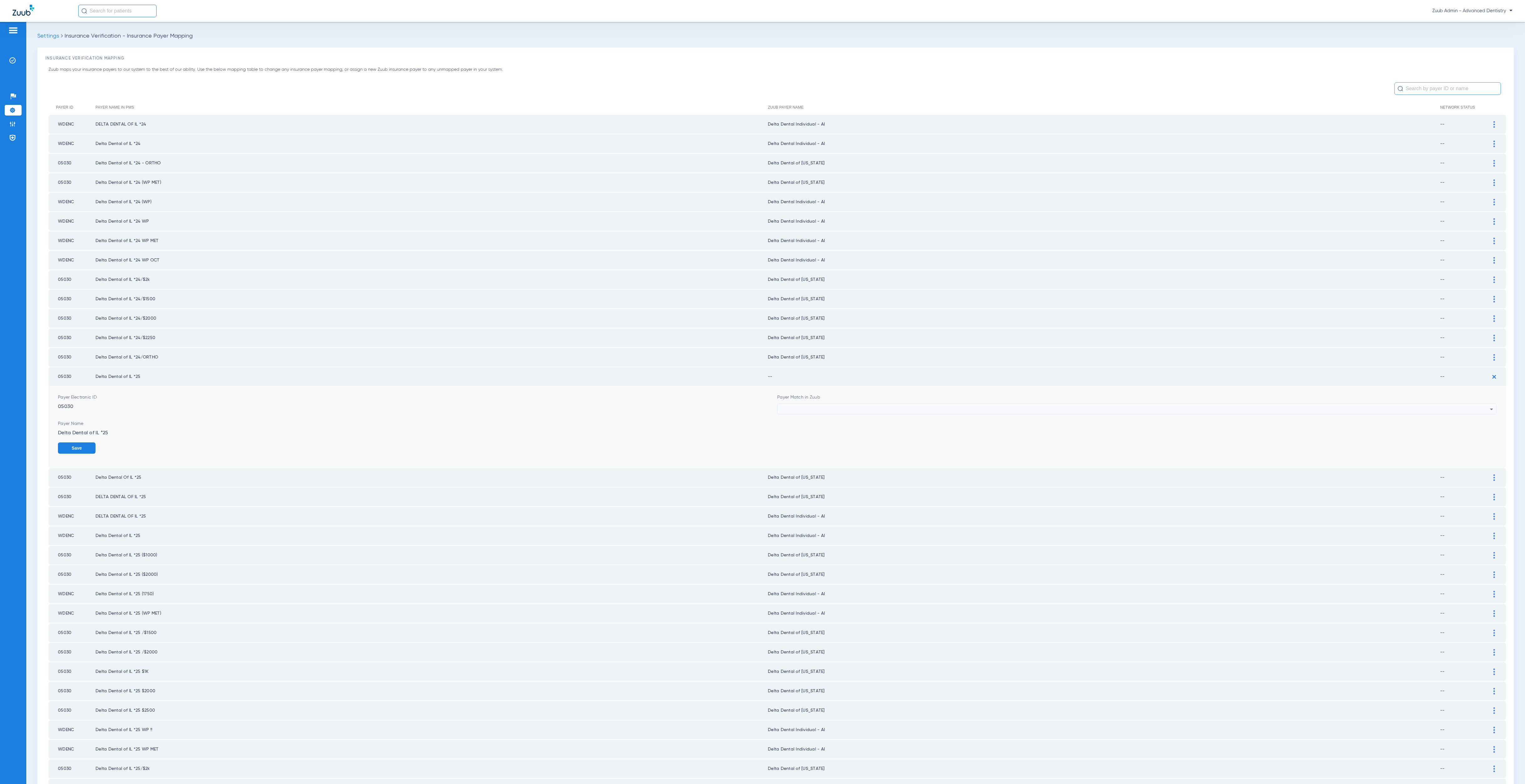
click at [884, 404] on div at bounding box center [1135, 409] width 709 height 10
type input "ill"
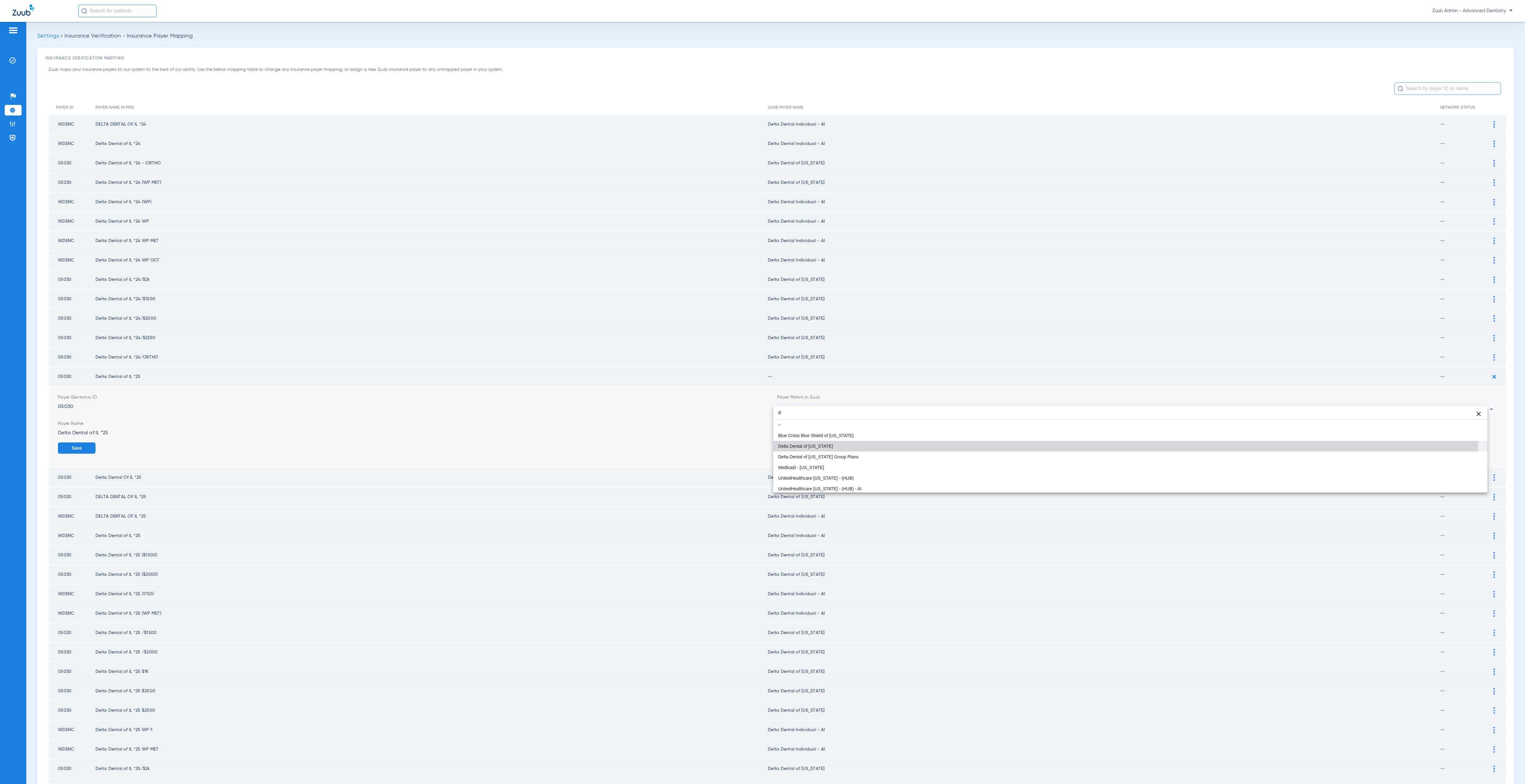
click at [868, 443] on mat-option "Delta Dental of [US_STATE]" at bounding box center [1129, 445] width 714 height 10
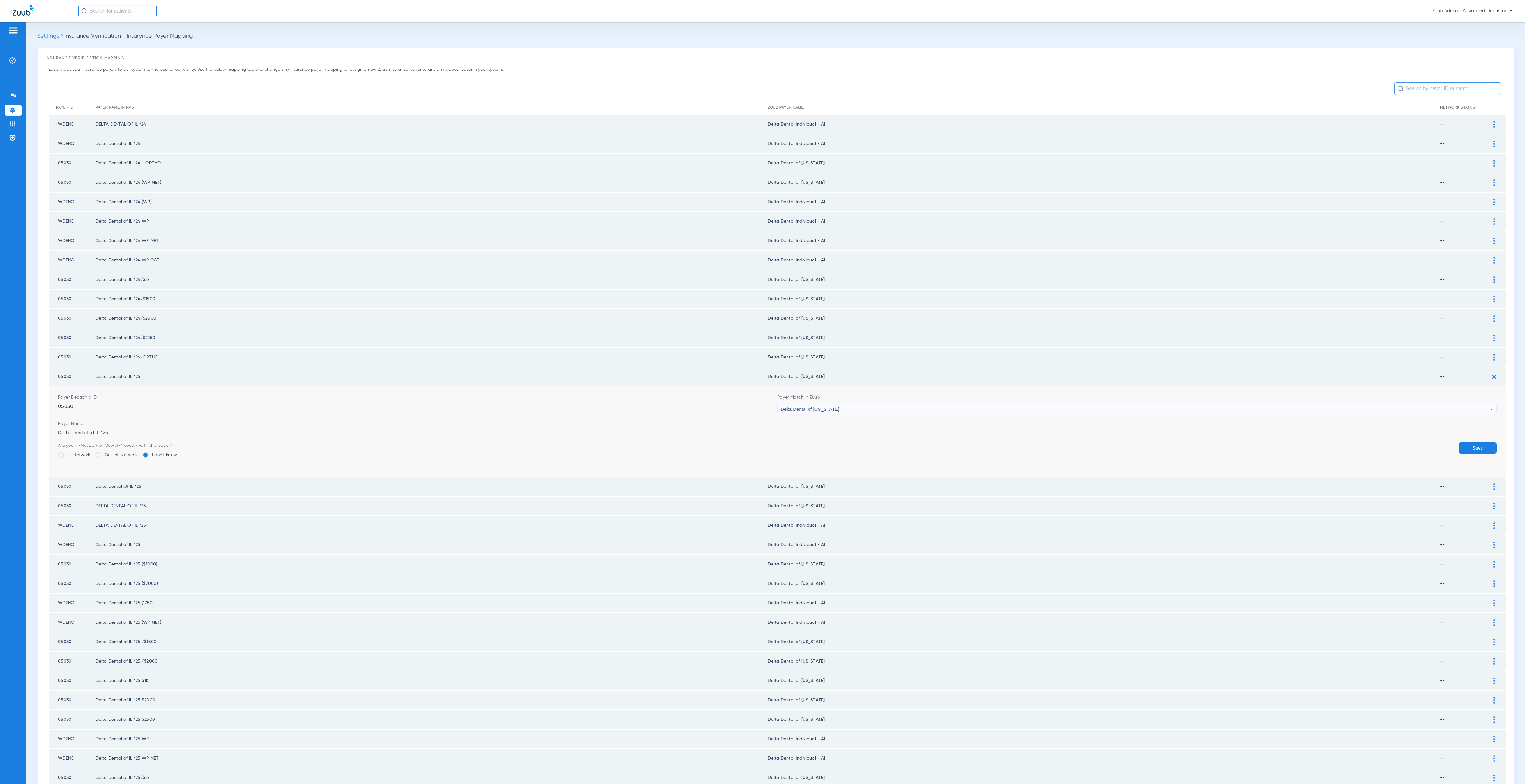
click at [1474, 443] on button "Save" at bounding box center [1477, 448] width 37 height 11
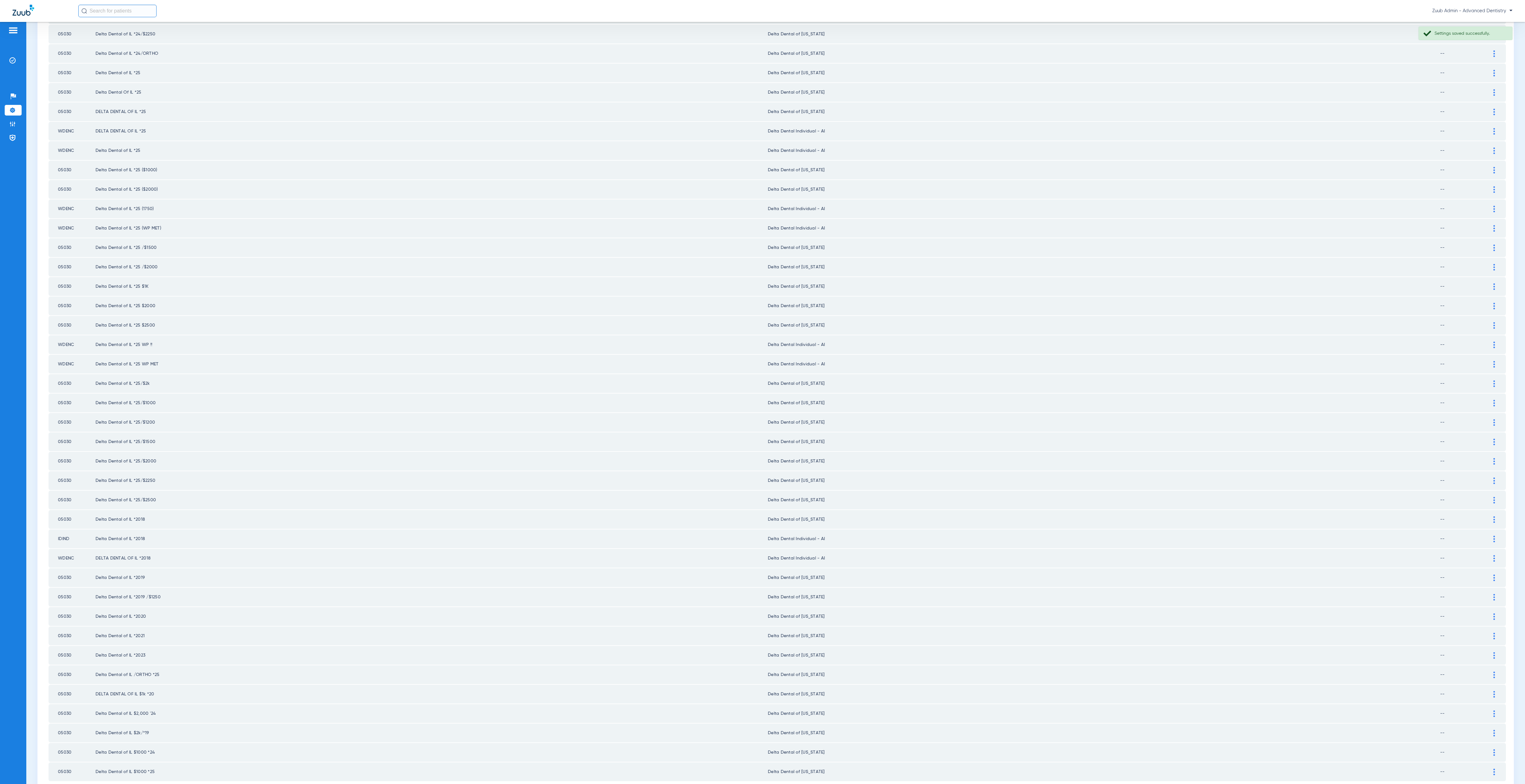
scroll to position [317, 0]
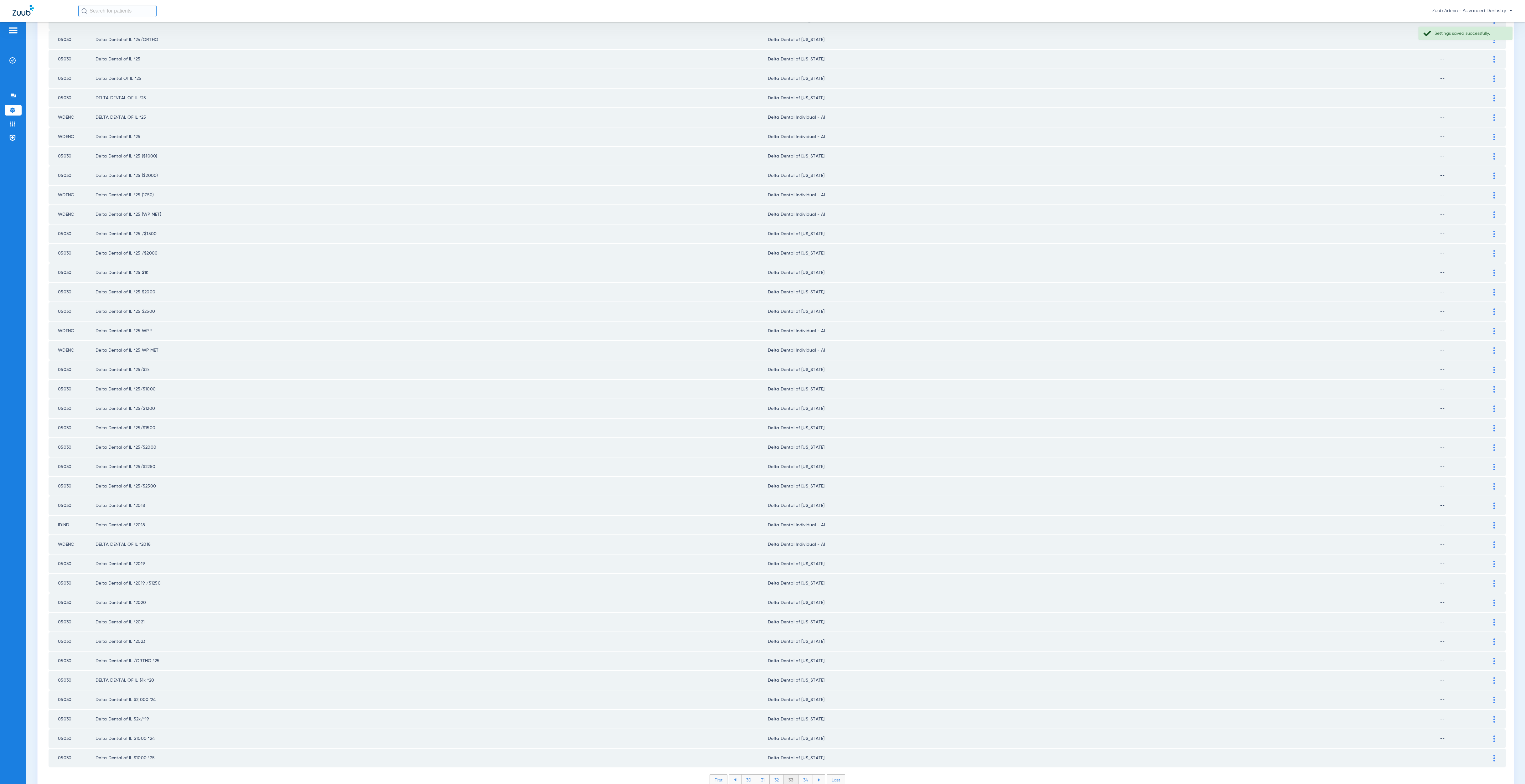
click at [803, 775] on li "34" at bounding box center [805, 779] width 14 height 10
click at [803, 775] on li "35" at bounding box center [805, 779] width 14 height 10
click at [803, 775] on li "36" at bounding box center [806, 779] width 14 height 10
click at [803, 775] on li "37" at bounding box center [806, 779] width 14 height 10
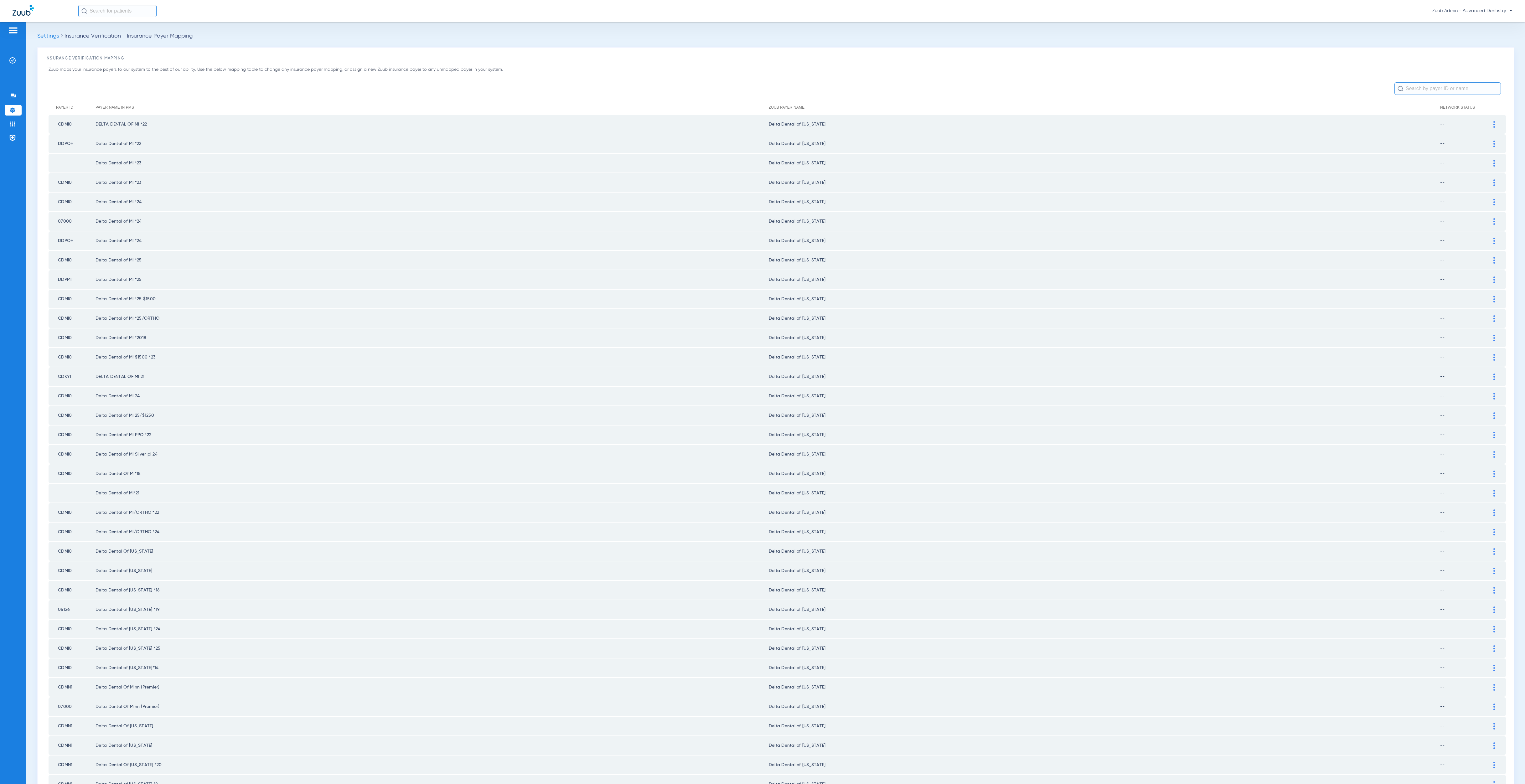
scroll to position [317, 0]
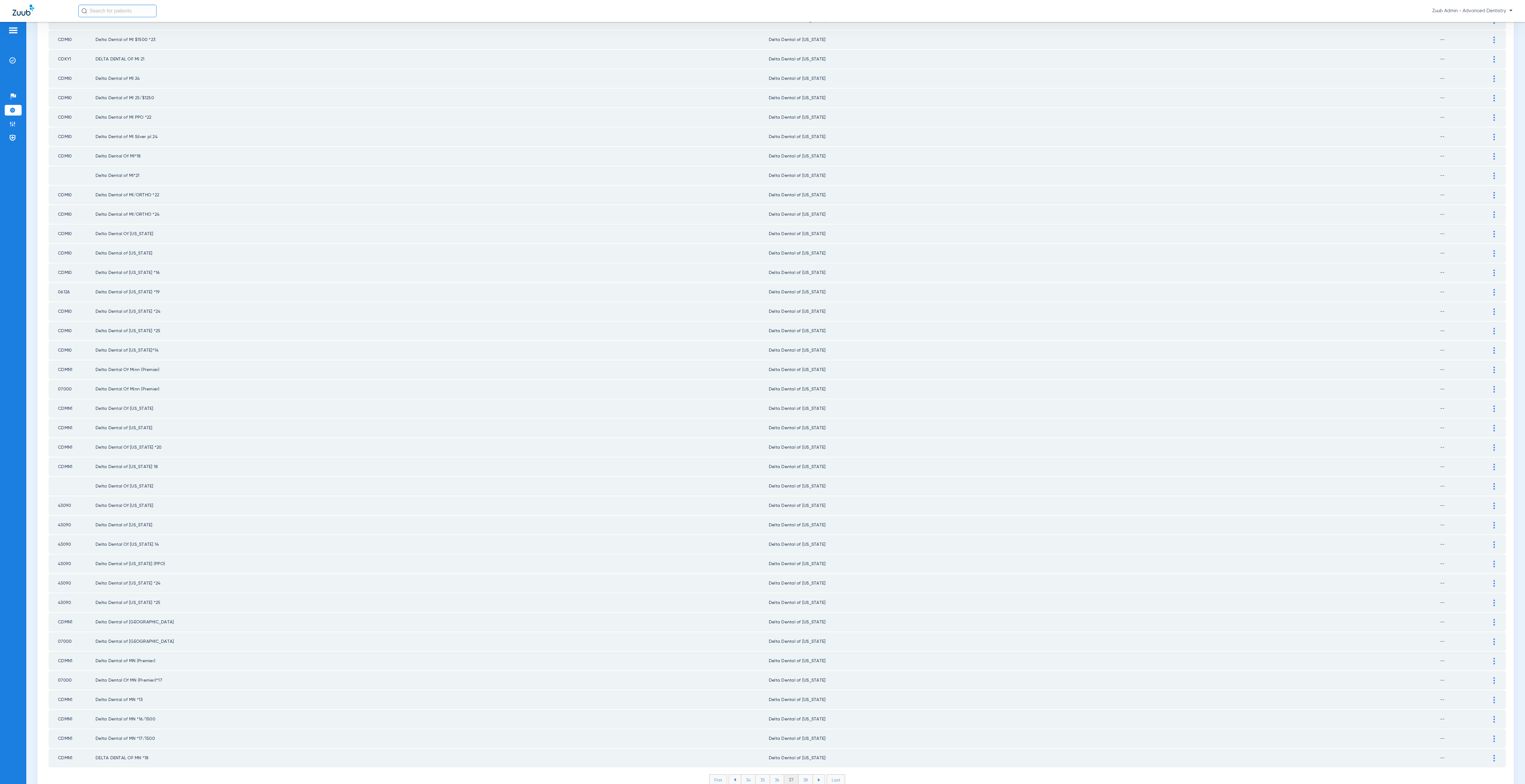
click at [803, 775] on li "38" at bounding box center [805, 779] width 14 height 10
click at [803, 775] on li "39" at bounding box center [806, 779] width 14 height 10
click at [803, 775] on li "40" at bounding box center [806, 779] width 15 height 10
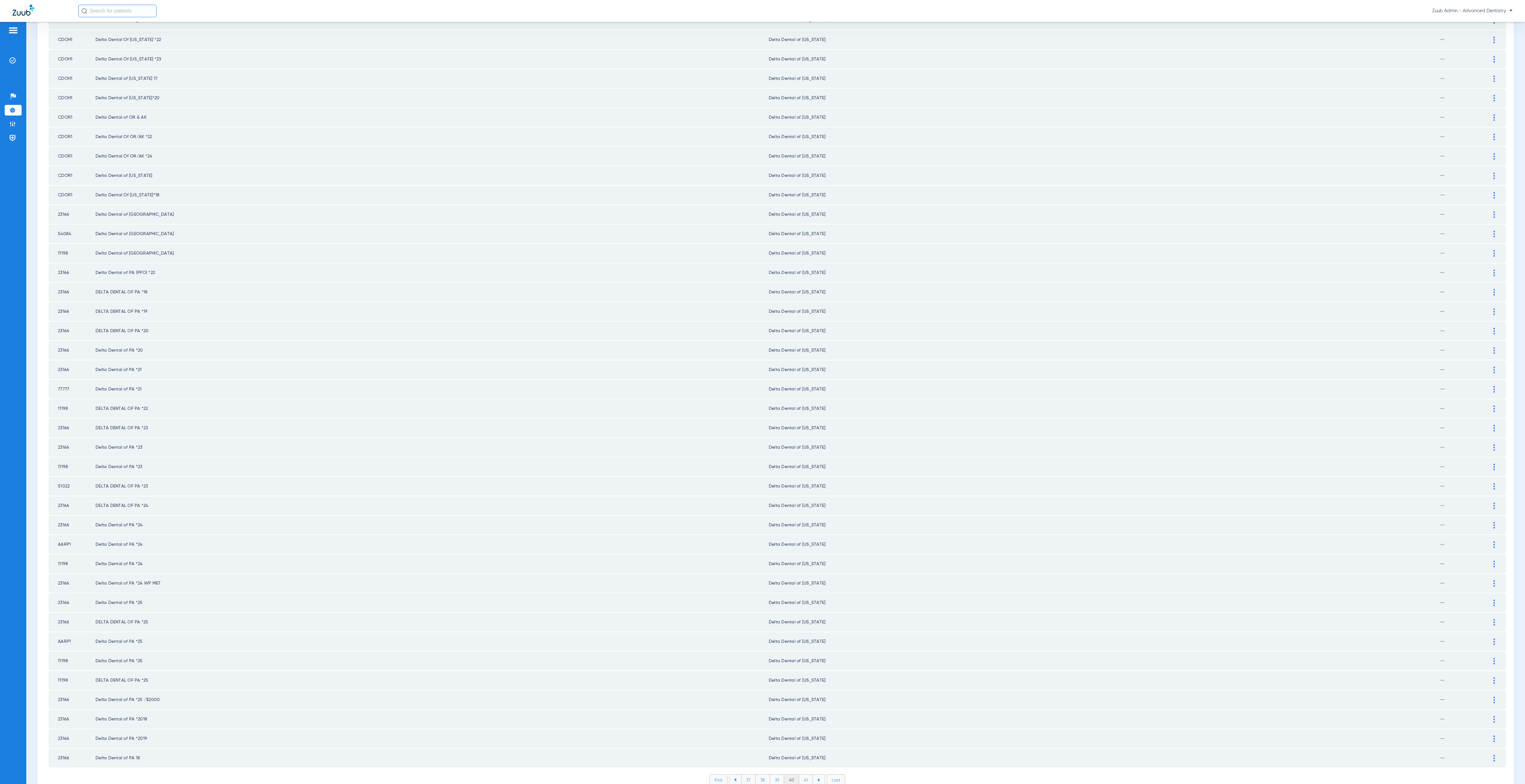
click at [803, 775] on li "41" at bounding box center [806, 779] width 14 height 10
click at [803, 775] on li "42" at bounding box center [805, 779] width 14 height 10
click at [803, 775] on li "43" at bounding box center [805, 779] width 14 height 10
click at [803, 775] on li "44" at bounding box center [806, 779] width 15 height 10
click at [802, 774] on div "First 41 42 43 44 45 Last Items per page: 50 2151 – 2200 of 3745" at bounding box center [777, 784] width 1457 height 21
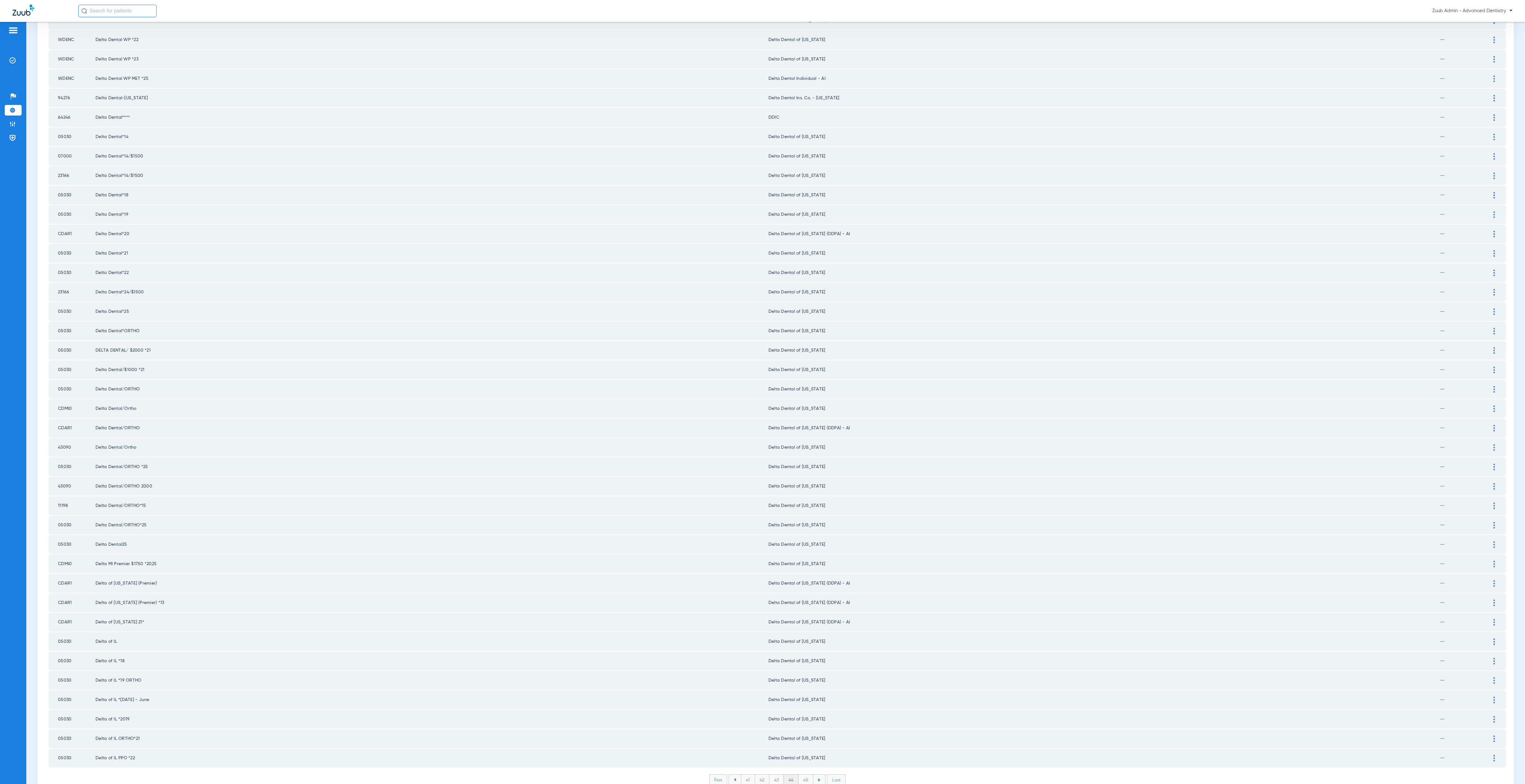
click at [803, 775] on li "45" at bounding box center [806, 779] width 15 height 10
click at [803, 775] on li "46" at bounding box center [806, 779] width 14 height 10
click at [803, 775] on li "47" at bounding box center [806, 779] width 14 height 10
click at [803, 775] on li "48" at bounding box center [806, 779] width 15 height 10
click at [803, 775] on li "49" at bounding box center [806, 779] width 14 height 10
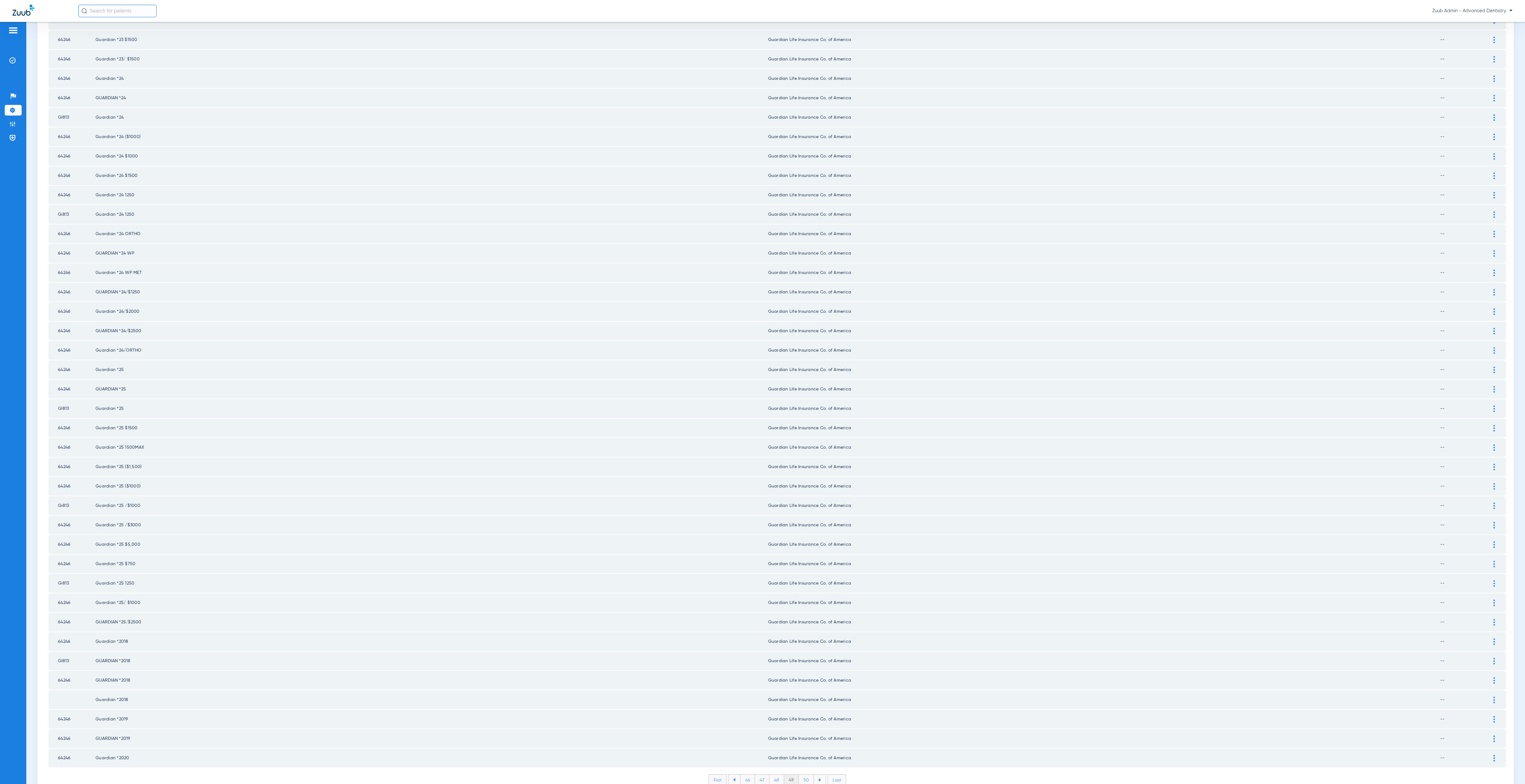
click at [803, 775] on li "50" at bounding box center [806, 779] width 15 height 10
click at [803, 775] on li "51" at bounding box center [806, 779] width 14 height 10
click at [803, 775] on li "52" at bounding box center [806, 779] width 14 height 10
click at [803, 775] on li "53" at bounding box center [806, 779] width 14 height 10
click at [803, 775] on li "54" at bounding box center [806, 779] width 15 height 10
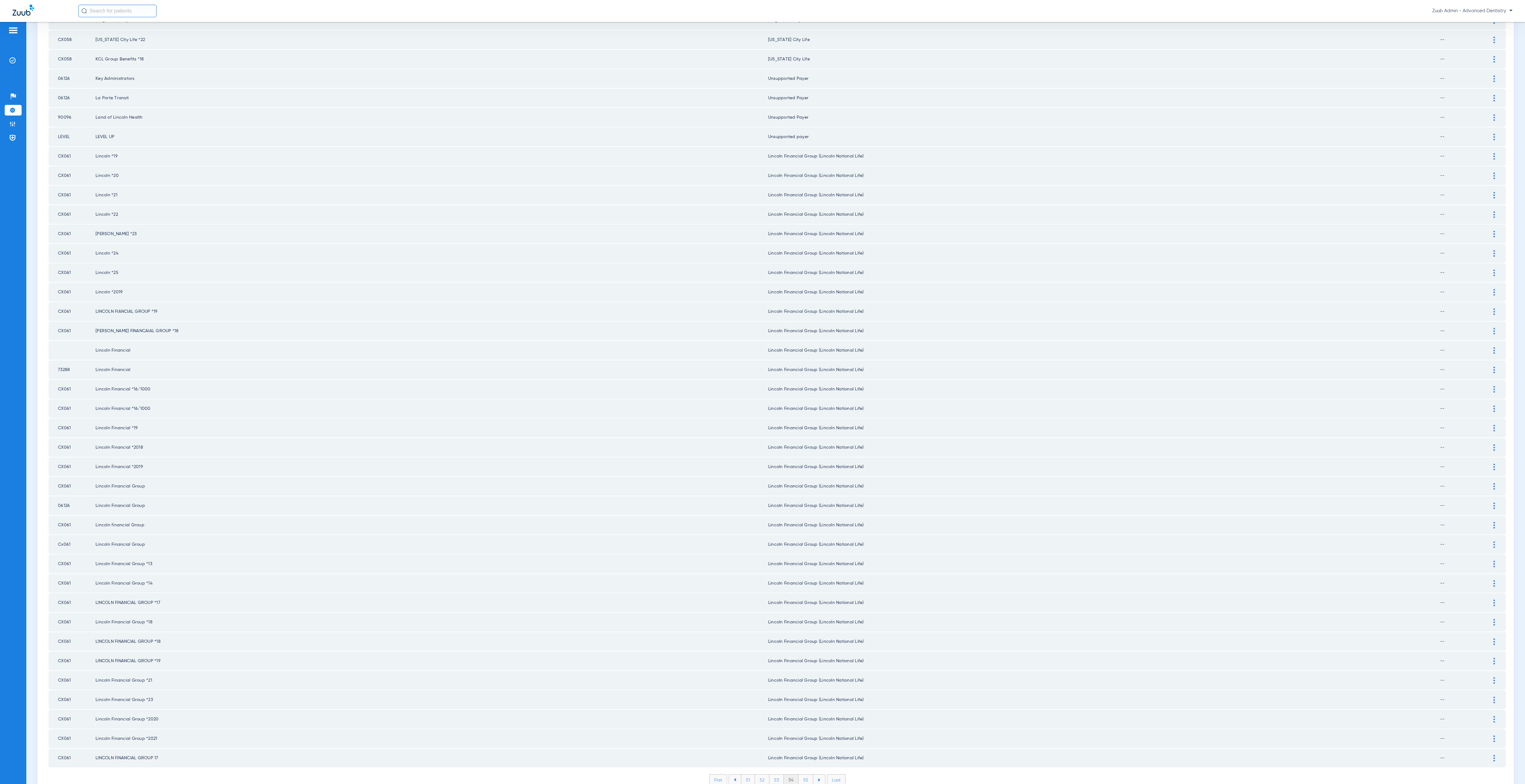
click at [803, 775] on li "55" at bounding box center [806, 779] width 15 height 10
click at [803, 775] on li "56" at bounding box center [806, 779] width 14 height 10
click at [803, 775] on li "57" at bounding box center [806, 779] width 14 height 10
click at [803, 775] on li "58" at bounding box center [806, 779] width 15 height 10
click at [803, 775] on li "59" at bounding box center [806, 779] width 14 height 10
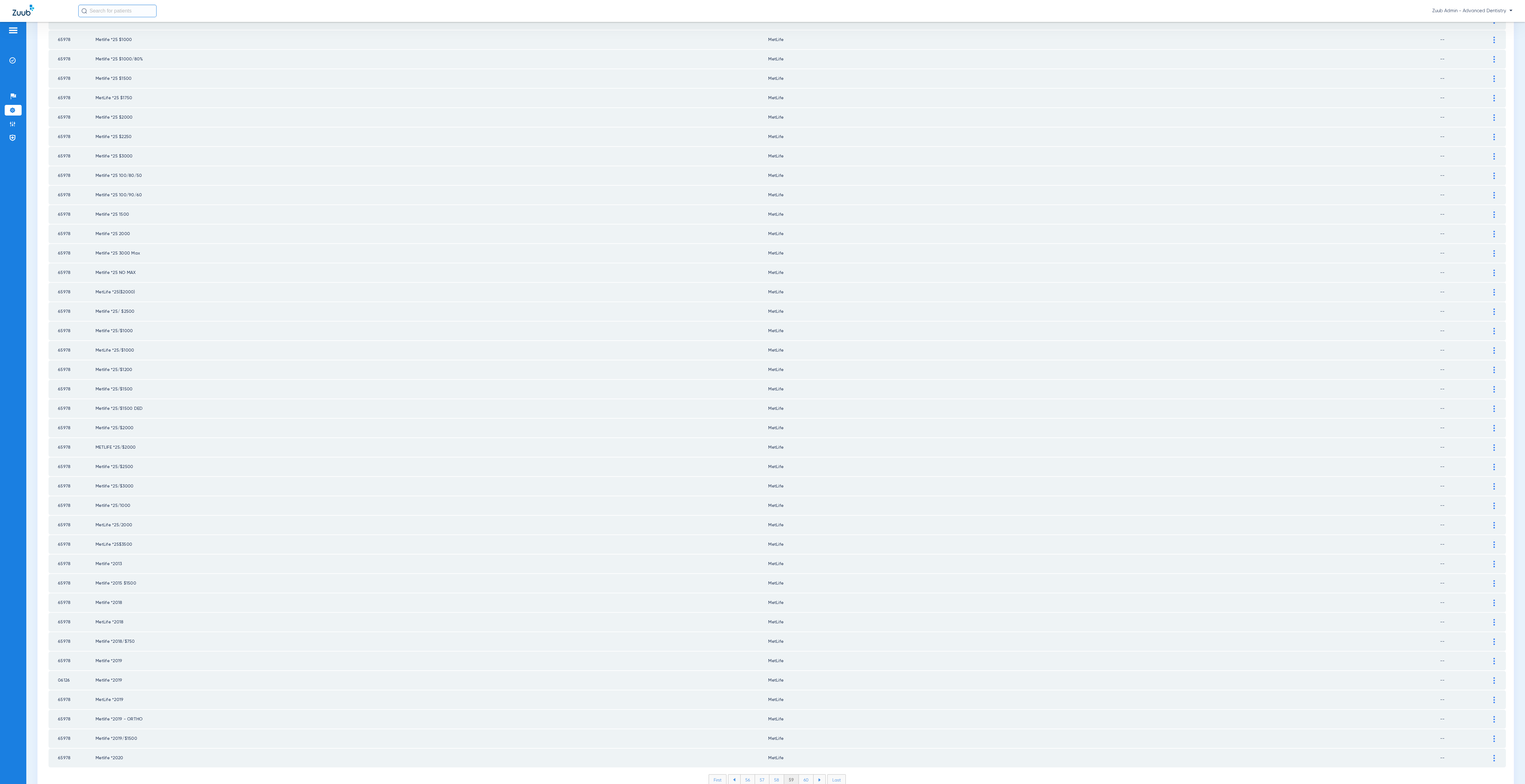
click at [803, 775] on li "60" at bounding box center [806, 779] width 15 height 10
click at [803, 775] on li "61" at bounding box center [806, 779] width 13 height 10
click at [803, 775] on li "62" at bounding box center [806, 779] width 14 height 10
click at [803, 775] on li "63" at bounding box center [805, 779] width 14 height 10
click at [803, 775] on li "64" at bounding box center [805, 779] width 14 height 10
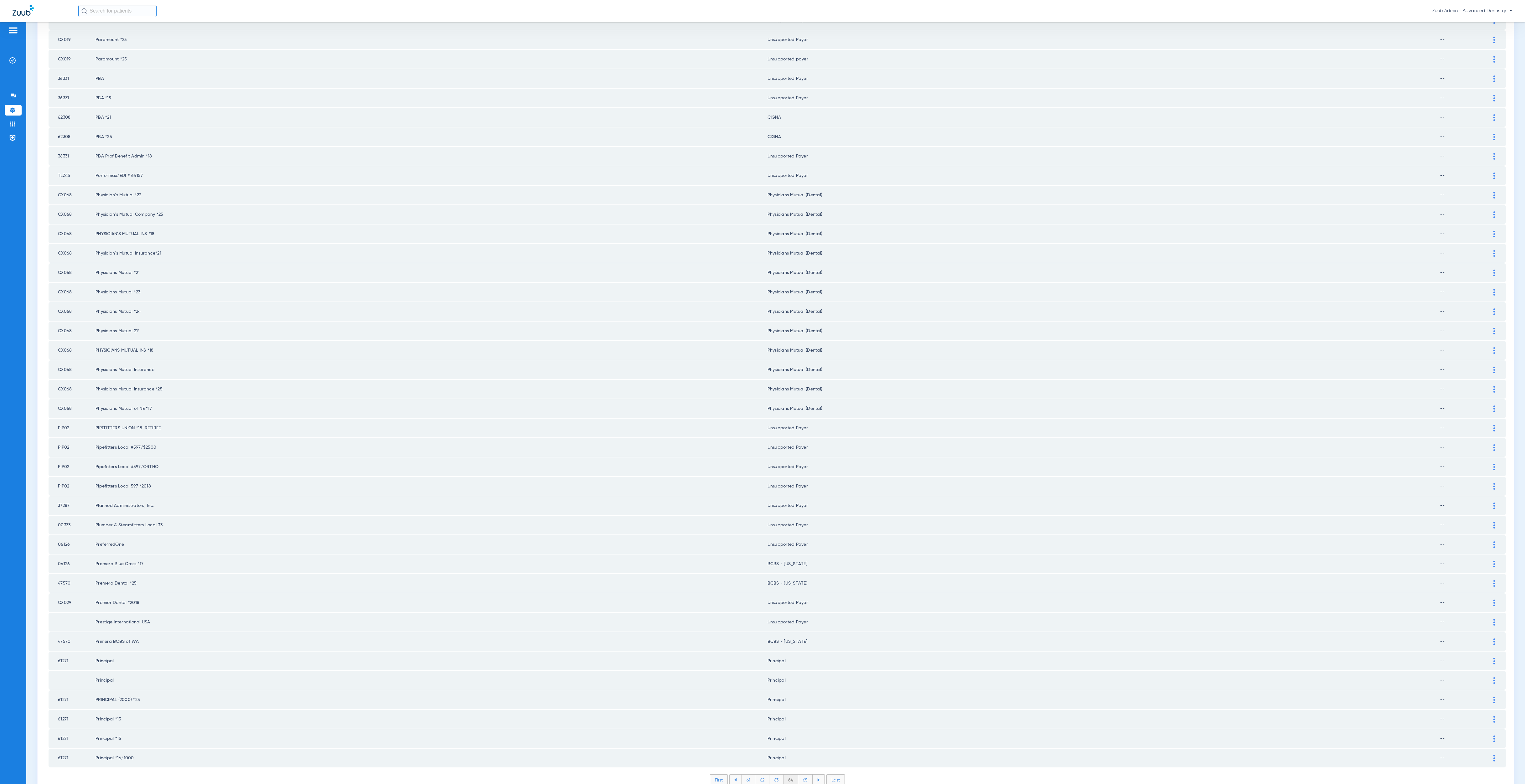
click at [803, 775] on li "65" at bounding box center [805, 779] width 14 height 10
click at [803, 775] on li "66" at bounding box center [806, 779] width 14 height 10
click at [803, 775] on li "67" at bounding box center [806, 779] width 14 height 10
click at [803, 775] on li "68" at bounding box center [805, 779] width 14 height 10
click at [803, 775] on li "69" at bounding box center [806, 779] width 14 height 10
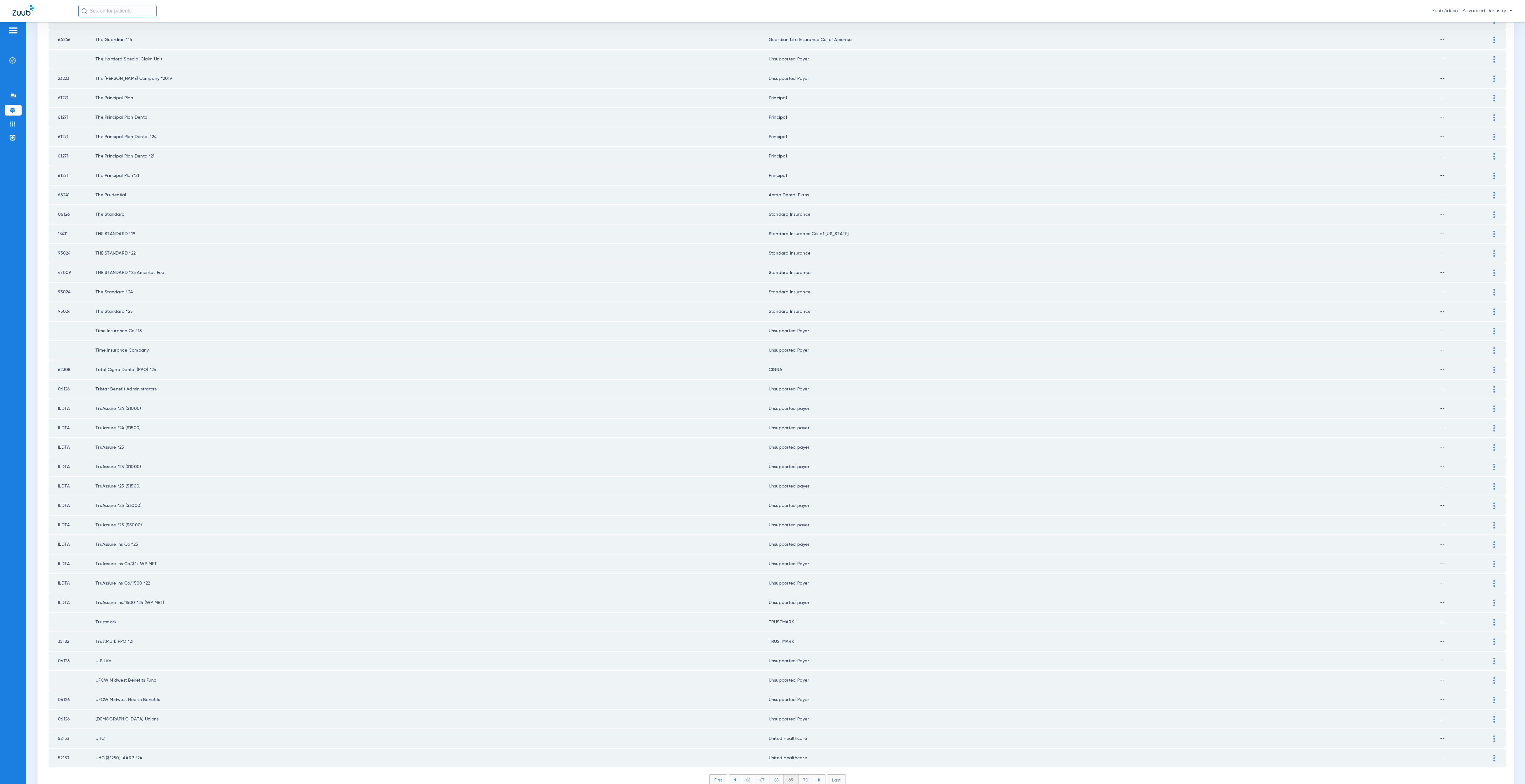
click at [803, 775] on li "70" at bounding box center [806, 779] width 15 height 10
click at [803, 775] on li "71" at bounding box center [806, 779] width 13 height 10
click at [803, 775] on li "72" at bounding box center [805, 779] width 14 height 10
click at [803, 775] on li "73" at bounding box center [805, 779] width 14 height 10
click at [803, 775] on li "74" at bounding box center [805, 779] width 14 height 10
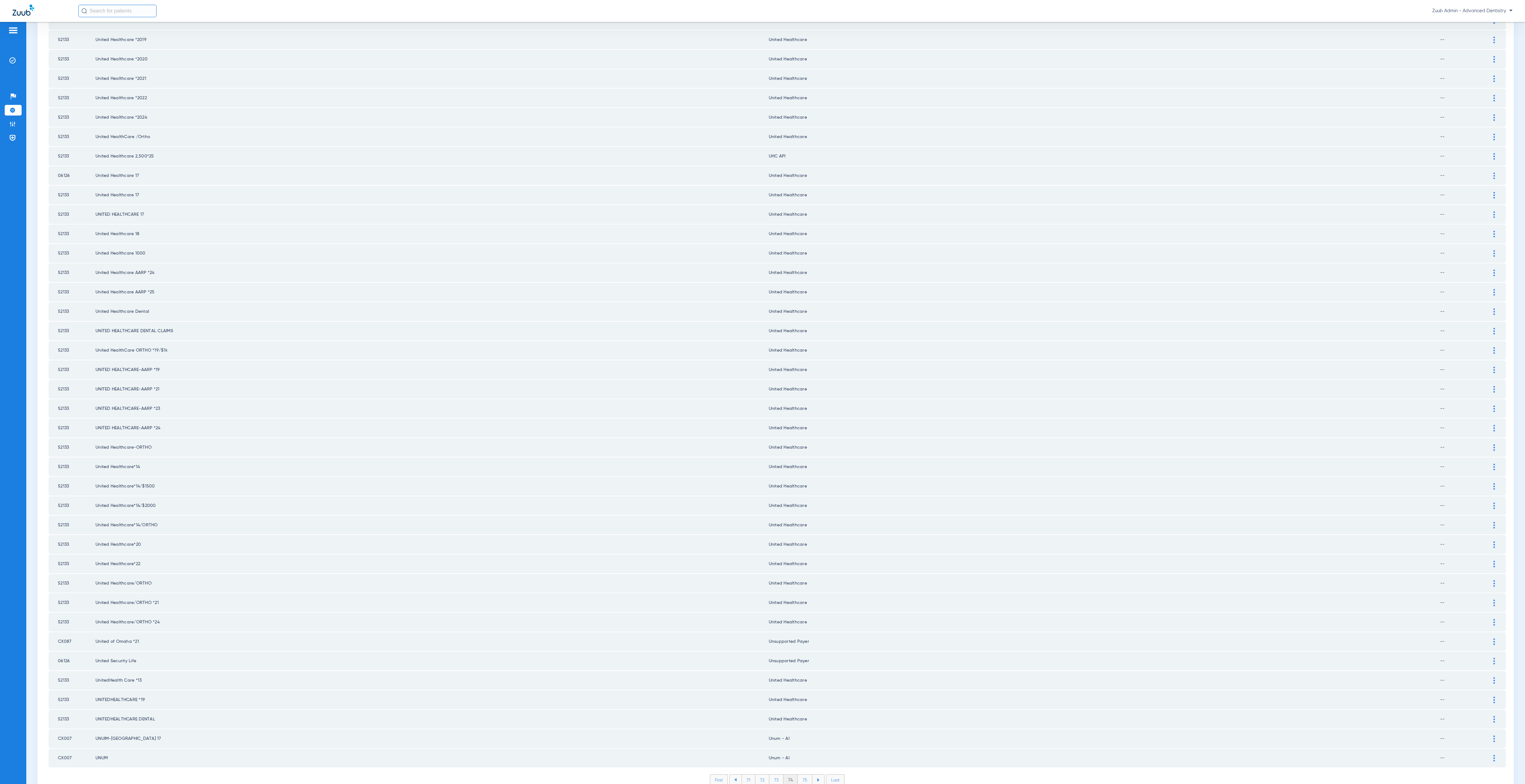
click at [803, 775] on li "75" at bounding box center [805, 779] width 14 height 10
